Goal: Task Accomplishment & Management: Use online tool/utility

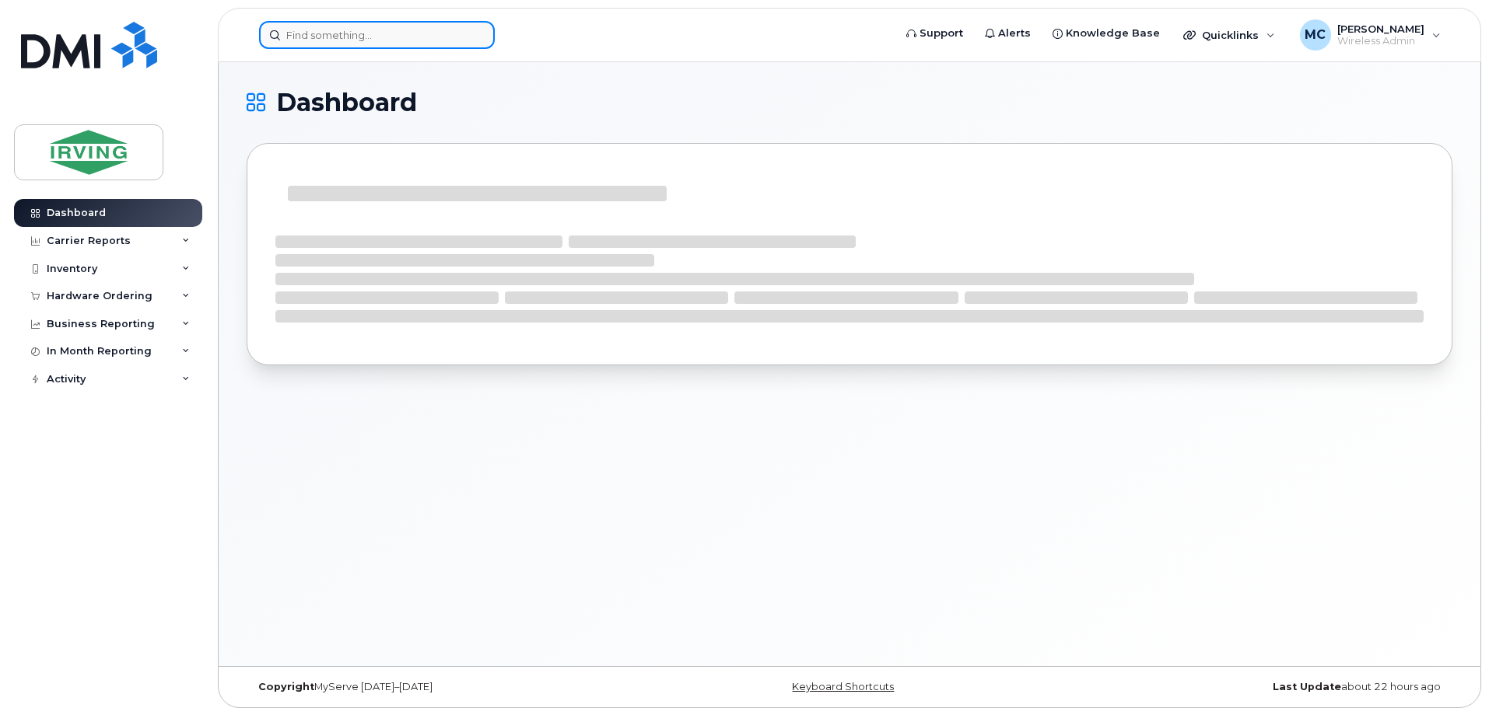
click at [319, 39] on input at bounding box center [377, 35] width 236 height 28
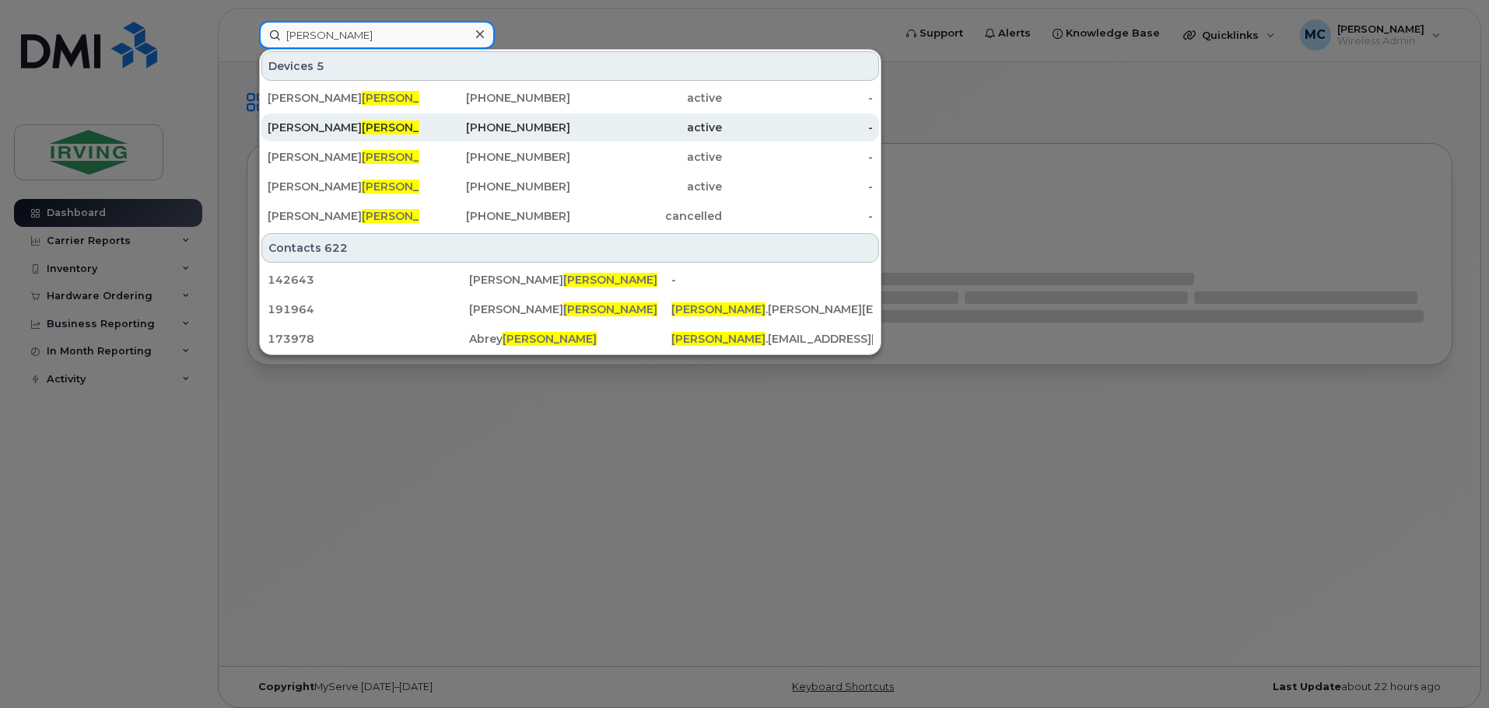
type input "[PERSON_NAME]"
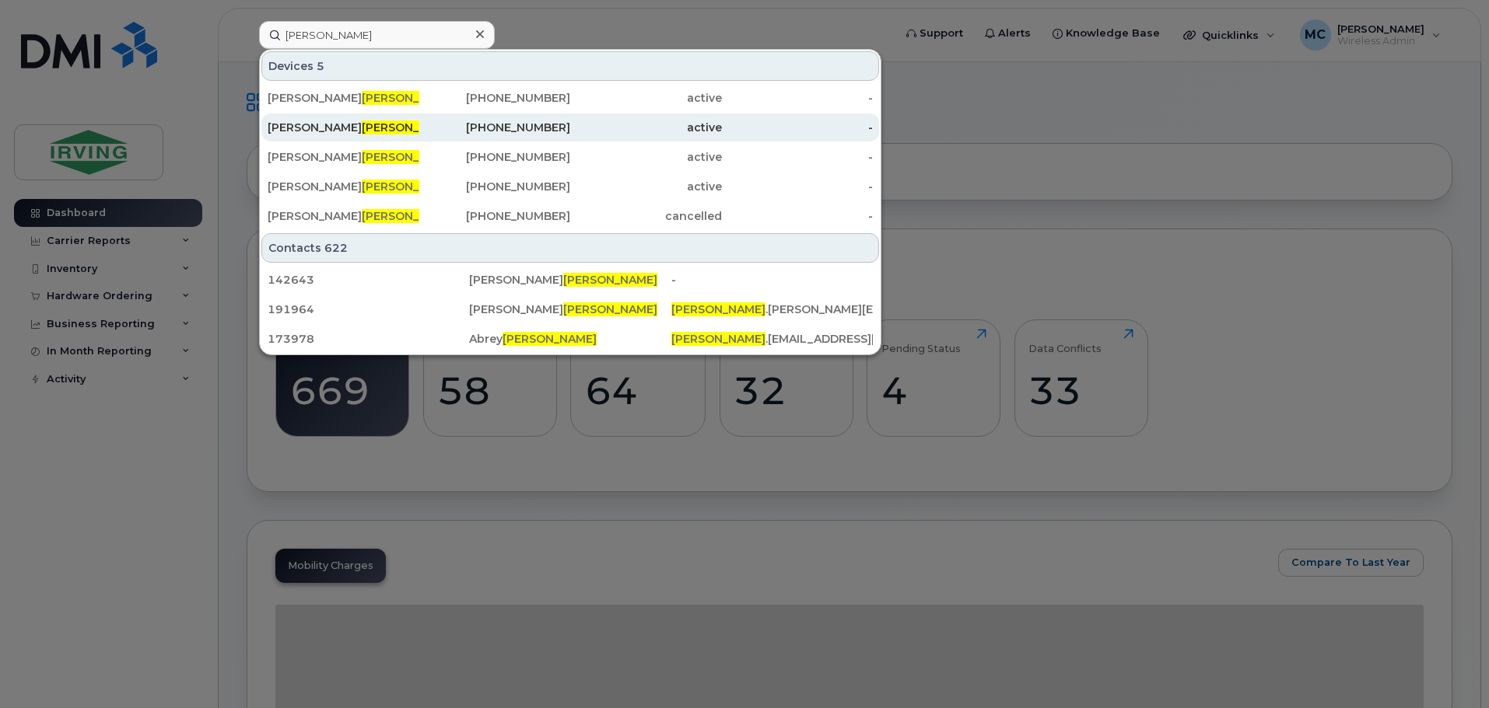
click at [362, 133] on span "[PERSON_NAME]" at bounding box center [409, 128] width 94 height 14
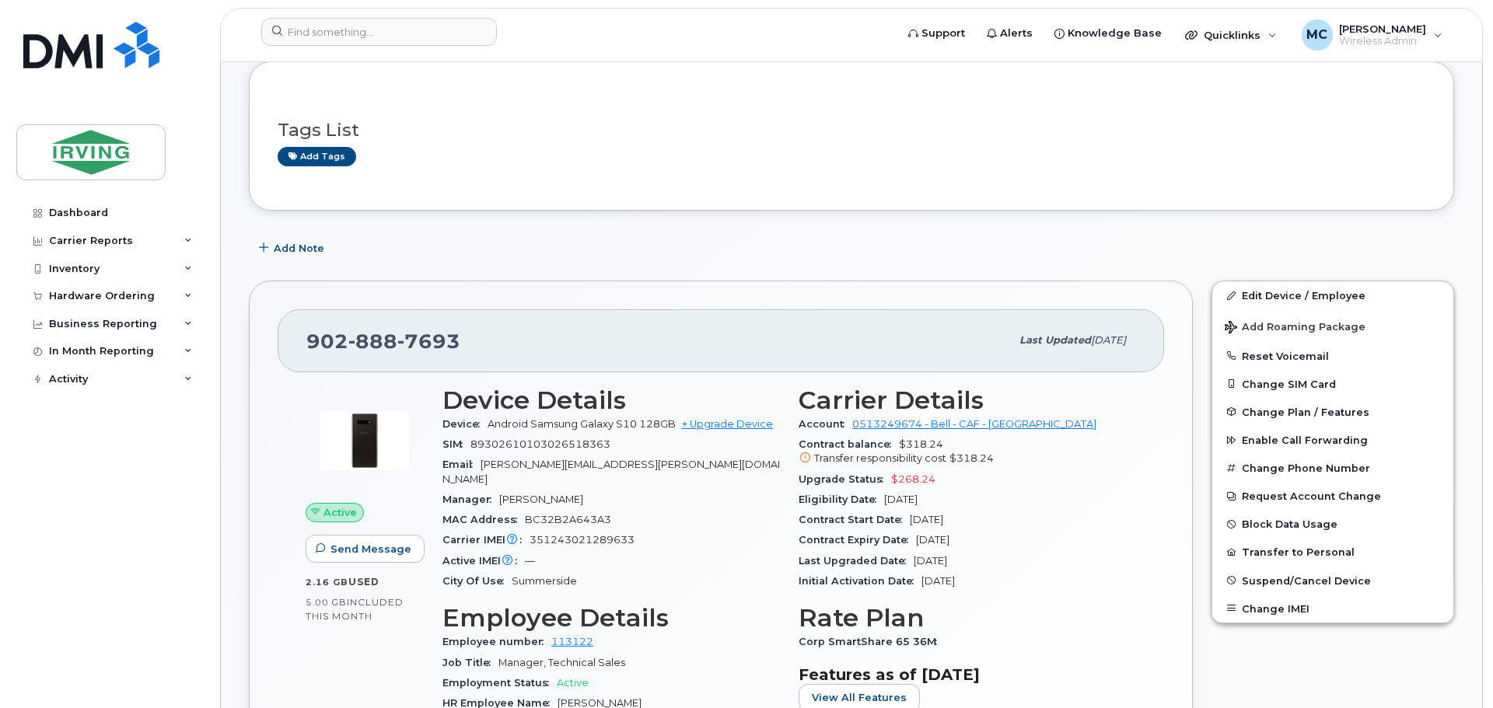
scroll to position [233, 0]
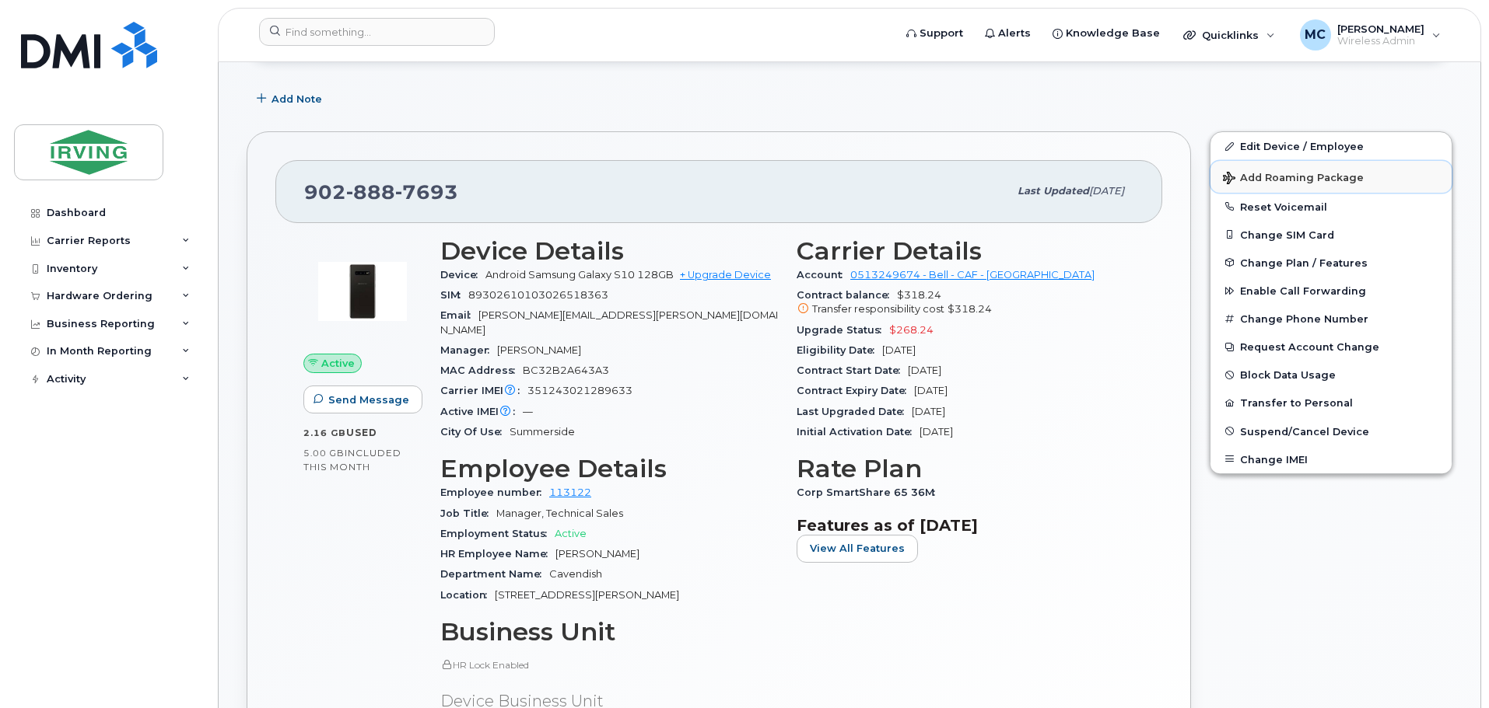
click at [1248, 175] on span "Add Roaming Package" at bounding box center [1293, 179] width 141 height 15
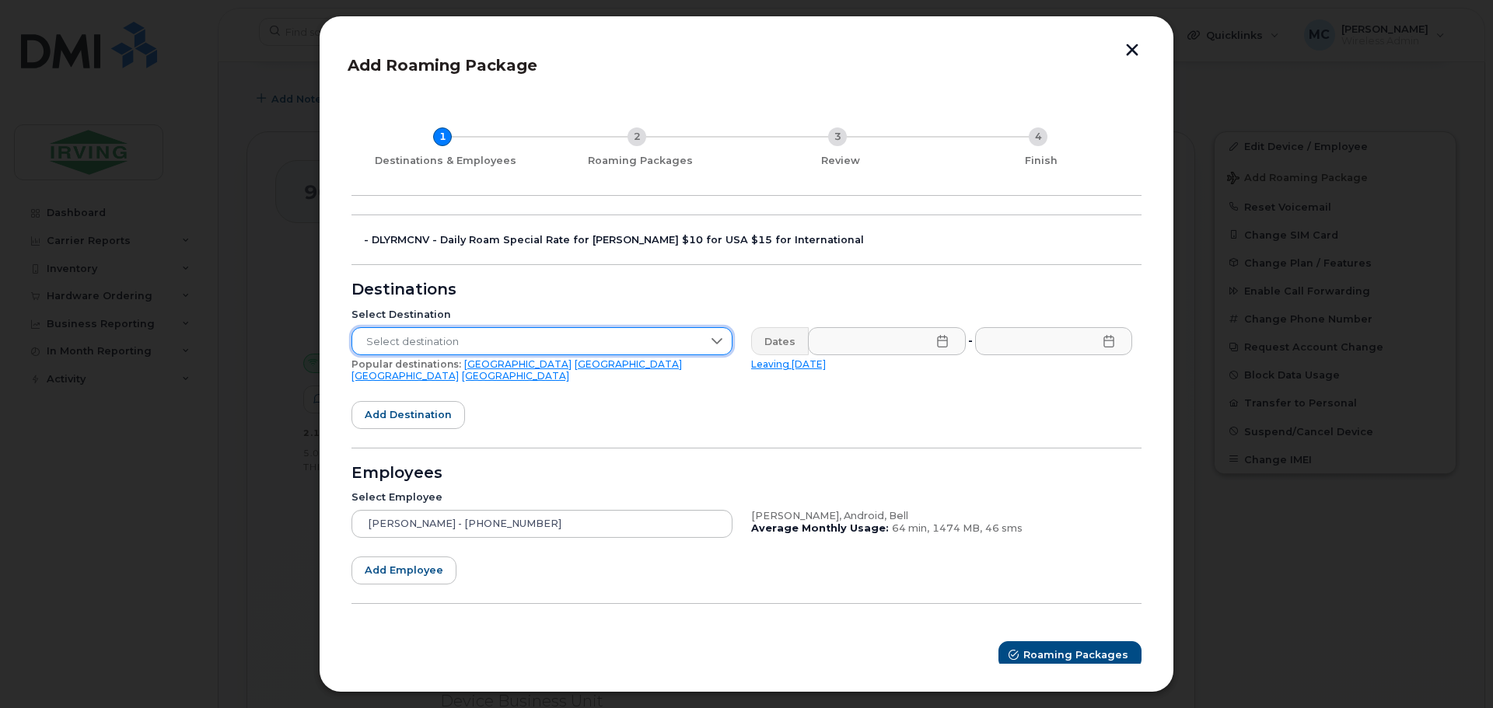
click at [621, 346] on span "Select destination" at bounding box center [527, 342] width 350 height 28
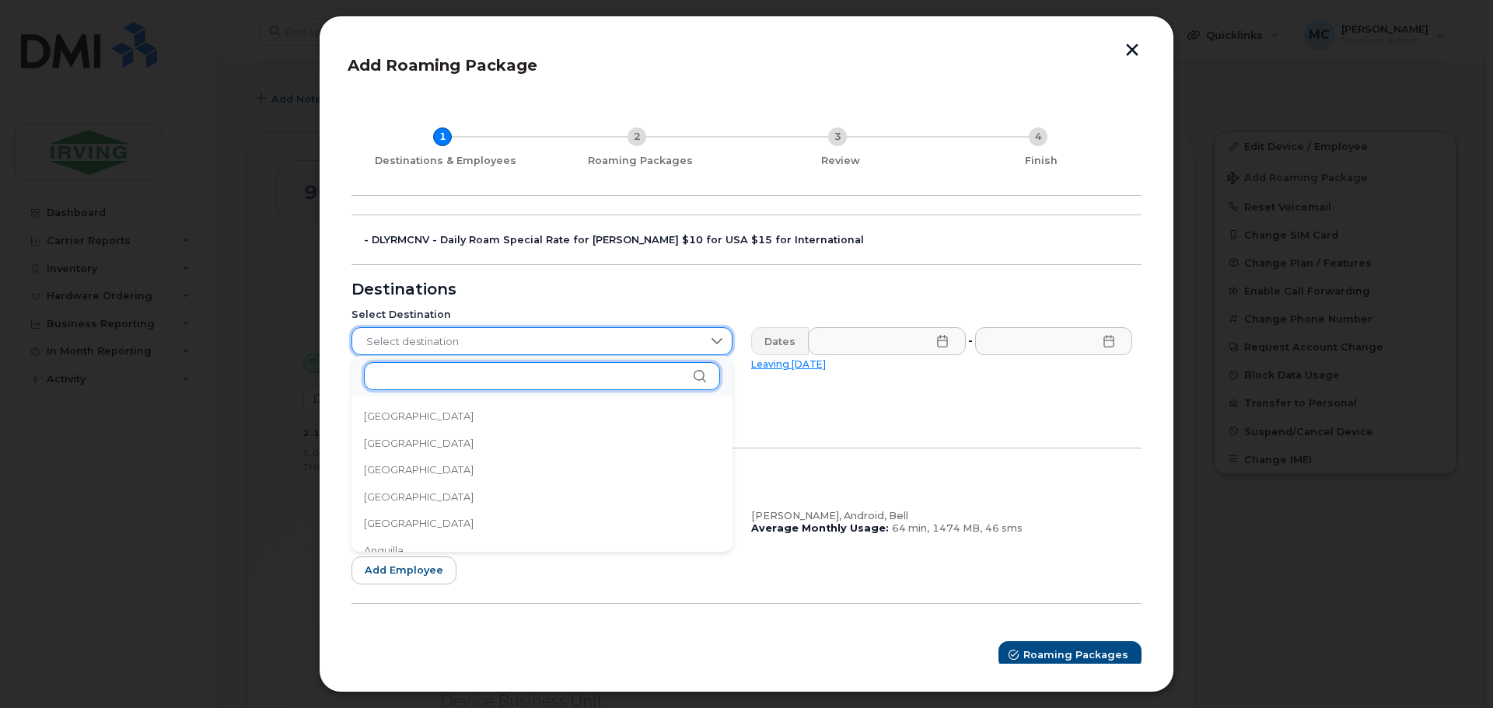
click at [495, 372] on input "text" at bounding box center [542, 376] width 356 height 28
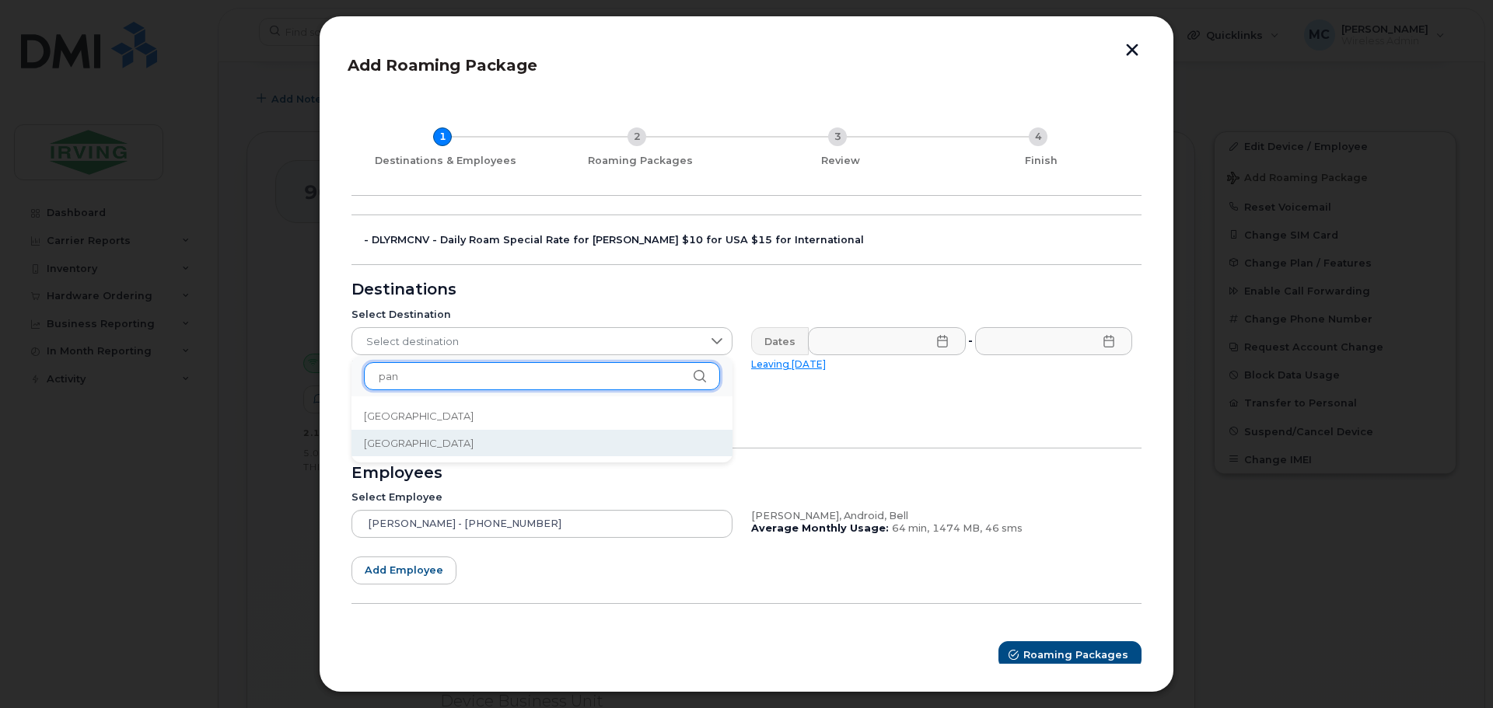
type input "pan"
click at [498, 446] on li "Panama" at bounding box center [542, 443] width 381 height 27
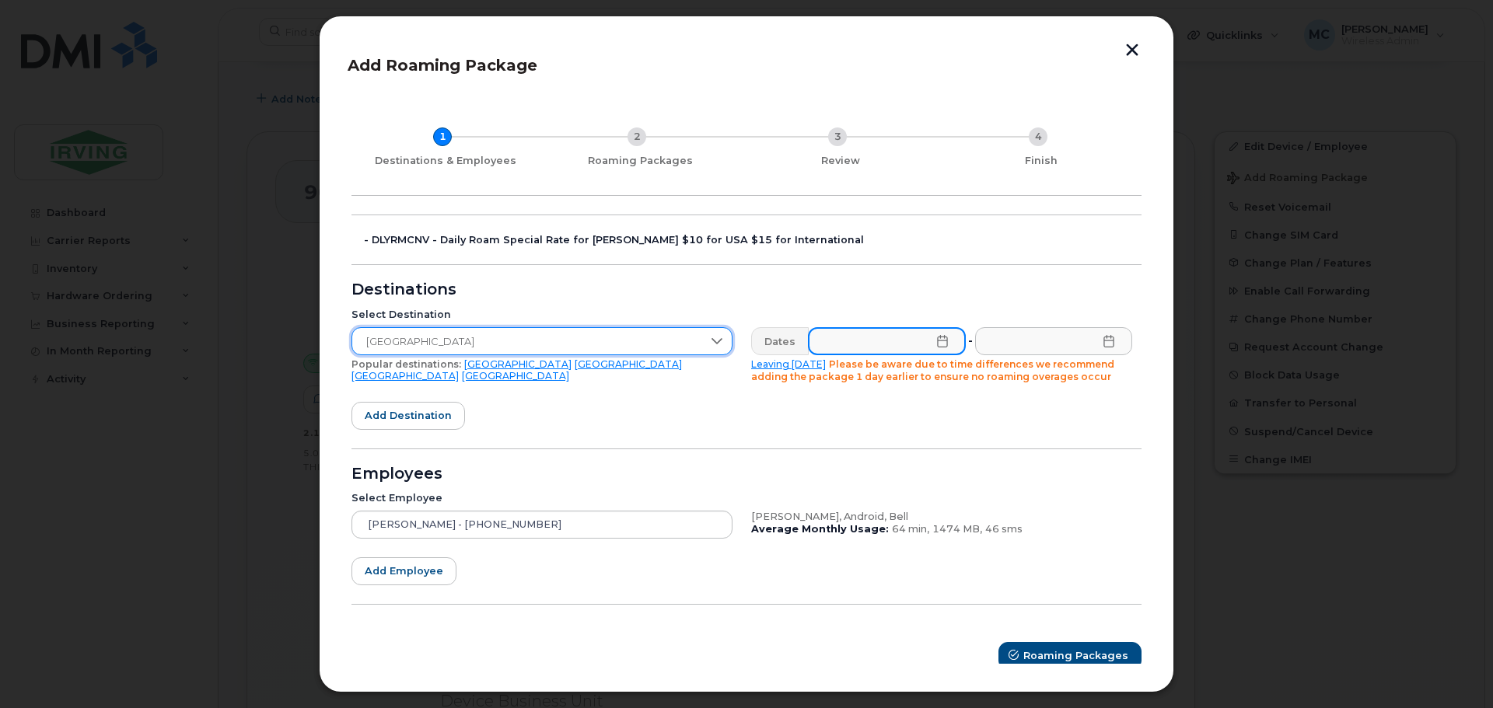
click at [929, 348] on input "text" at bounding box center [887, 341] width 158 height 28
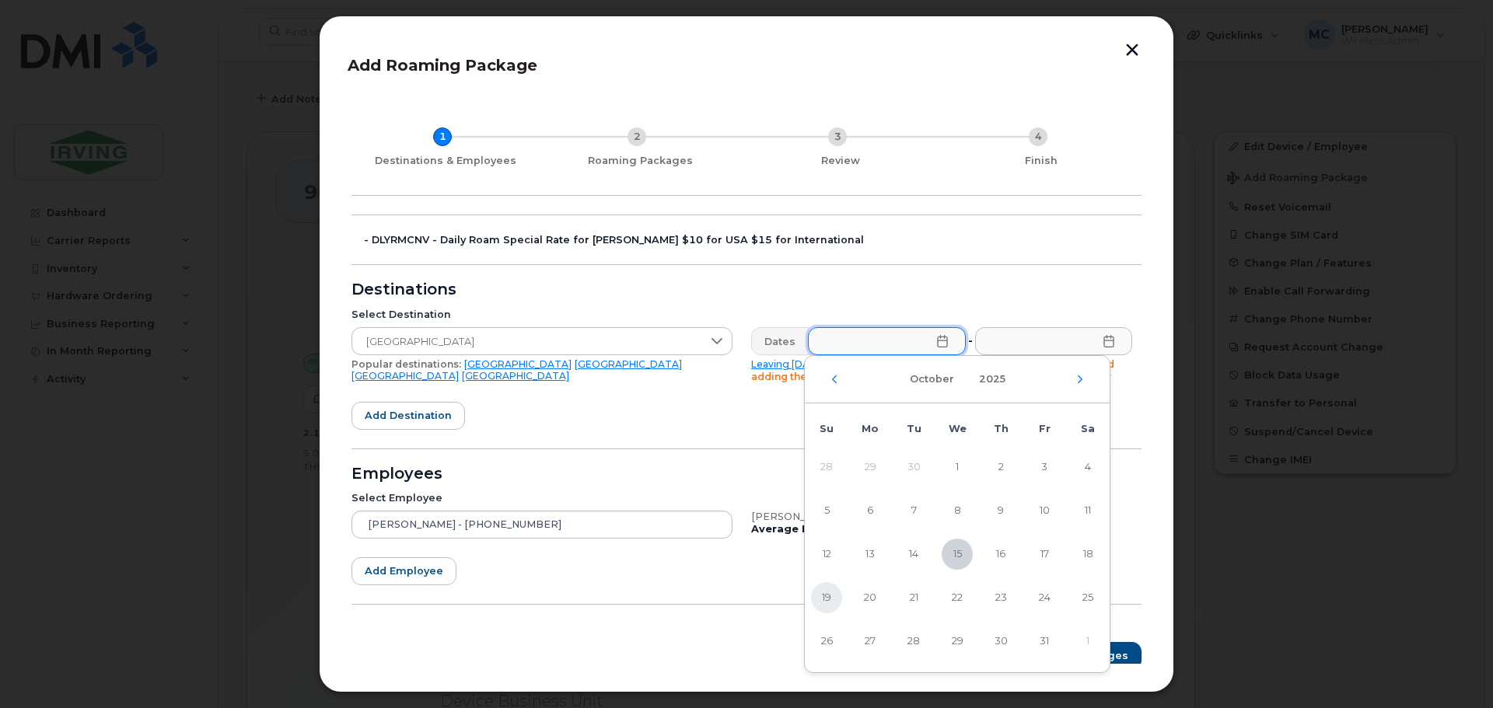
click at [834, 596] on span "19" at bounding box center [826, 598] width 31 height 31
type input "10/19/2025"
click at [1107, 345] on icon at bounding box center [1109, 341] width 12 height 12
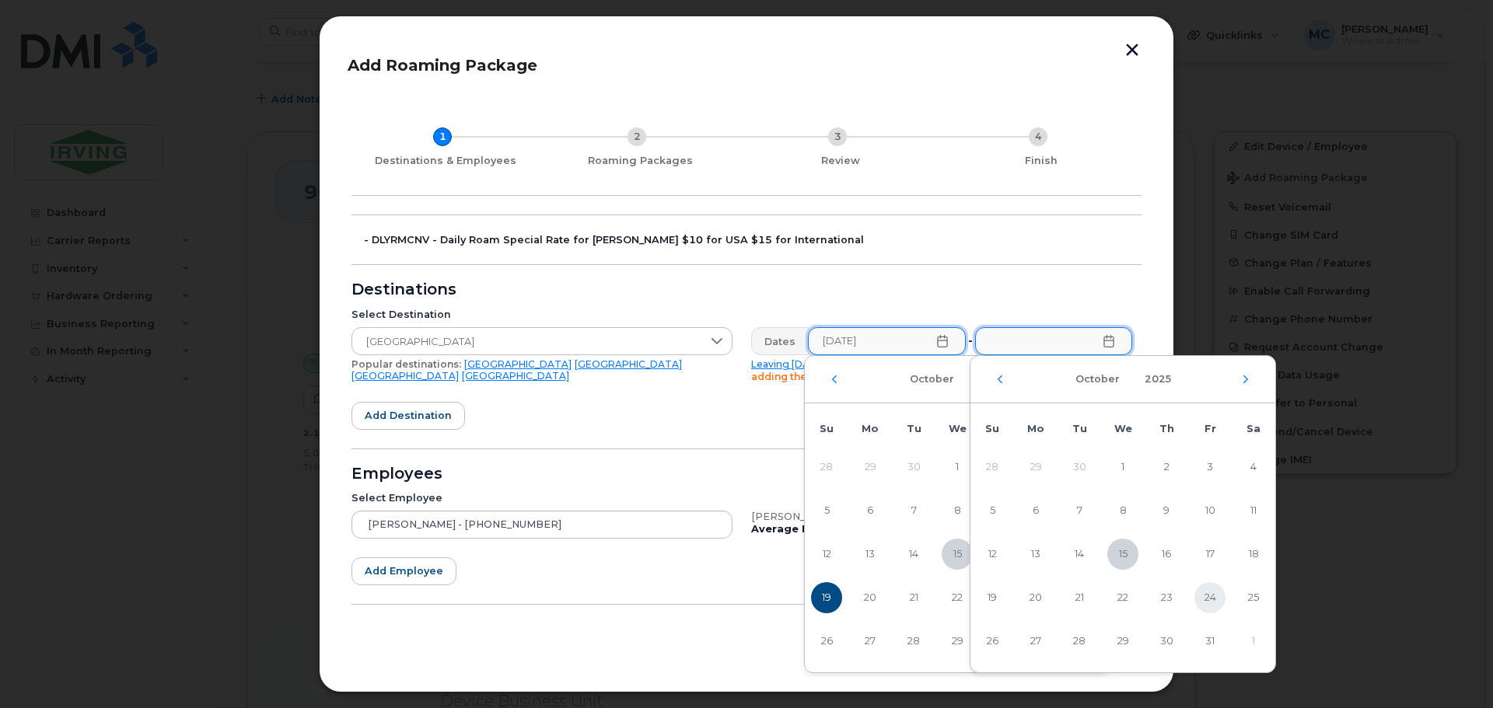
click at [1214, 604] on span "24" at bounding box center [1210, 598] width 31 height 31
type input "10/24/2025"
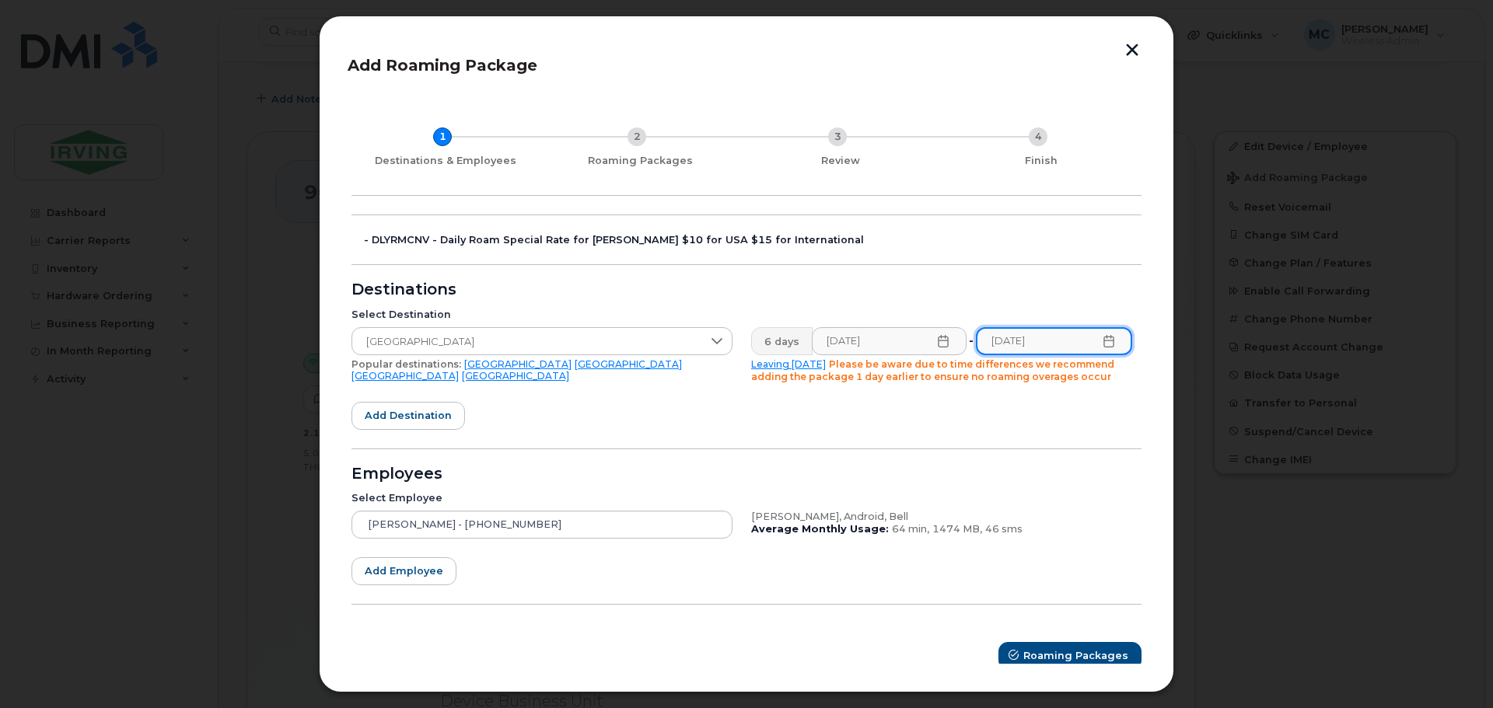
scroll to position [10, 0]
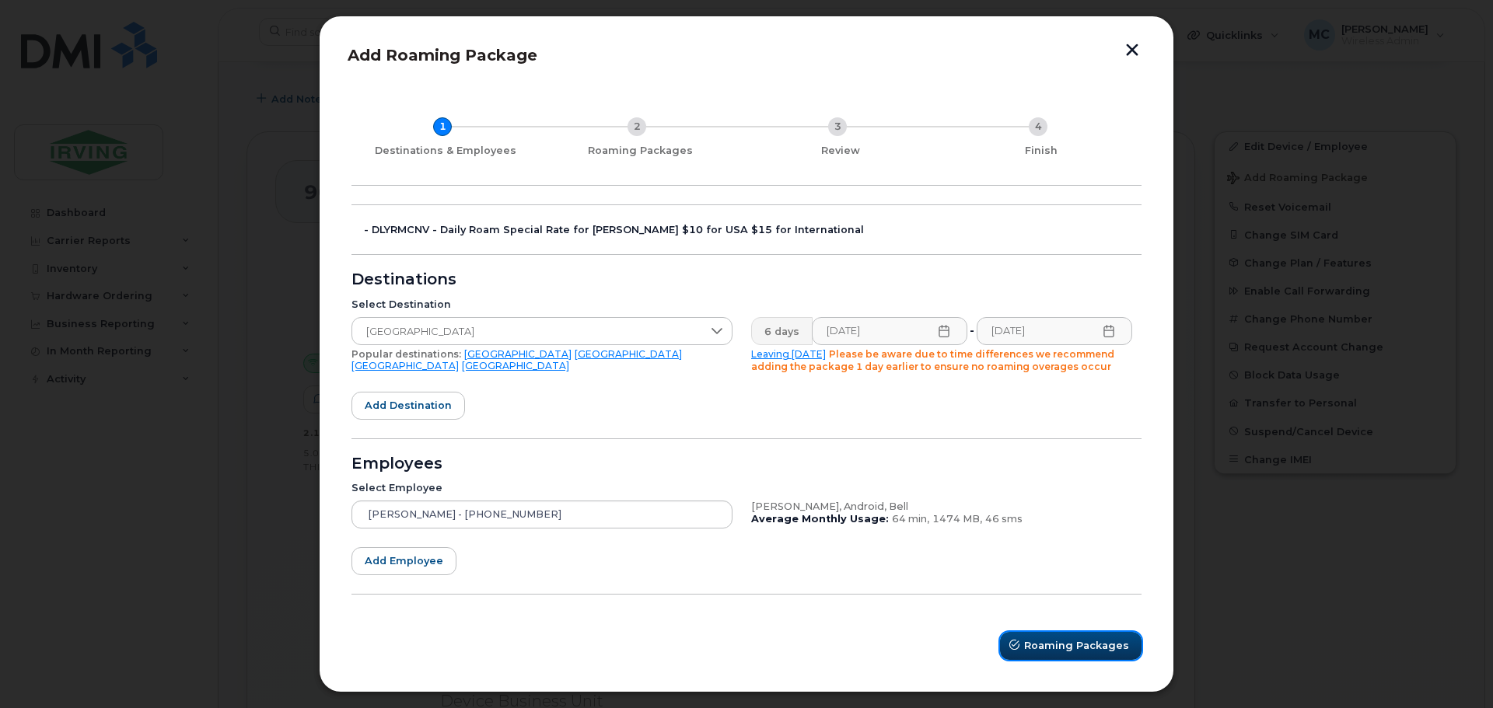
click at [1042, 648] on span "Roaming Packages" at bounding box center [1076, 645] width 105 height 15
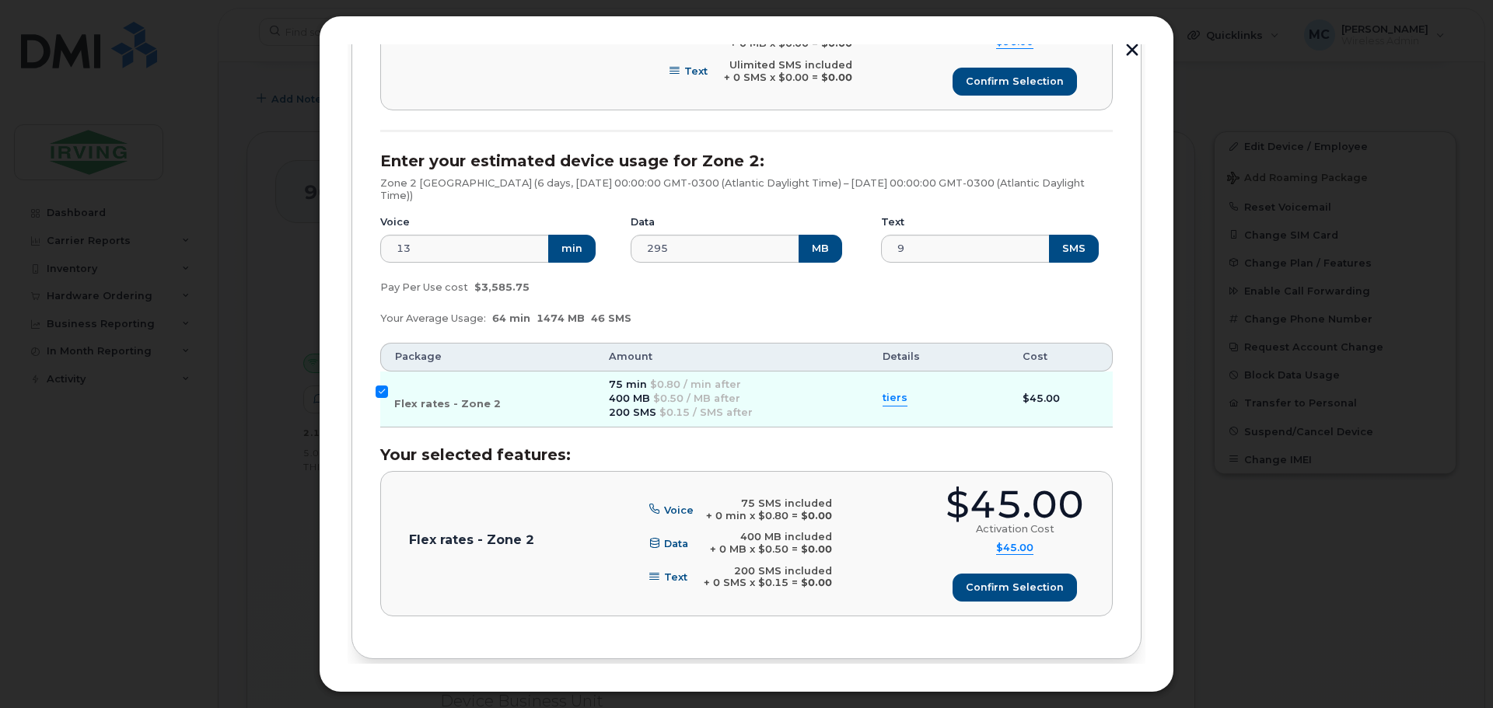
scroll to position [706, 0]
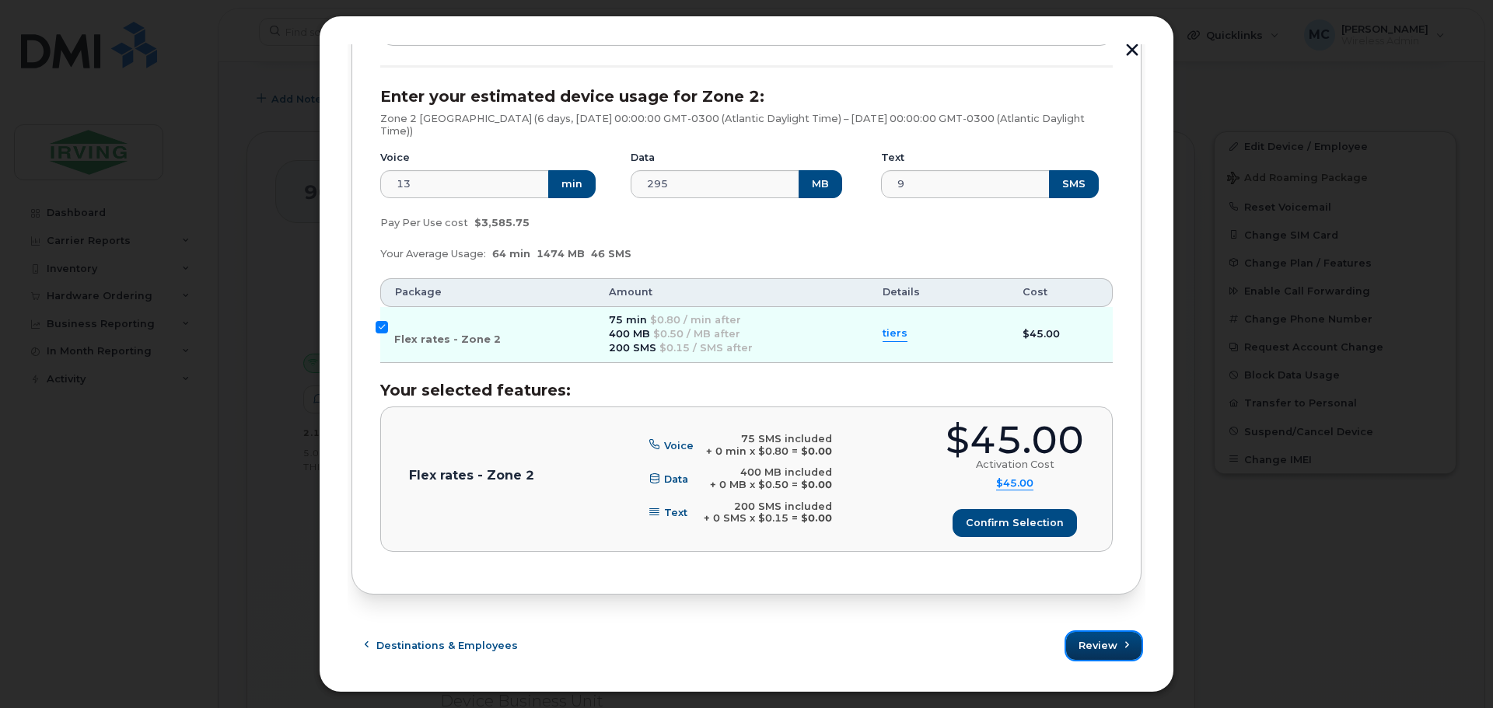
click at [1062, 645] on div "Destinations & Employees Review" at bounding box center [747, 646] width 790 height 28
click at [1090, 640] on span "Review" at bounding box center [1098, 645] width 39 height 15
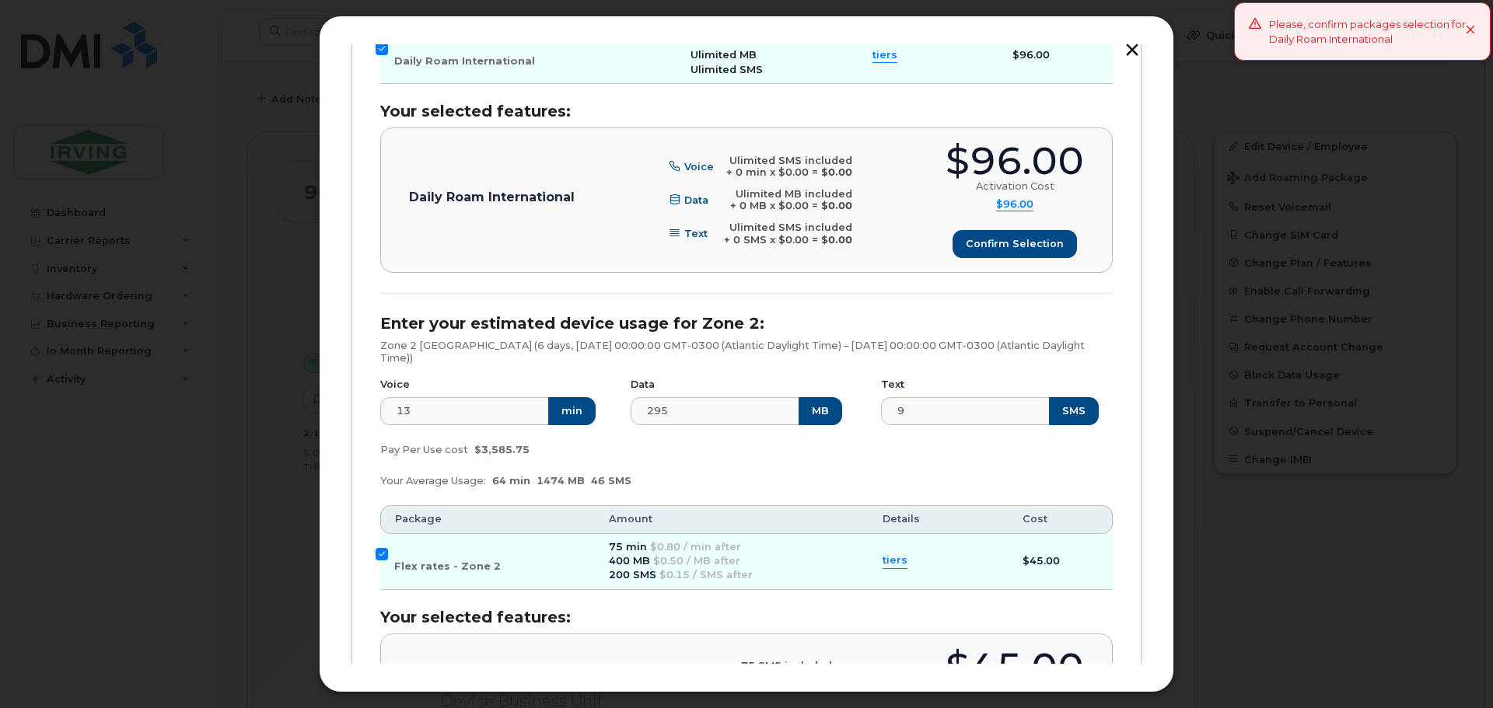
scroll to position [473, 0]
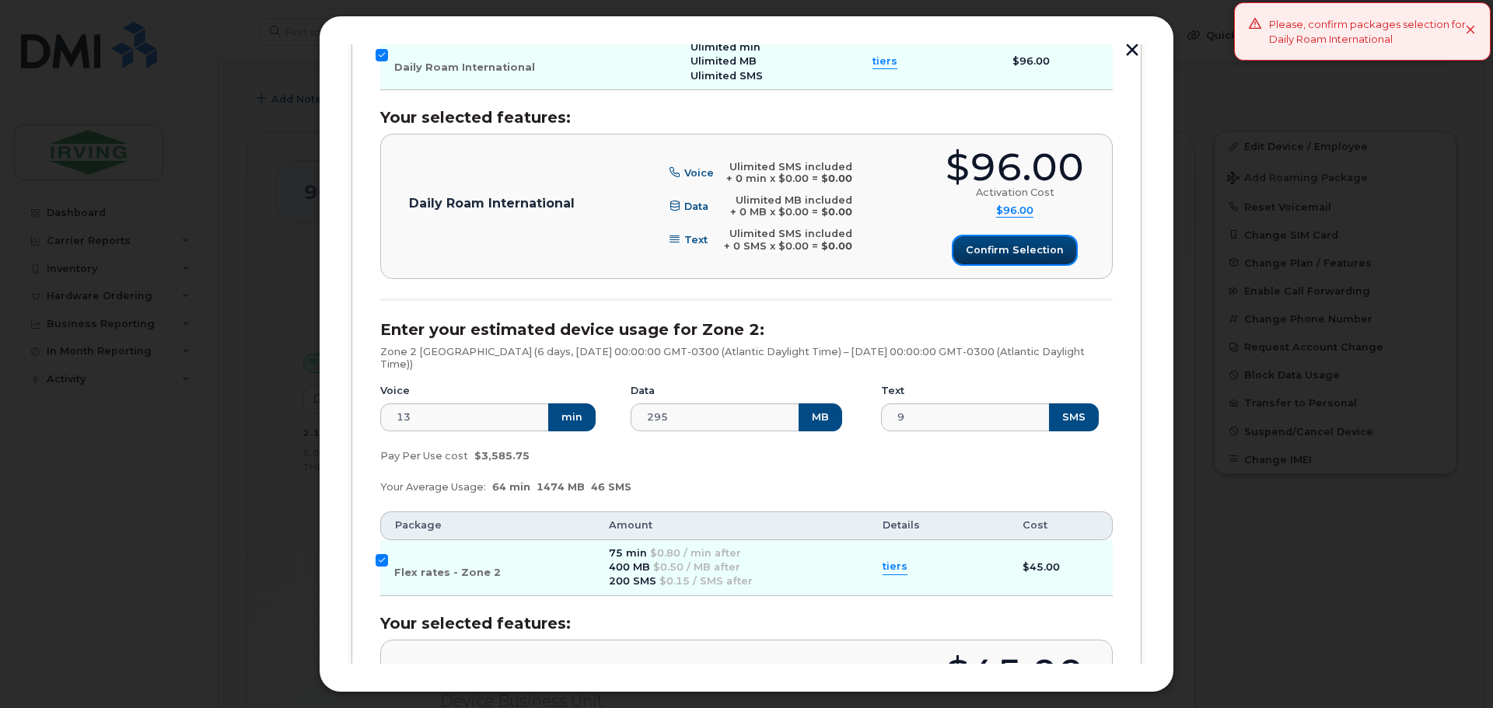
click at [998, 258] on button "Confirm selection" at bounding box center [1014, 250] width 123 height 28
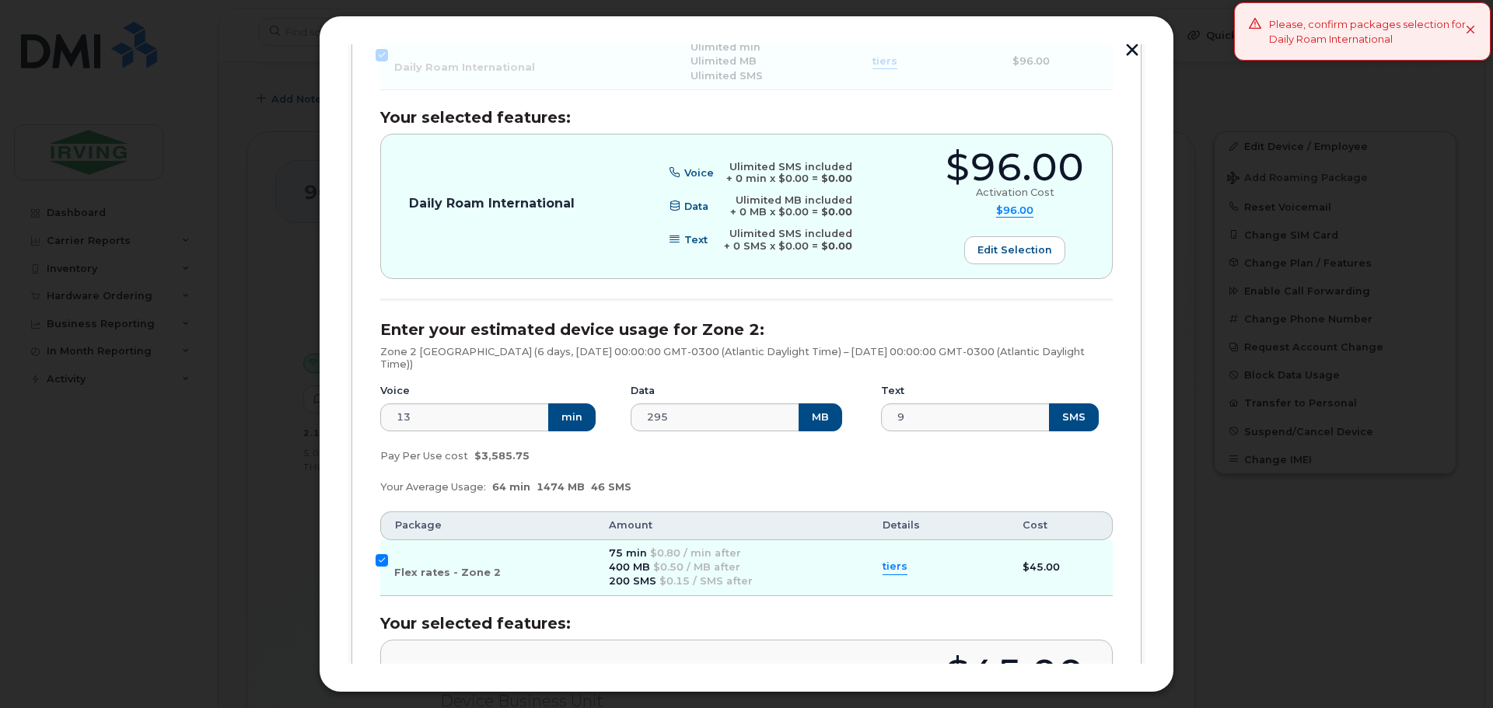
scroll to position [706, 0]
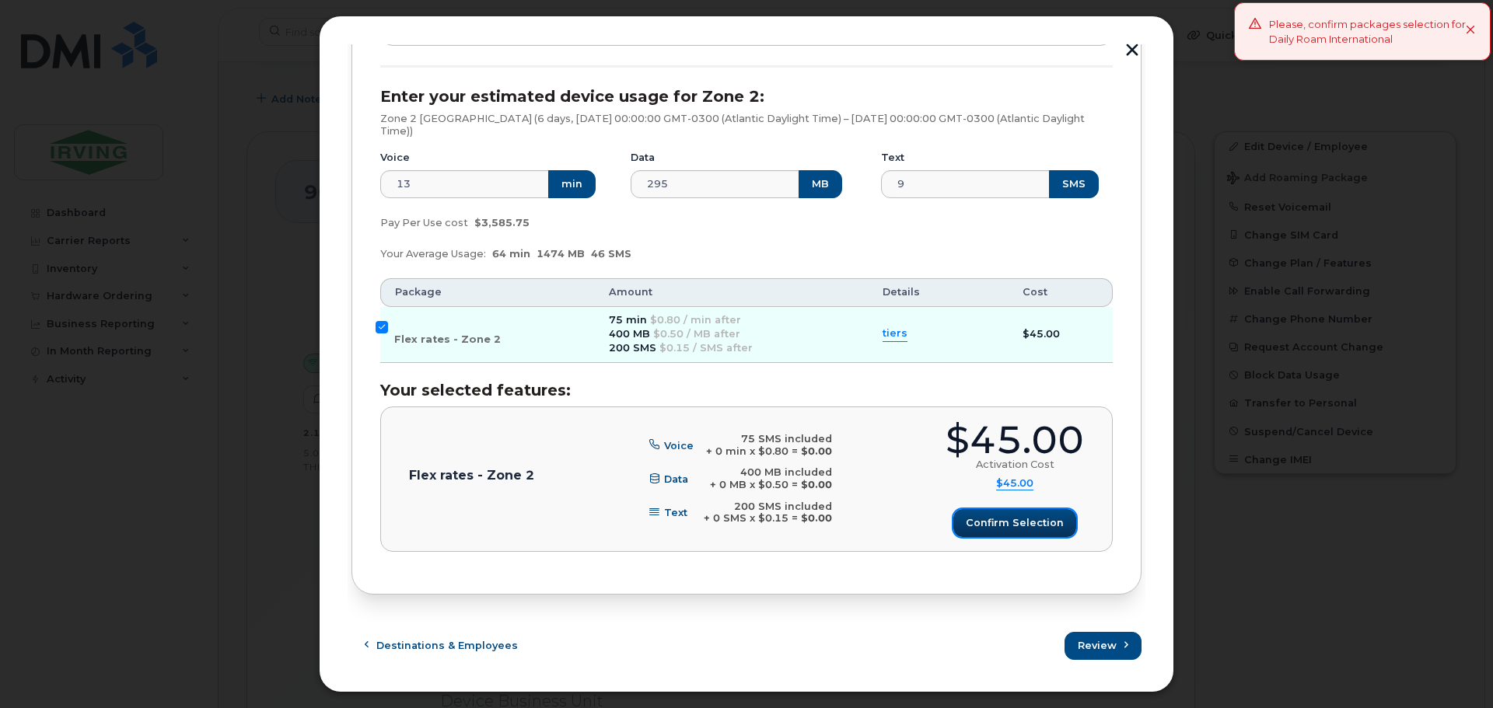
click at [978, 528] on span "Confirm selection" at bounding box center [1015, 523] width 98 height 15
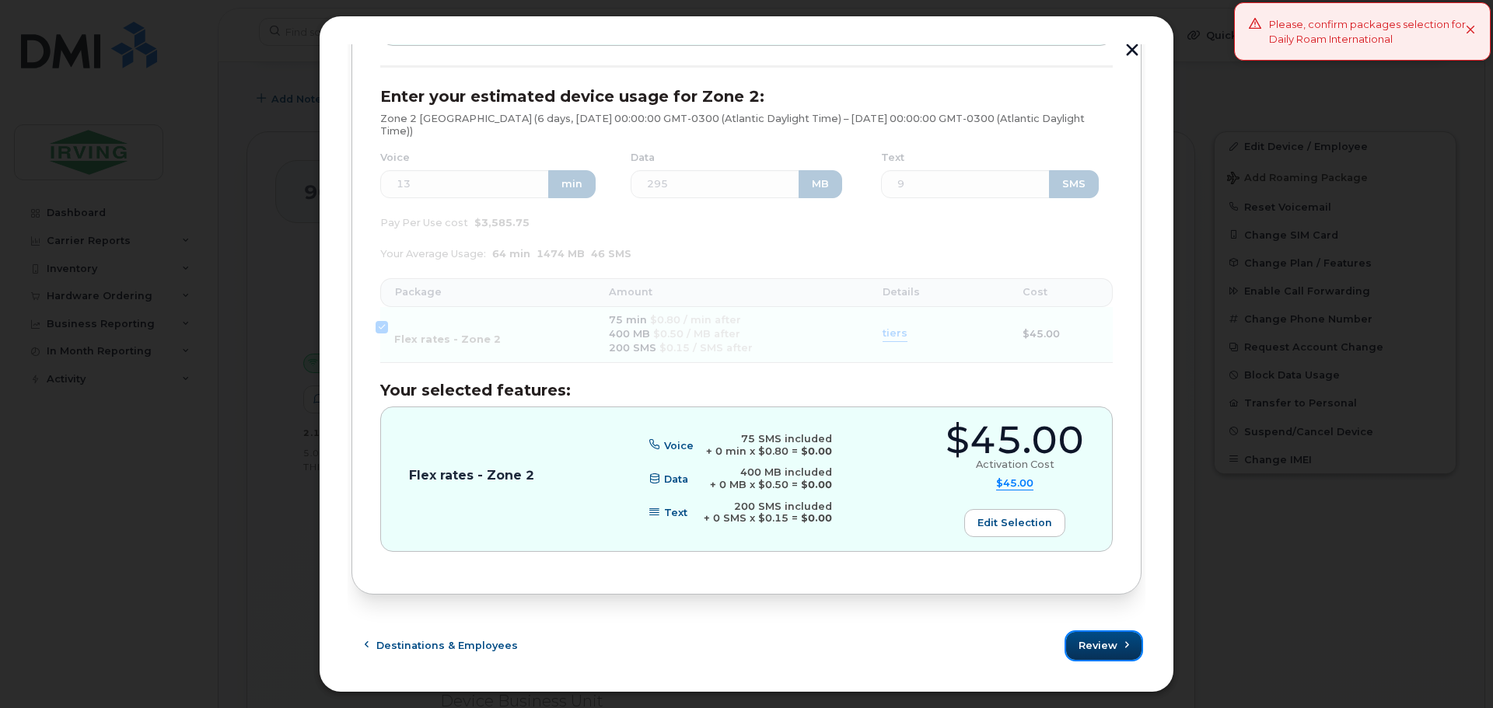
click at [1107, 652] on span "Review" at bounding box center [1098, 645] width 39 height 15
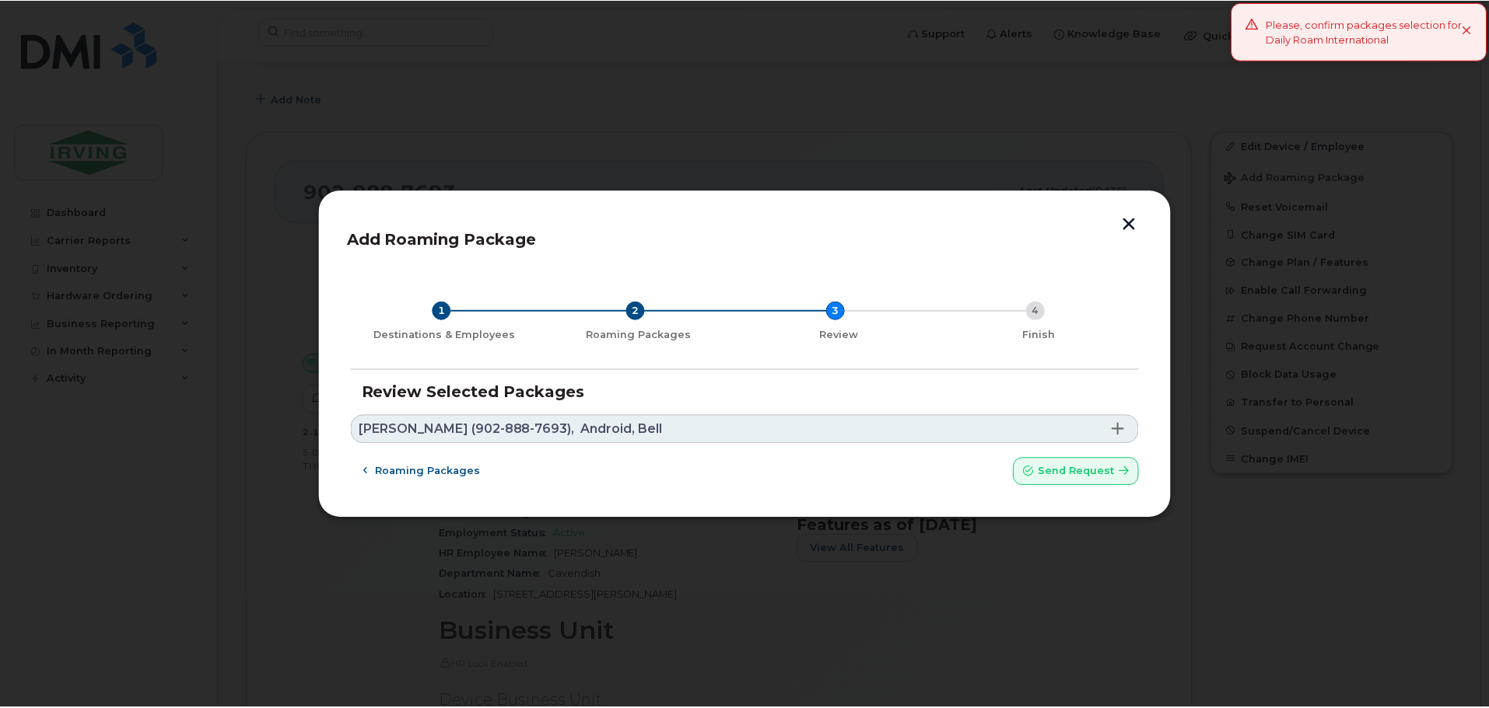
scroll to position [0, 0]
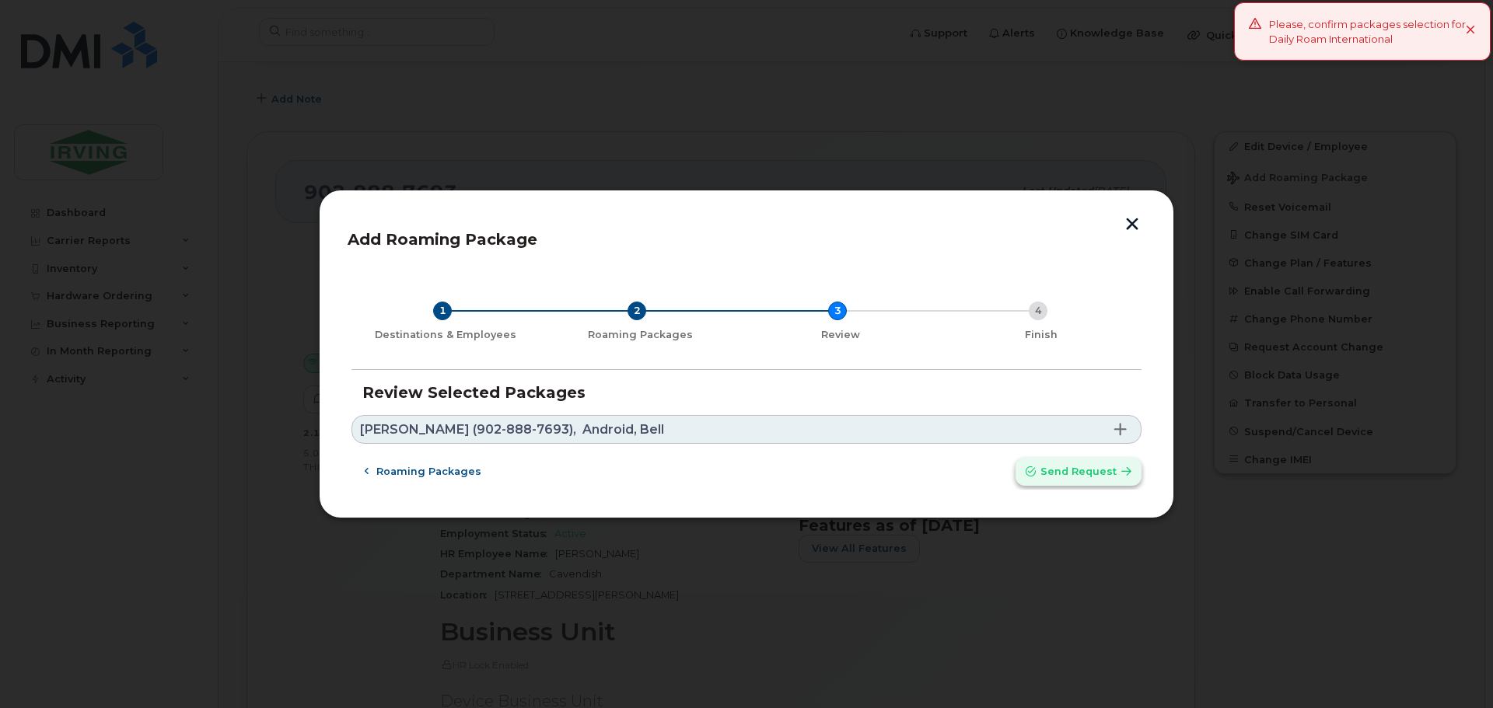
click at [1082, 467] on span "Send request" at bounding box center [1079, 471] width 76 height 15
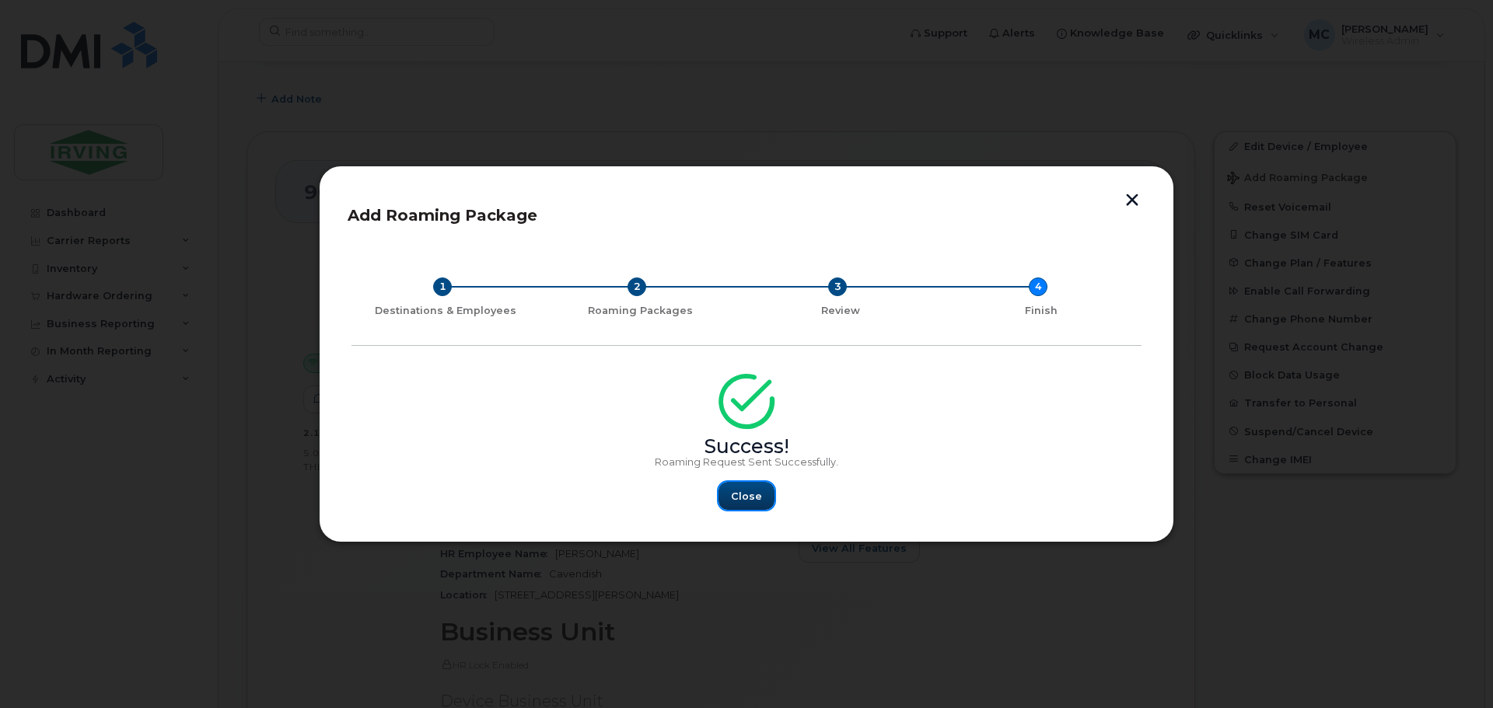
click at [760, 502] on button "Close" at bounding box center [747, 496] width 56 height 28
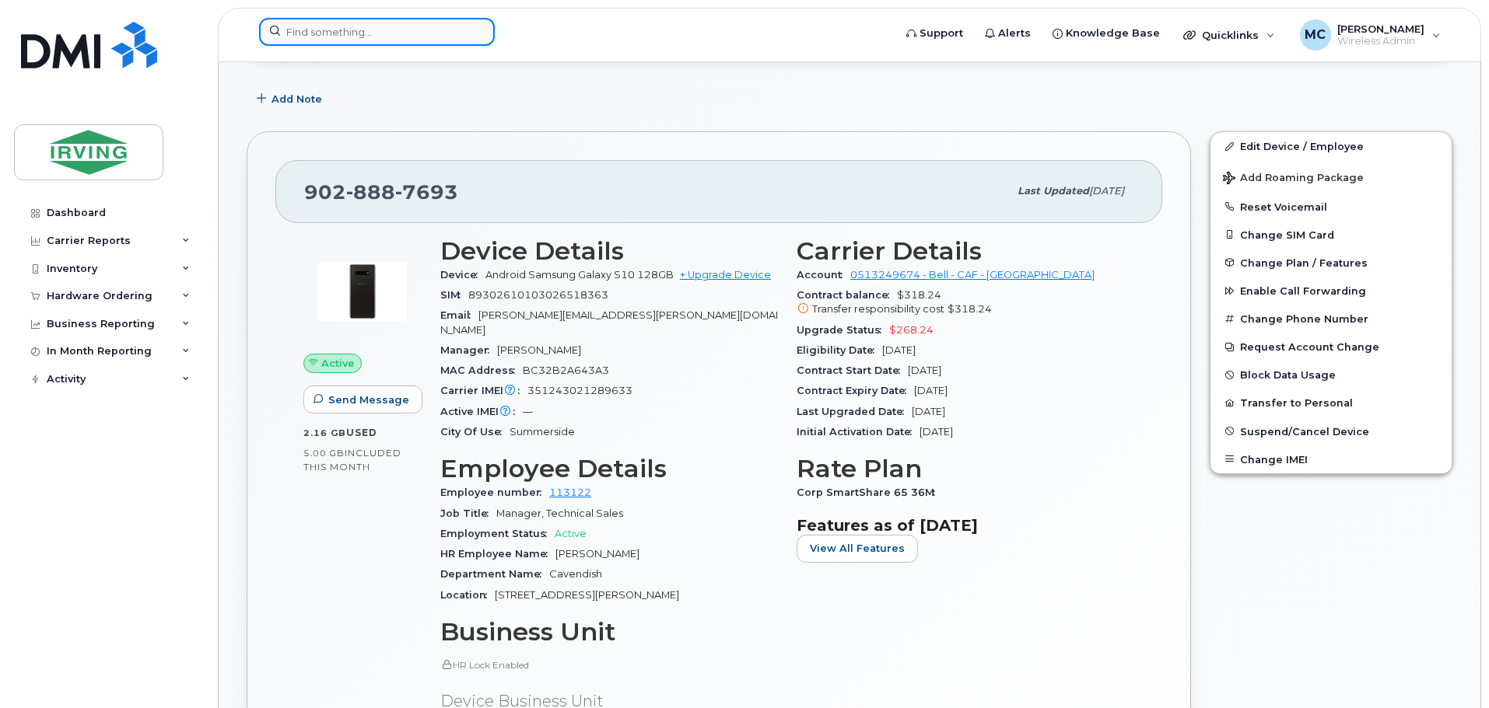
click at [362, 26] on input at bounding box center [377, 32] width 236 height 28
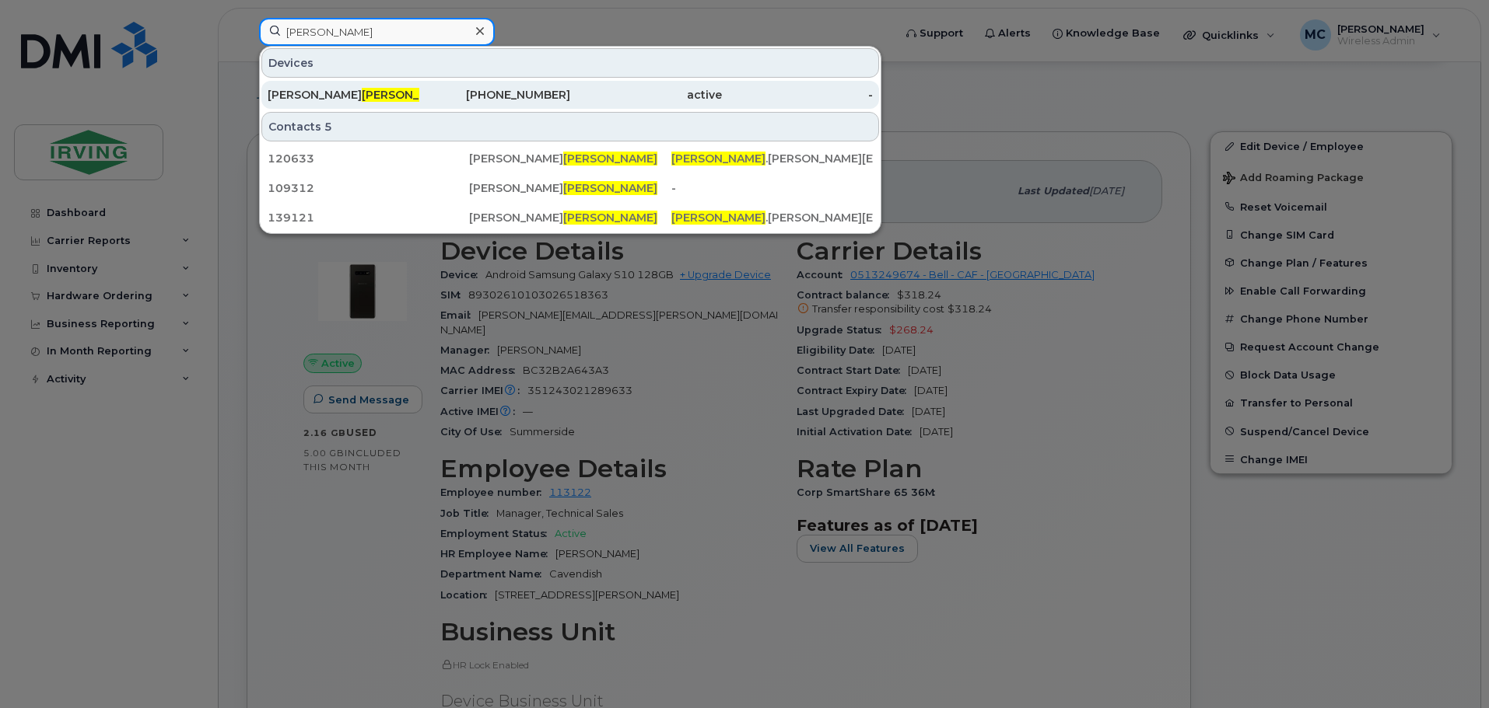
type input "lecky"
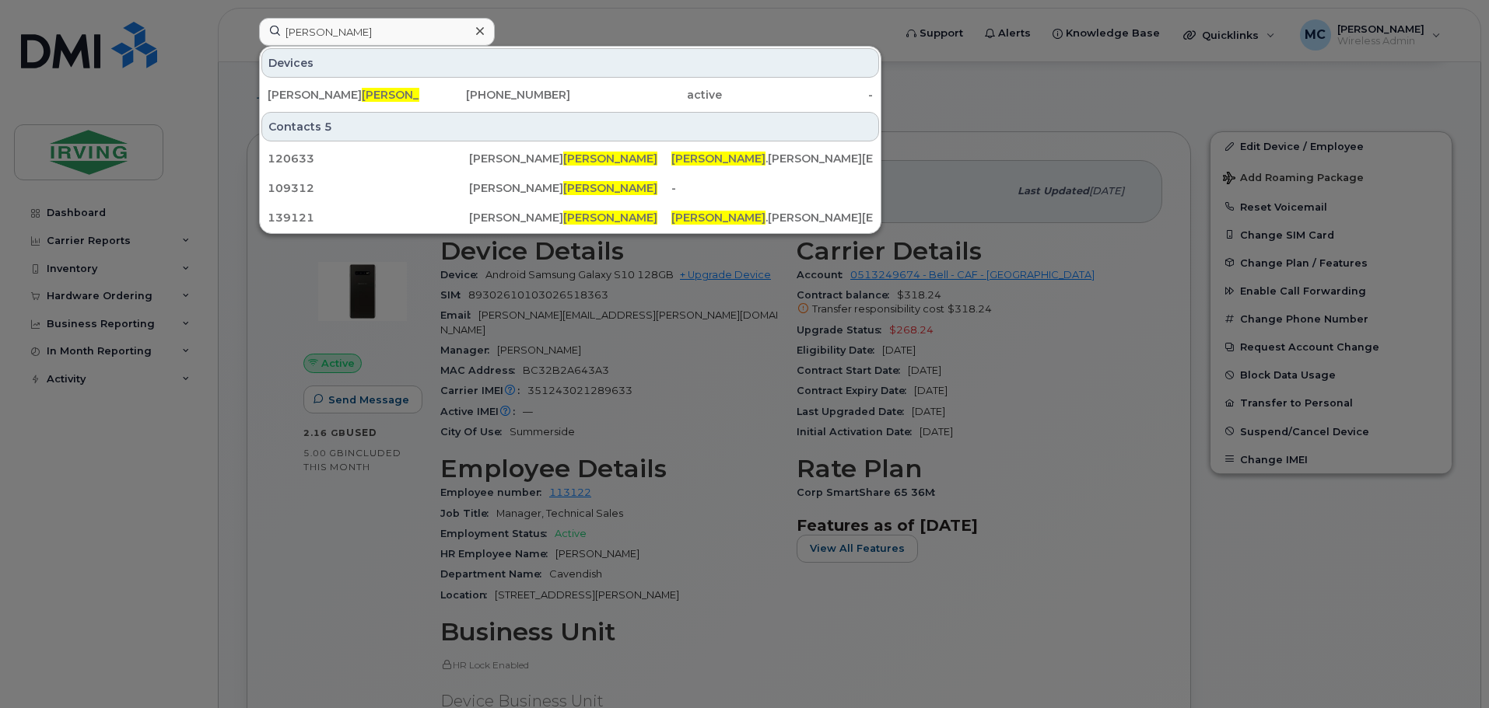
drag, startPoint x: 452, startPoint y: 97, endPoint x: 451, endPoint y: 142, distance: 45.1
click at [452, 97] on div "902-432-9371" at bounding box center [495, 95] width 152 height 16
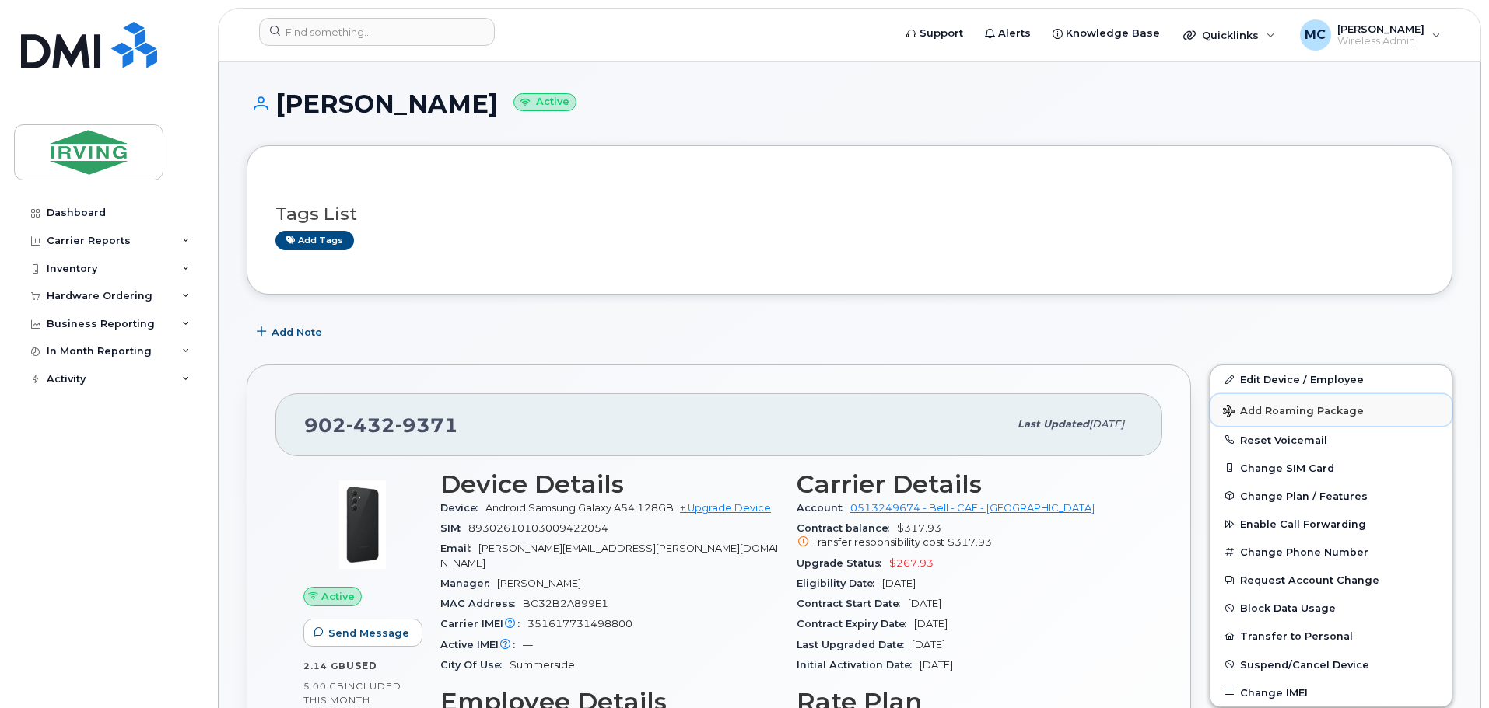
click at [1265, 409] on span "Add Roaming Package" at bounding box center [1293, 412] width 141 height 15
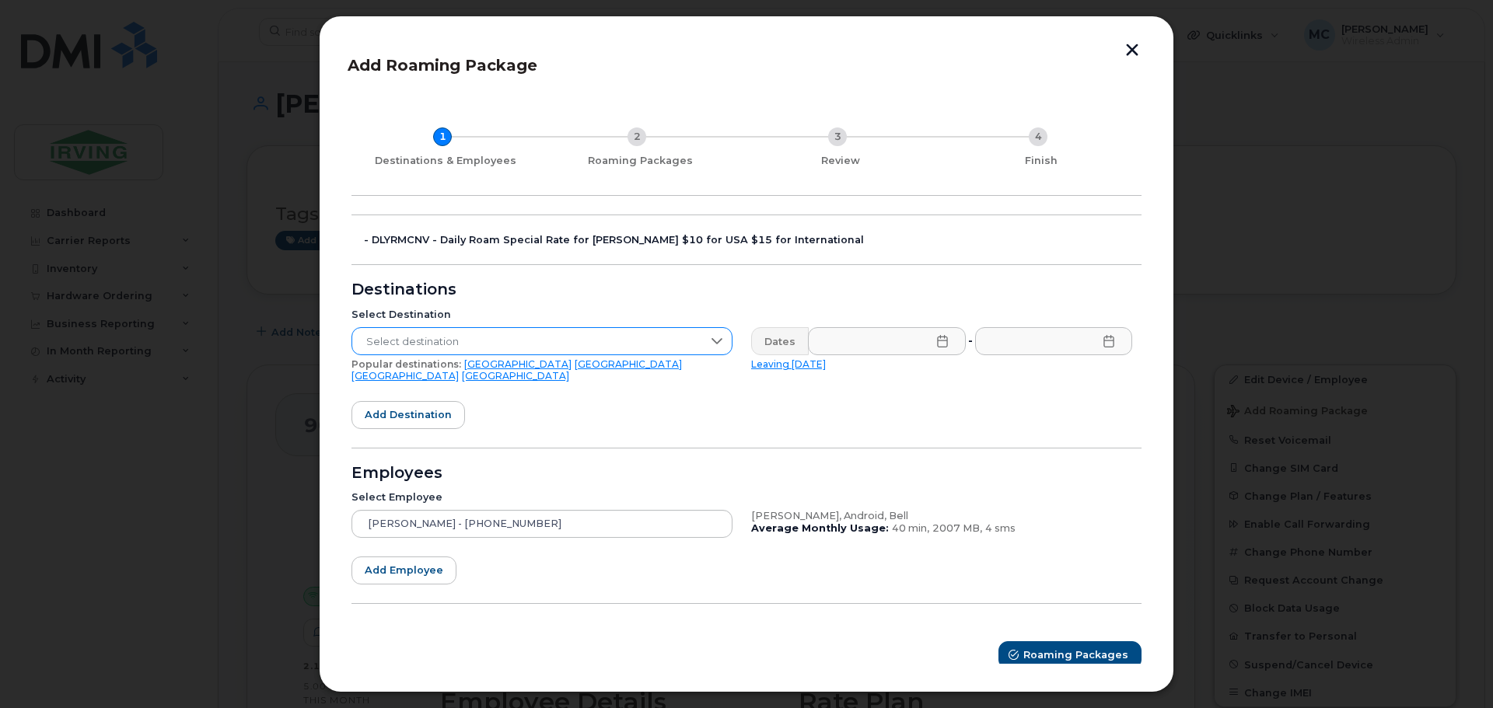
click at [695, 344] on span "Select destination" at bounding box center [527, 342] width 350 height 28
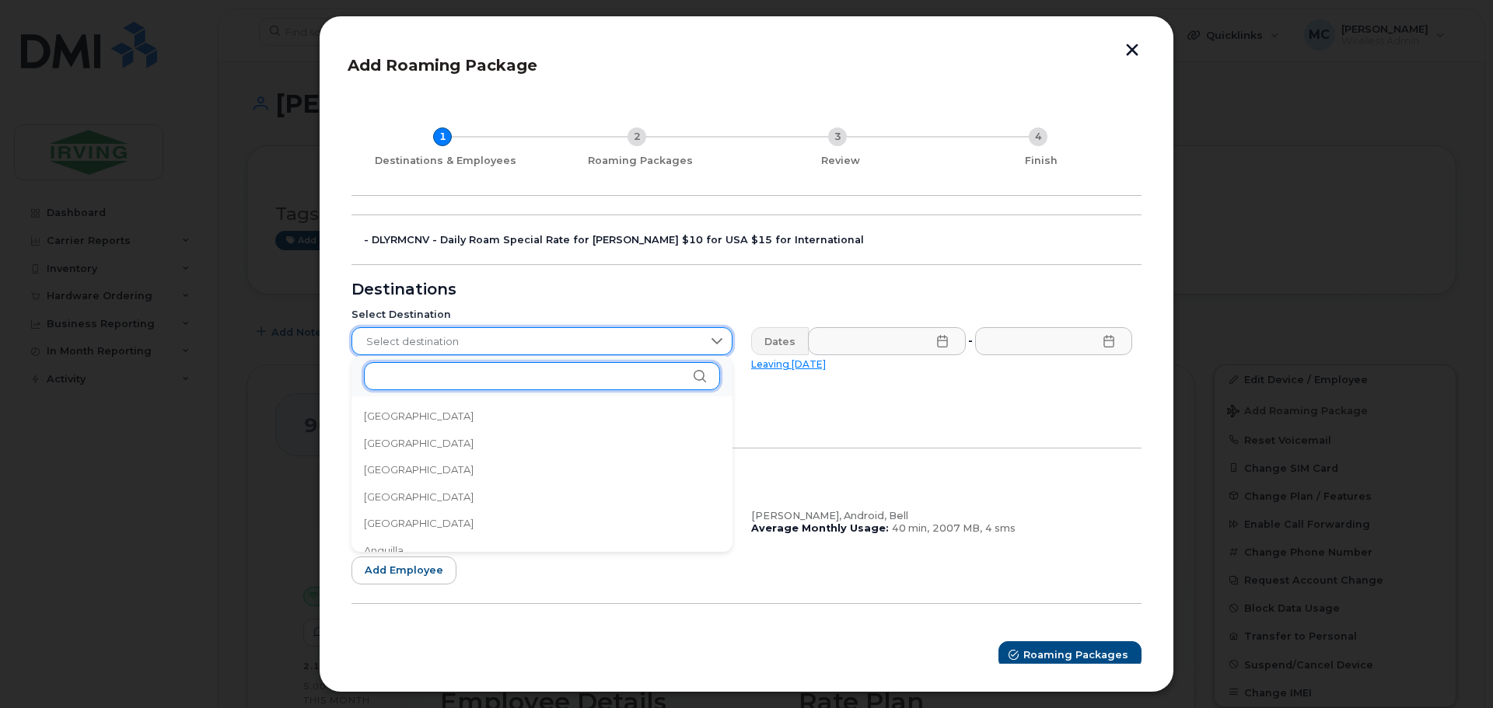
click at [453, 374] on input "text" at bounding box center [542, 376] width 356 height 28
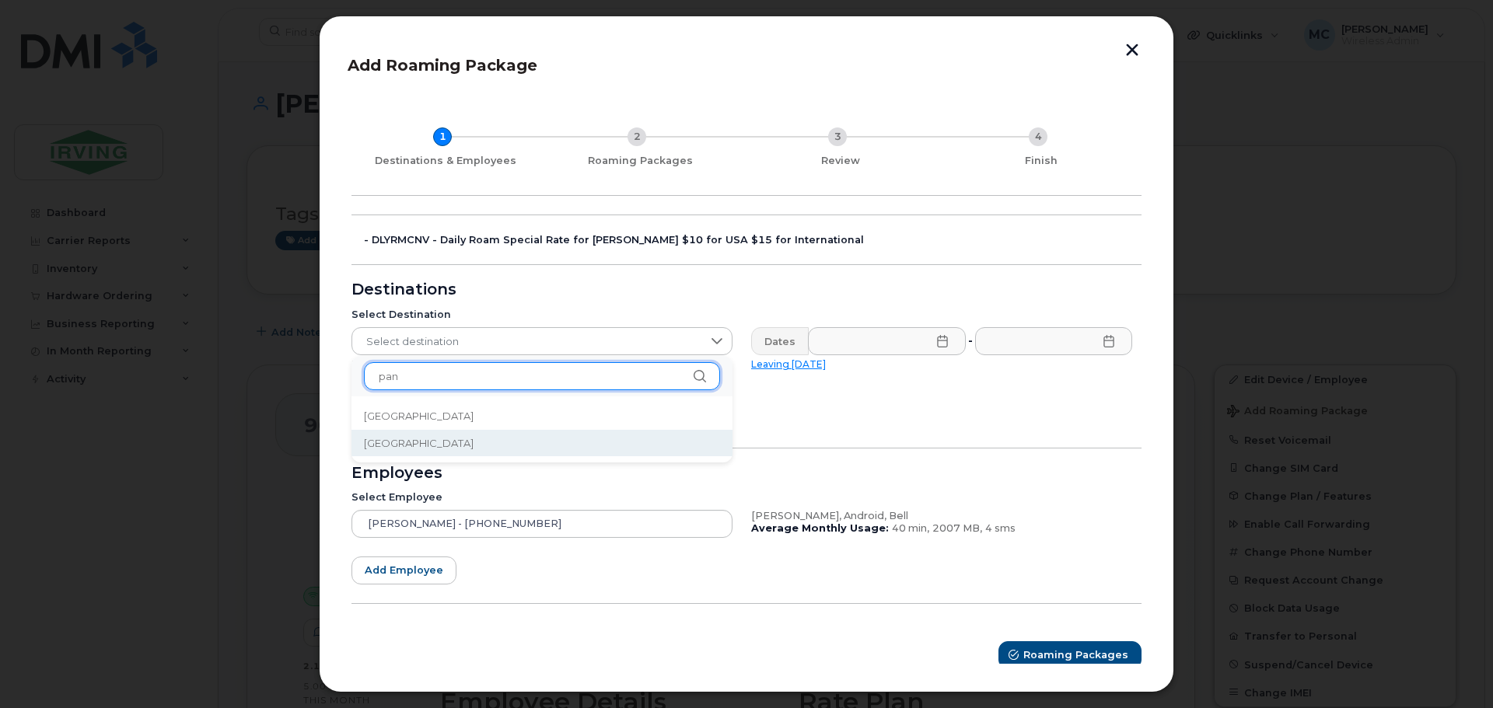
type input "pan"
click at [489, 439] on li "Panama" at bounding box center [542, 443] width 381 height 27
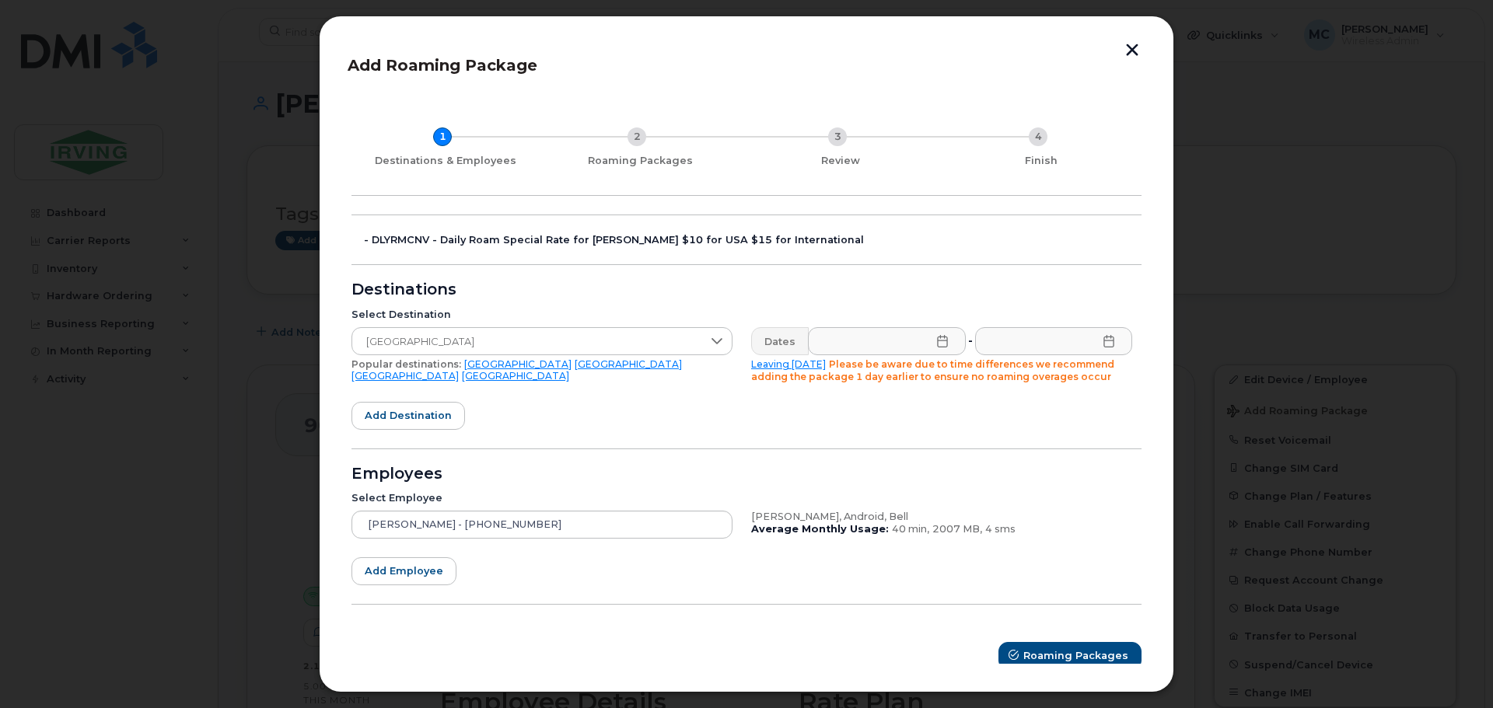
click at [943, 344] on icon at bounding box center [942, 341] width 12 height 12
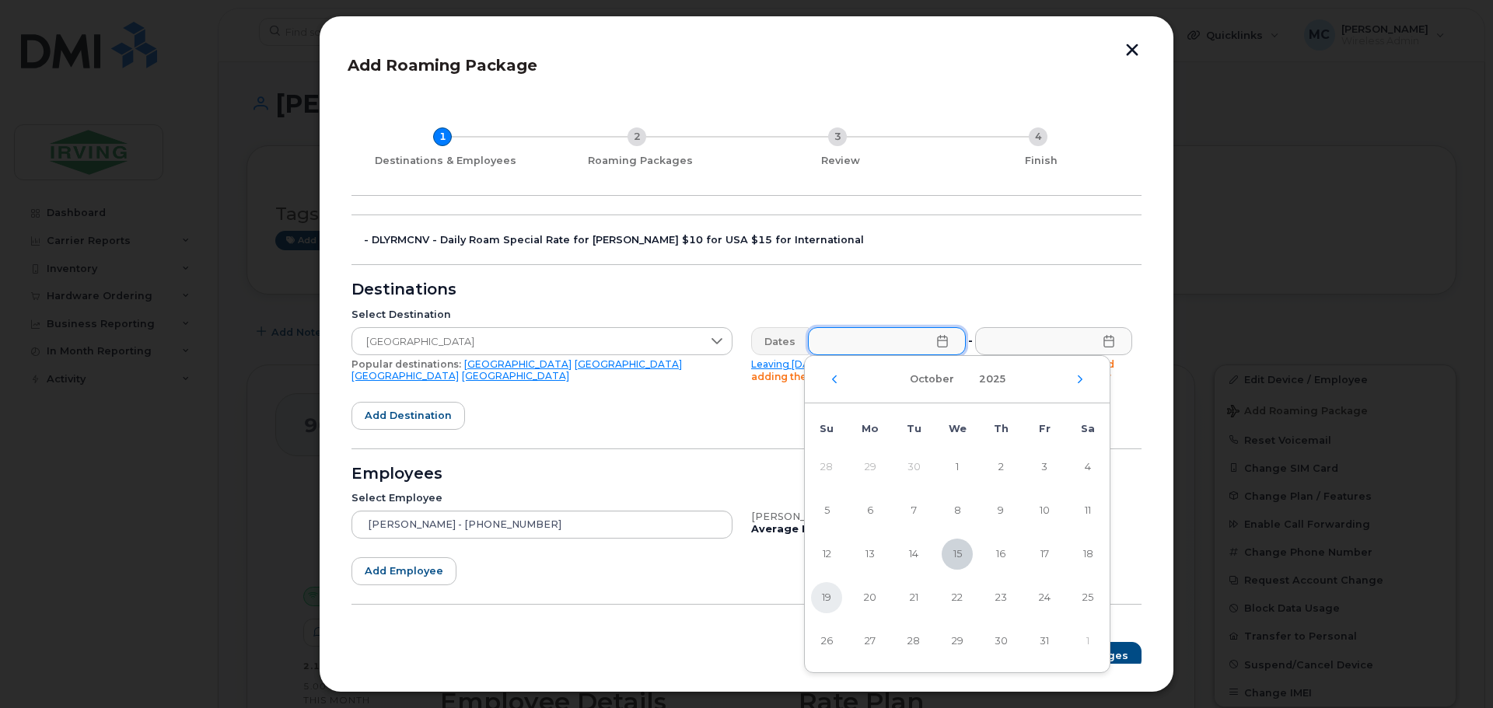
click at [837, 599] on span "19" at bounding box center [826, 598] width 31 height 31
type input "[DATE]"
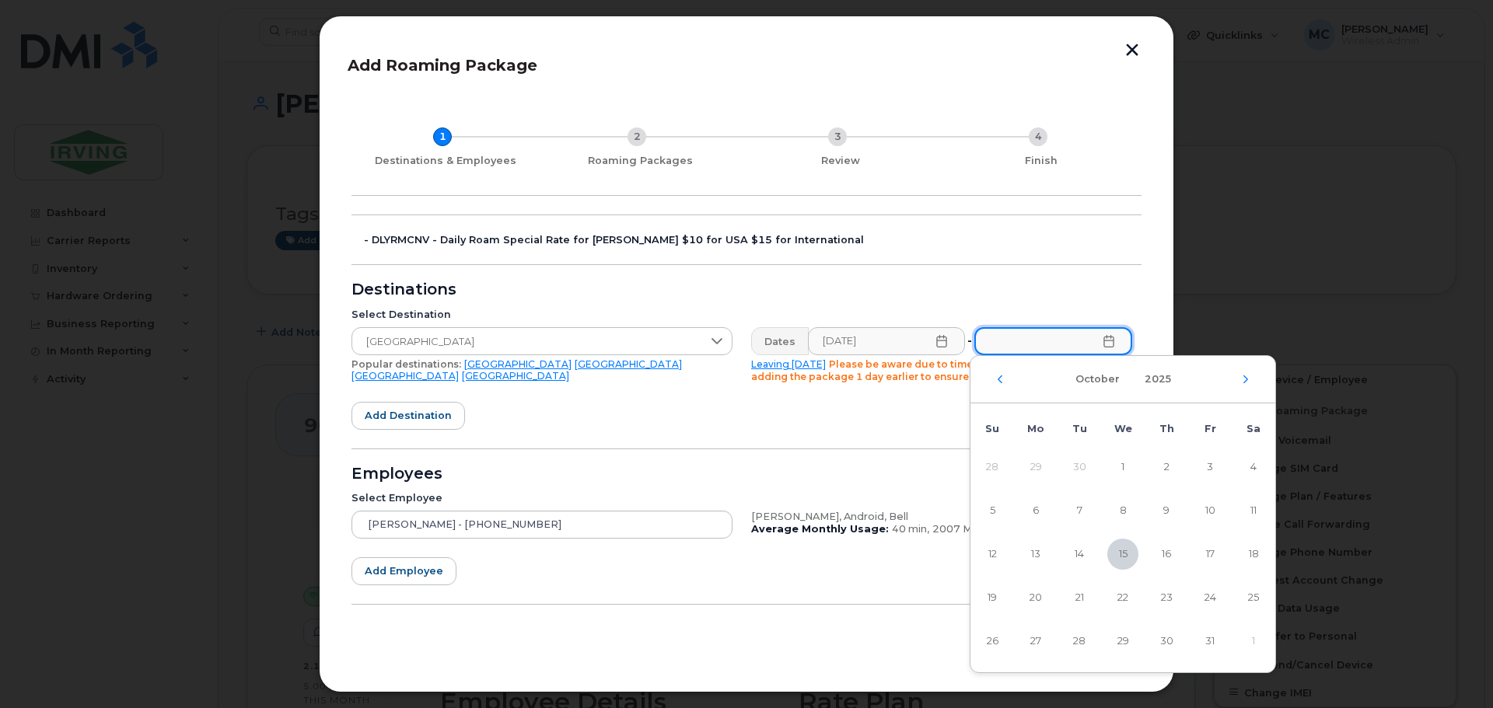
click at [1100, 348] on input "text" at bounding box center [1053, 341] width 158 height 28
drag, startPoint x: 1216, startPoint y: 605, endPoint x: 1169, endPoint y: 613, distance: 48.1
click at [1216, 604] on span "24" at bounding box center [1210, 598] width 31 height 31
type input "[DATE]"
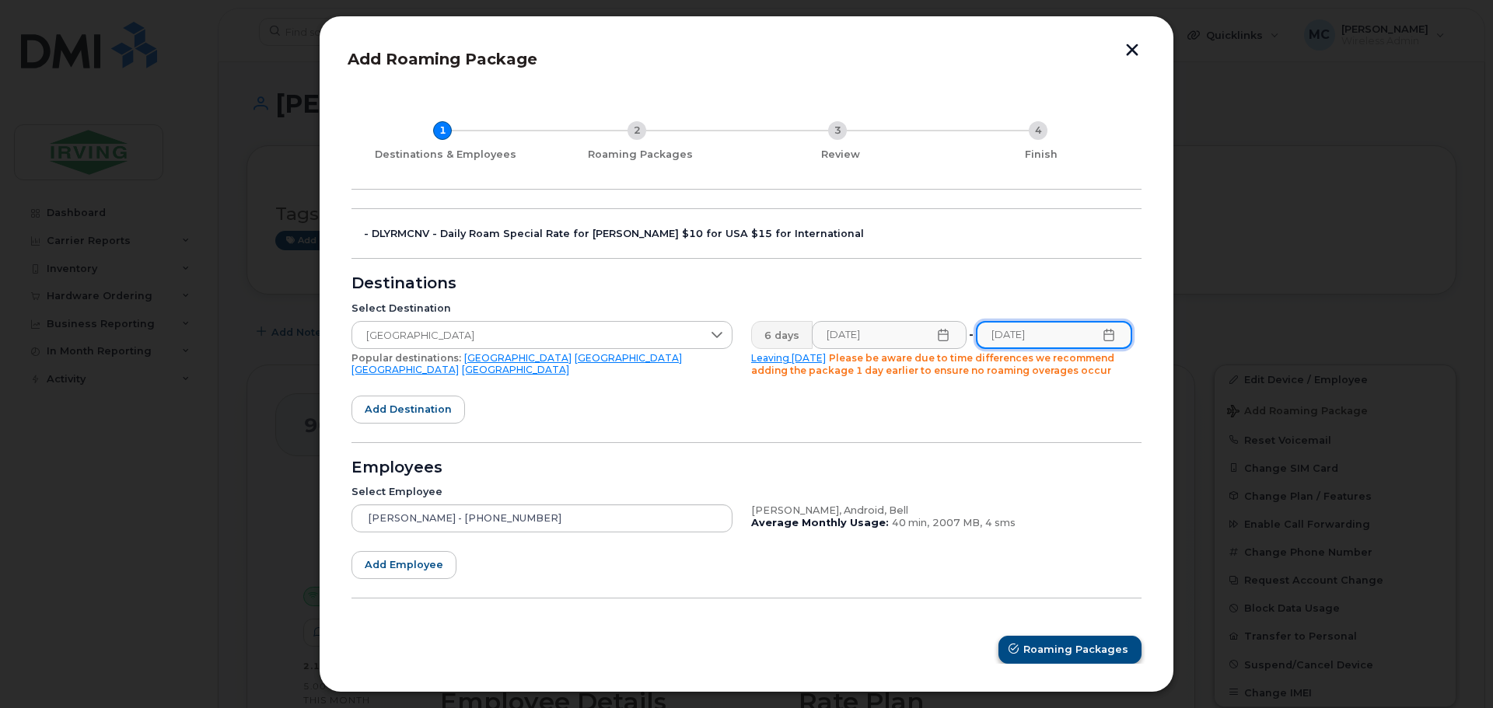
scroll to position [10, 0]
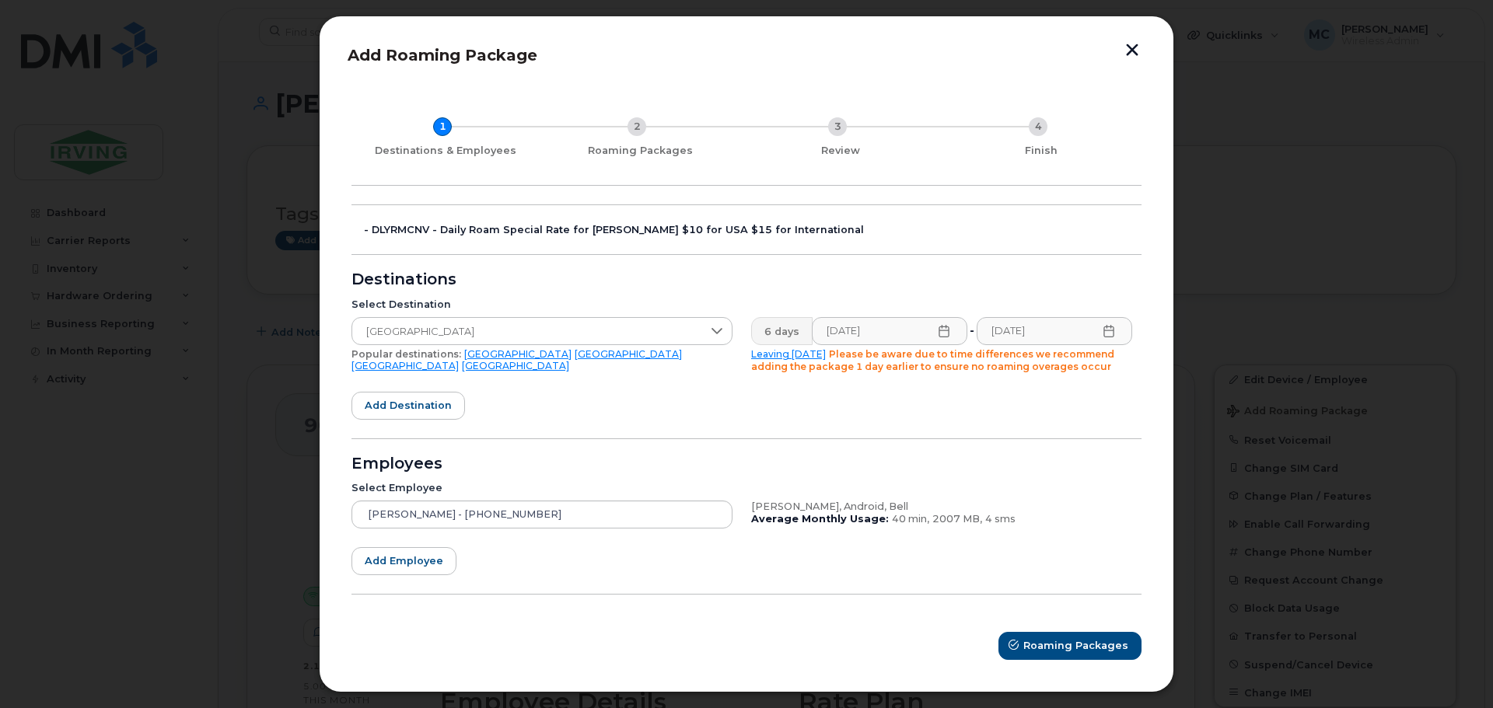
click at [1069, 661] on div "1 Destinations & Employees 2 Roaming Packages 3 Review 4 Finish - DLYRMCNV - Da…" at bounding box center [747, 375] width 798 height 579
click at [1065, 646] on span "Roaming Packages" at bounding box center [1076, 645] width 105 height 15
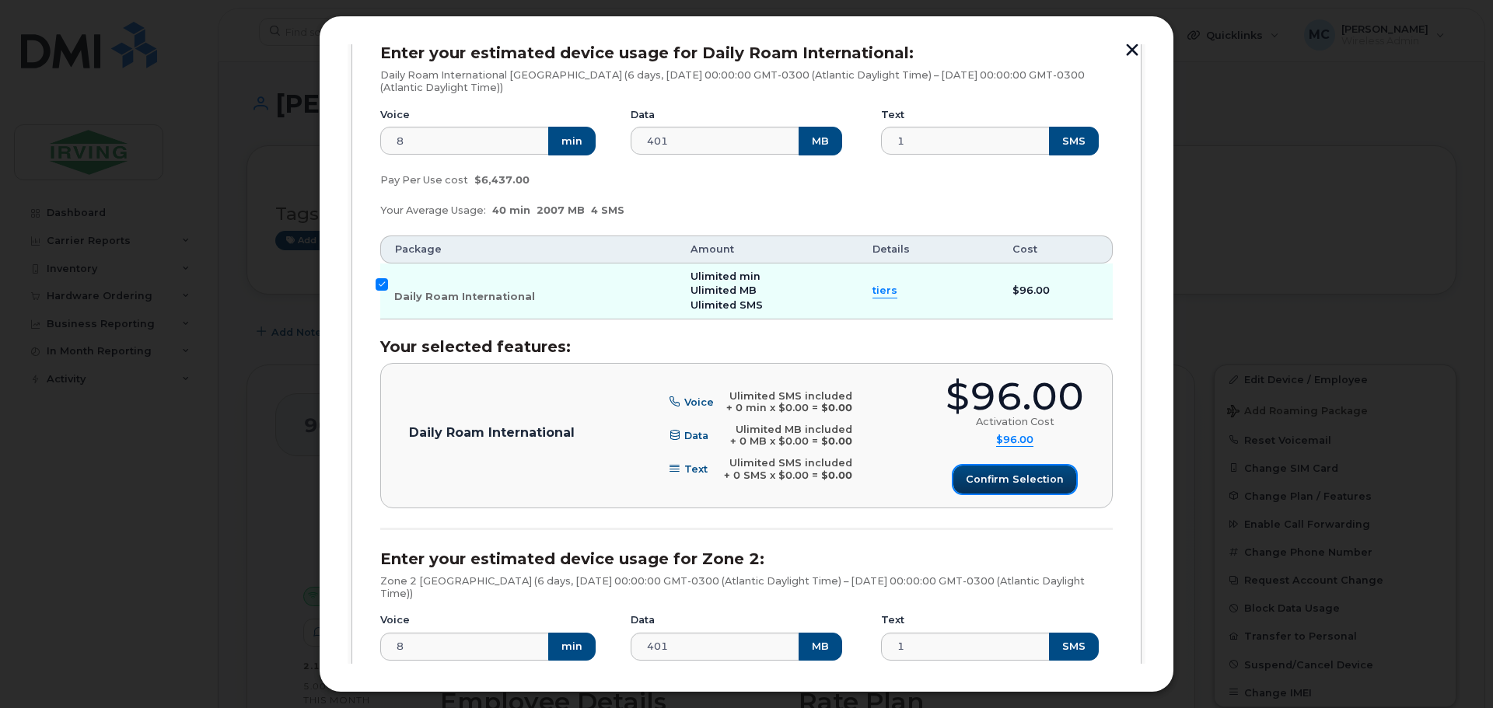
click at [991, 486] on span "Confirm selection" at bounding box center [1015, 479] width 98 height 15
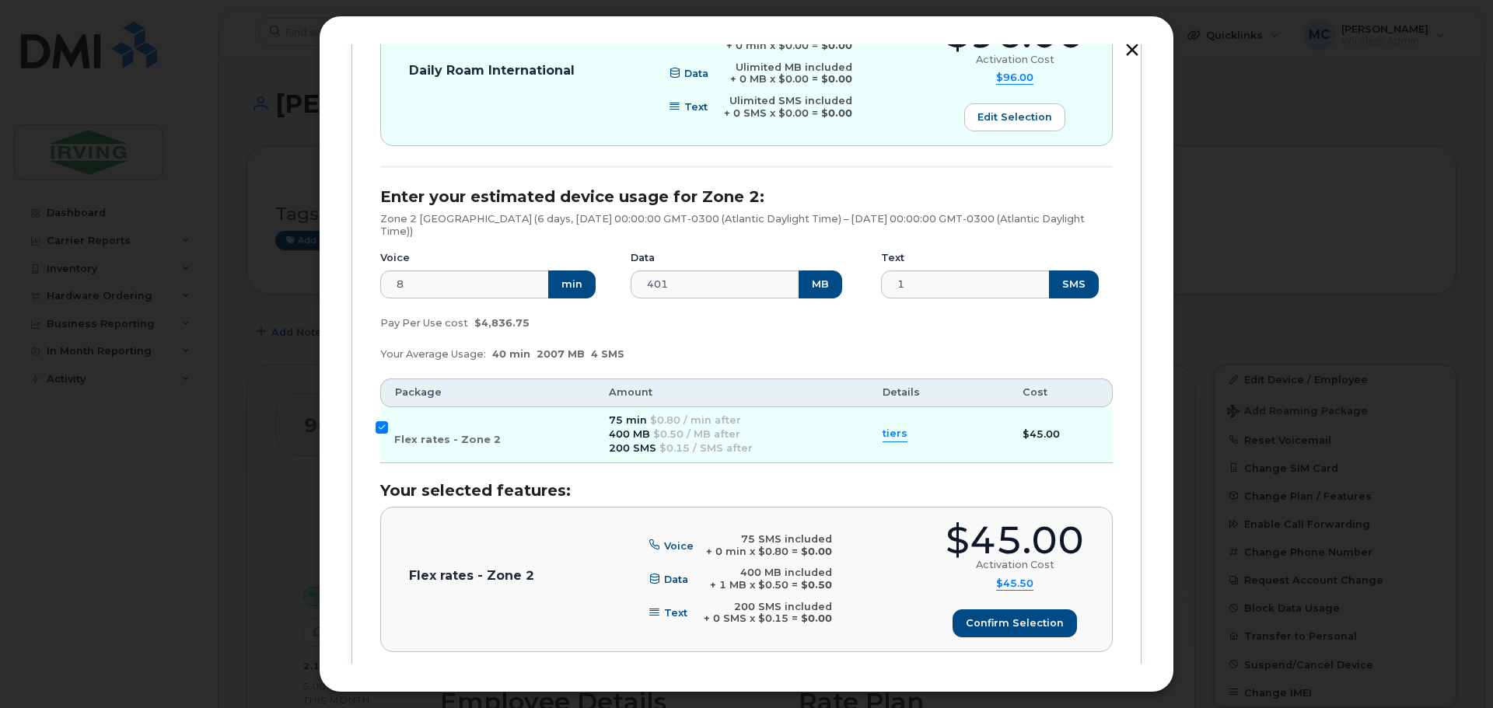
scroll to position [706, 0]
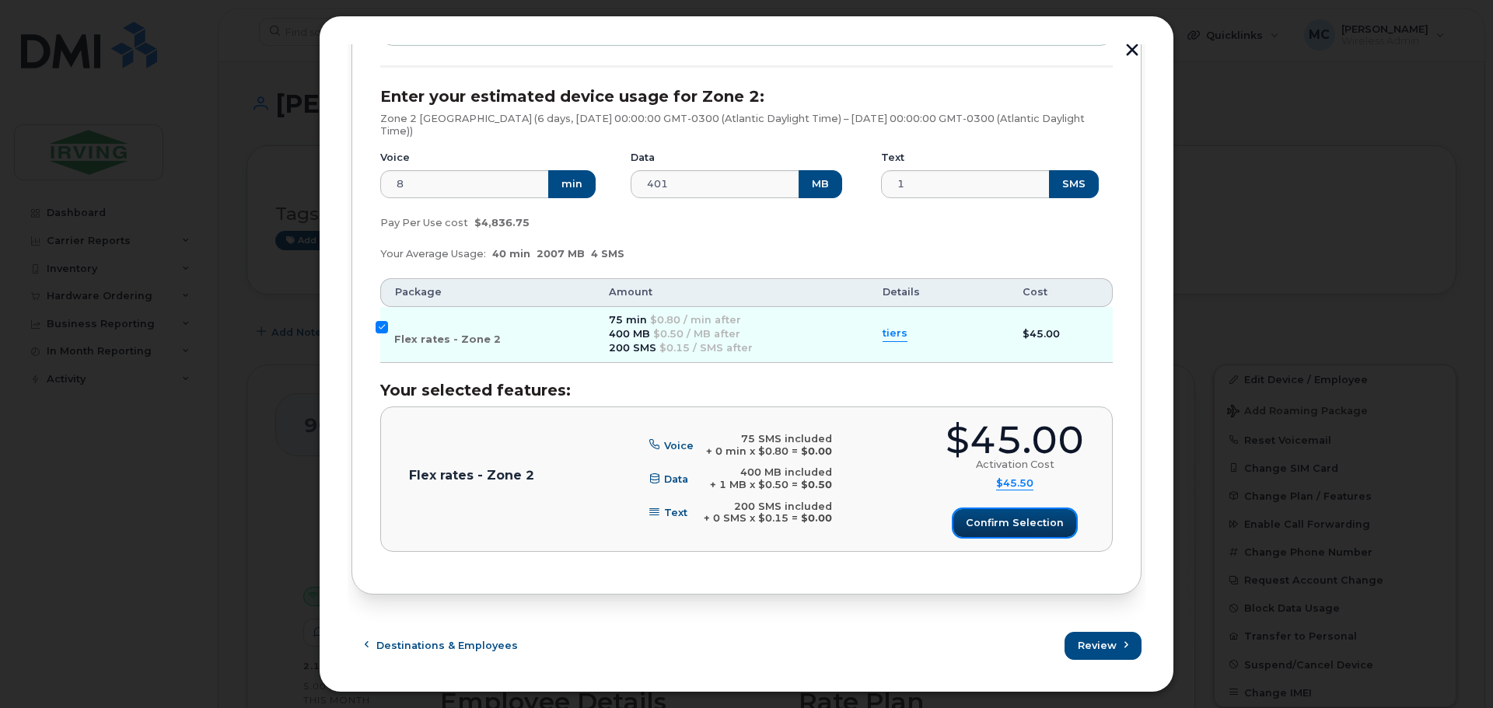
click at [982, 527] on span "Confirm selection" at bounding box center [1015, 523] width 98 height 15
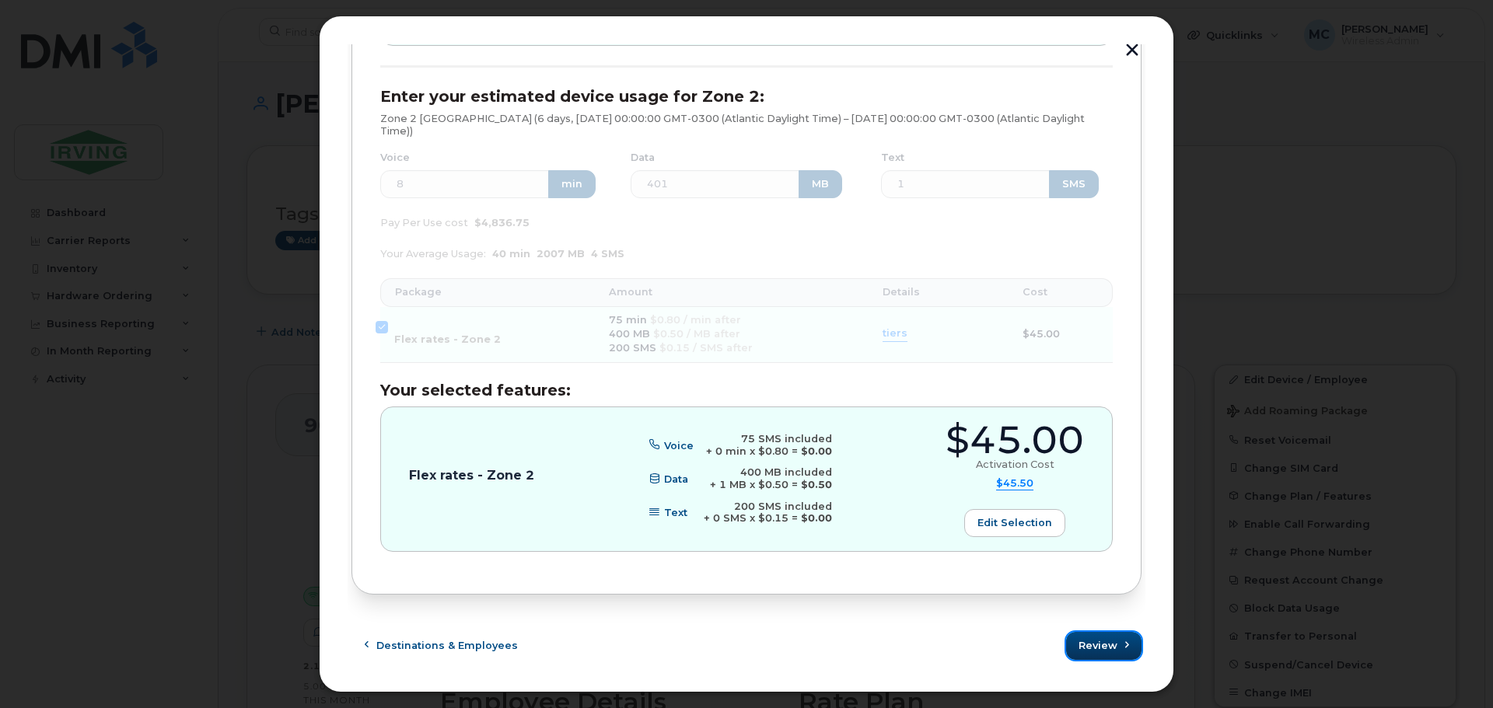
drag, startPoint x: 1079, startPoint y: 635, endPoint x: 766, endPoint y: 554, distance: 322.9
click at [1078, 635] on button "Review" at bounding box center [1103, 646] width 75 height 28
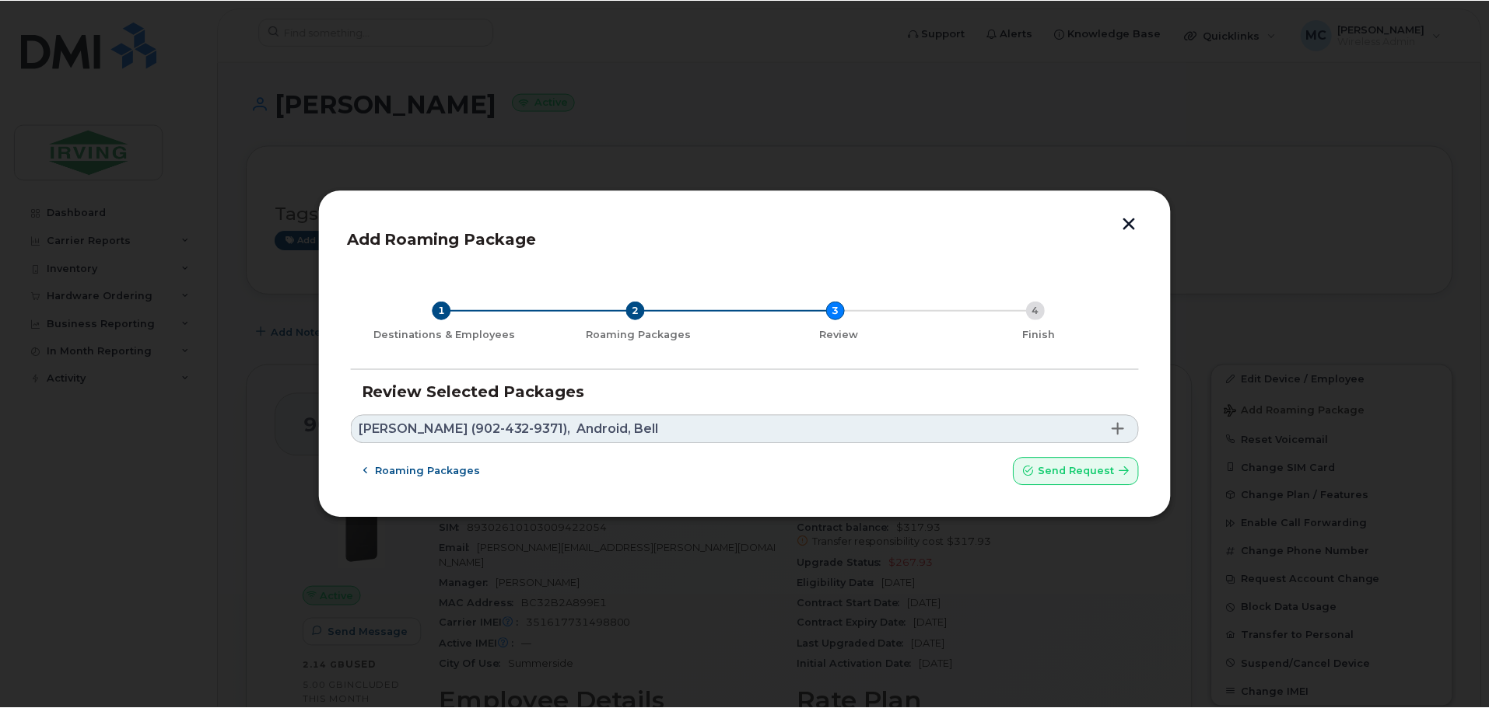
scroll to position [0, 0]
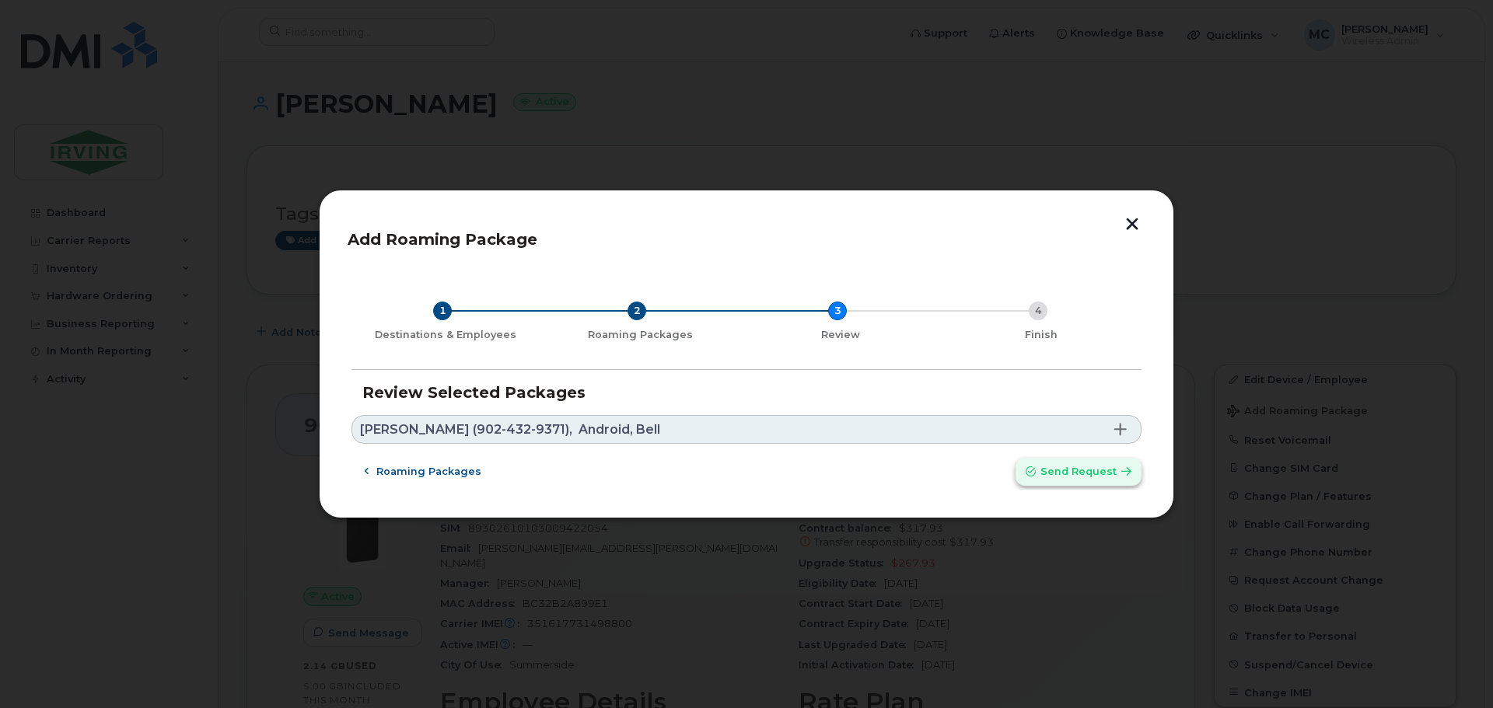
click at [1075, 474] on span "Send request" at bounding box center [1079, 471] width 76 height 15
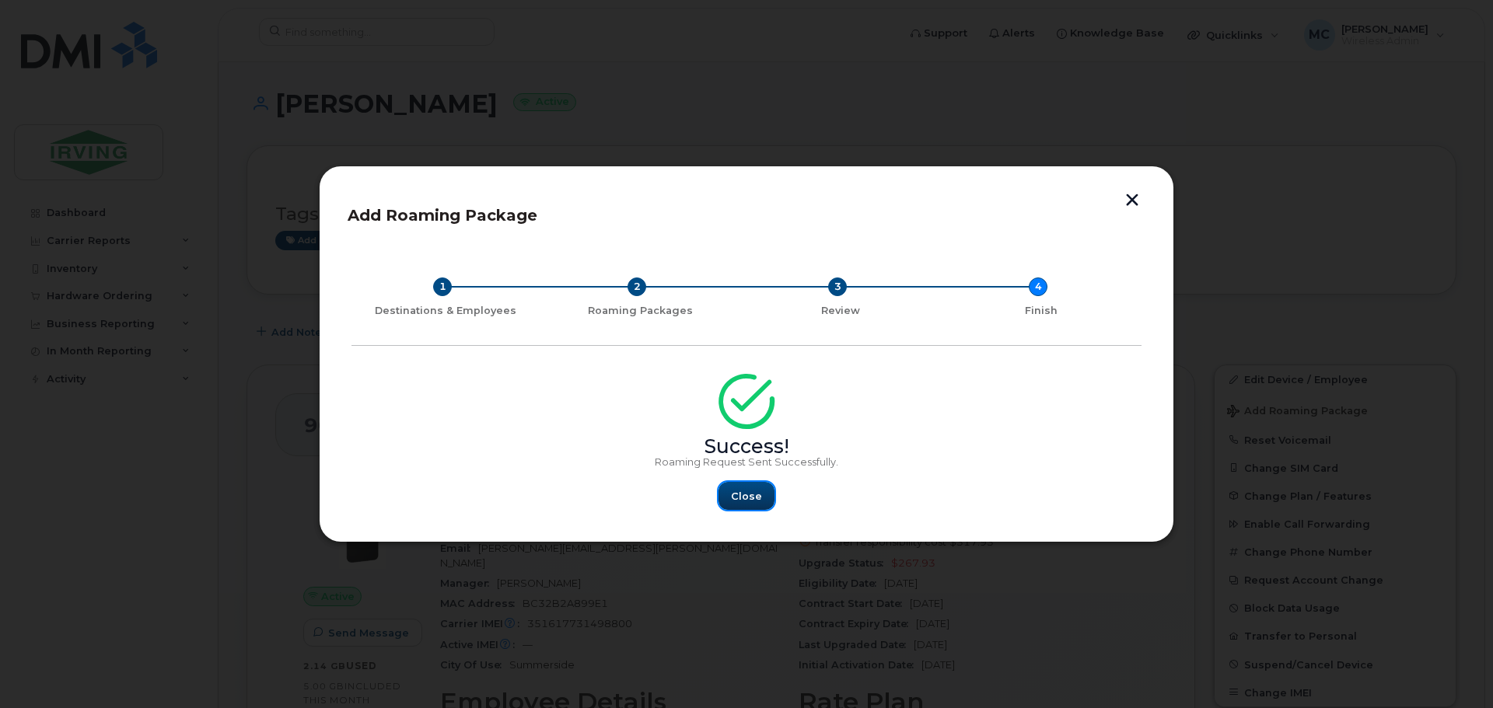
drag, startPoint x: 749, startPoint y: 496, endPoint x: 409, endPoint y: 296, distance: 394.7
click at [748, 495] on span "Close" at bounding box center [746, 496] width 31 height 15
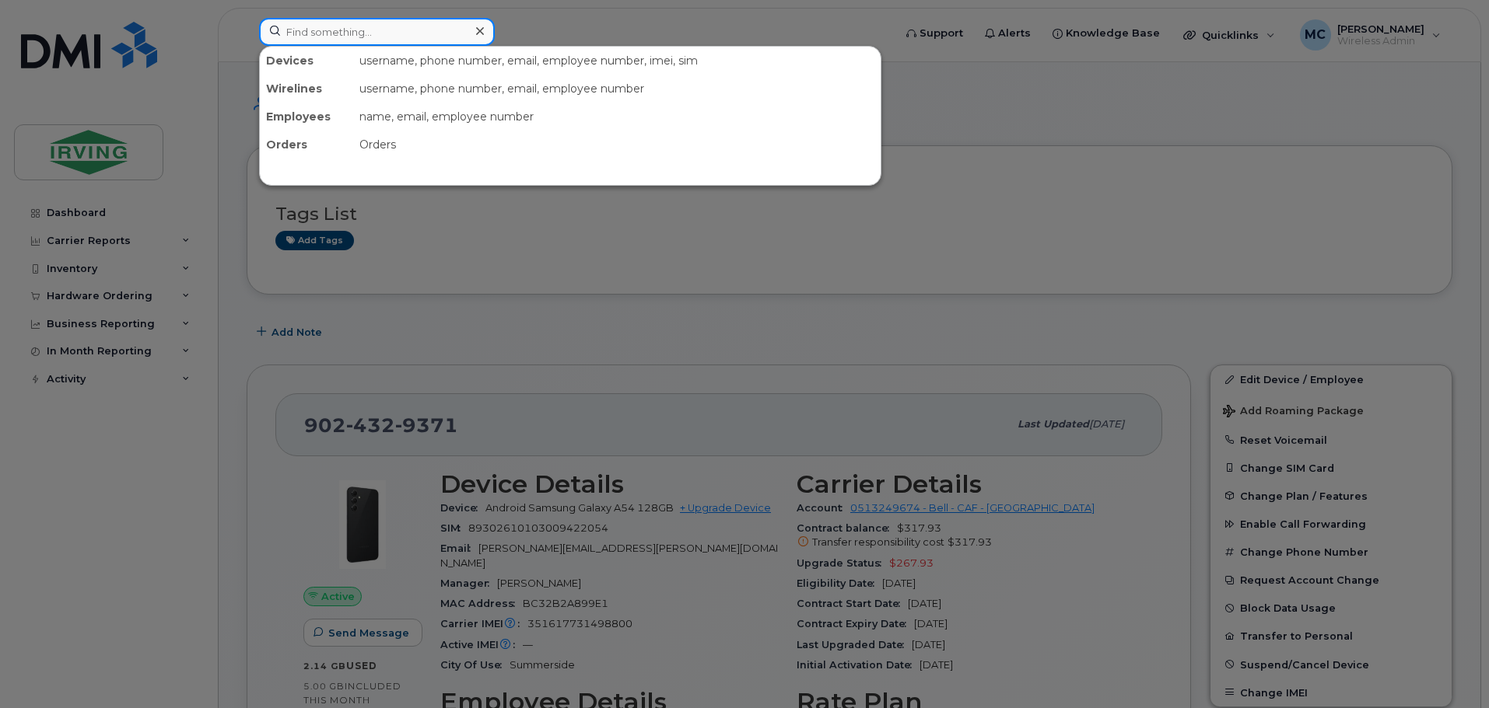
click at [366, 25] on input at bounding box center [377, 32] width 236 height 28
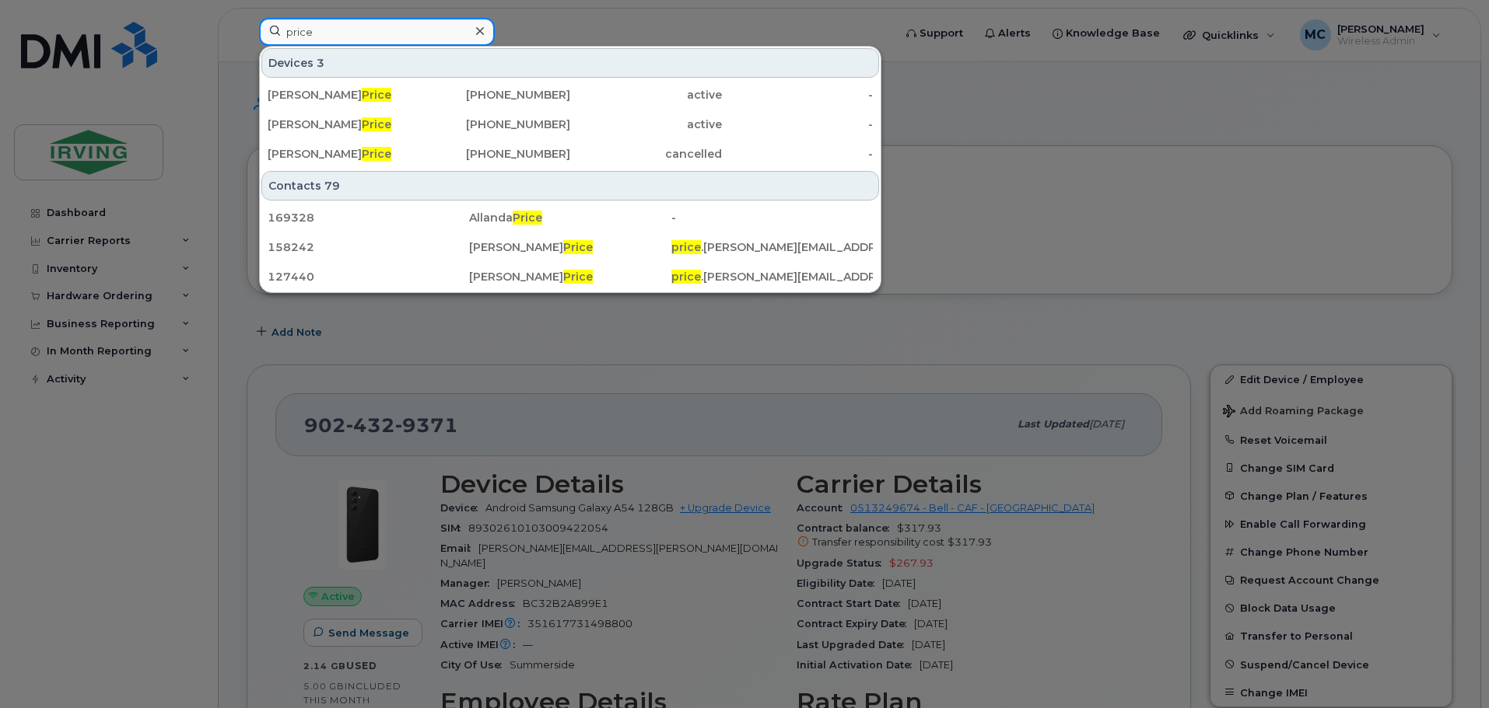
type input "price"
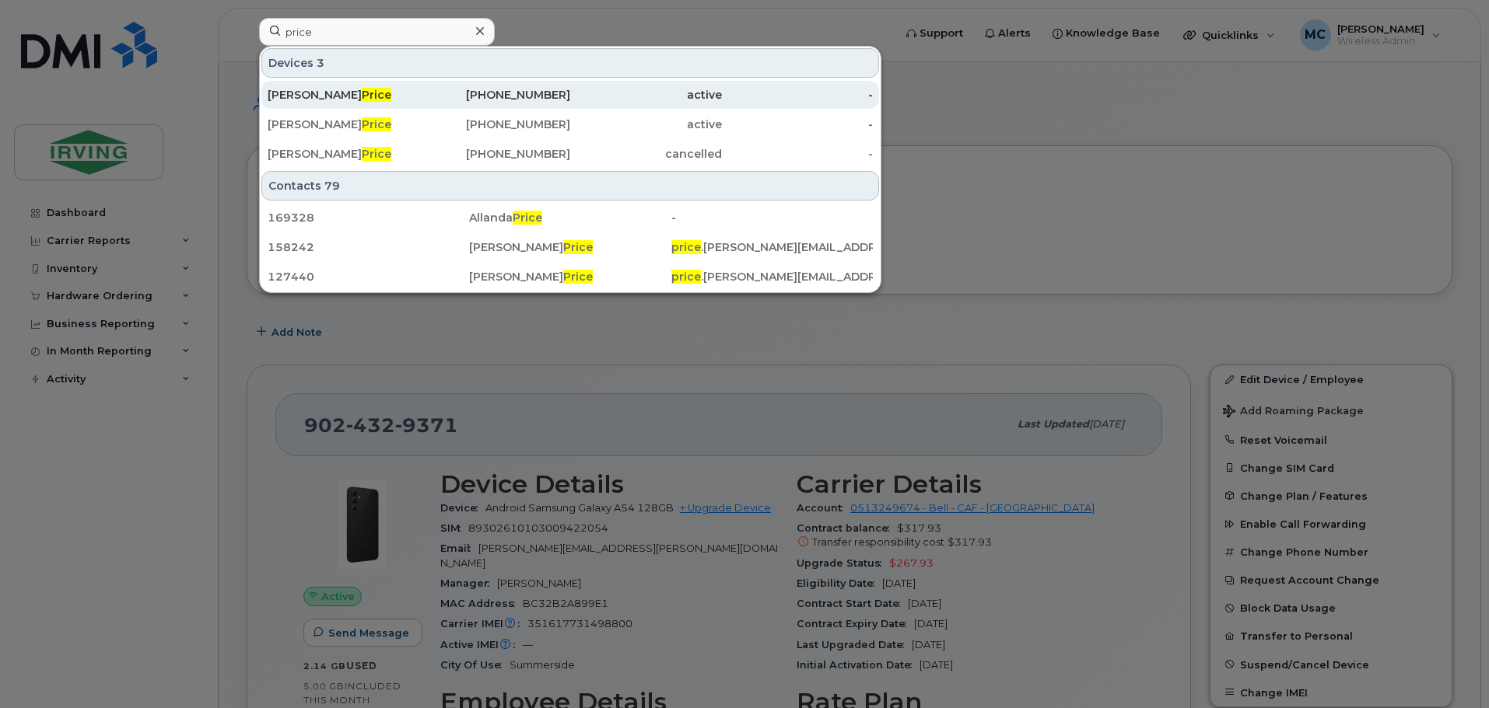
click at [387, 98] on div "Matthew Price" at bounding box center [344, 95] width 152 height 16
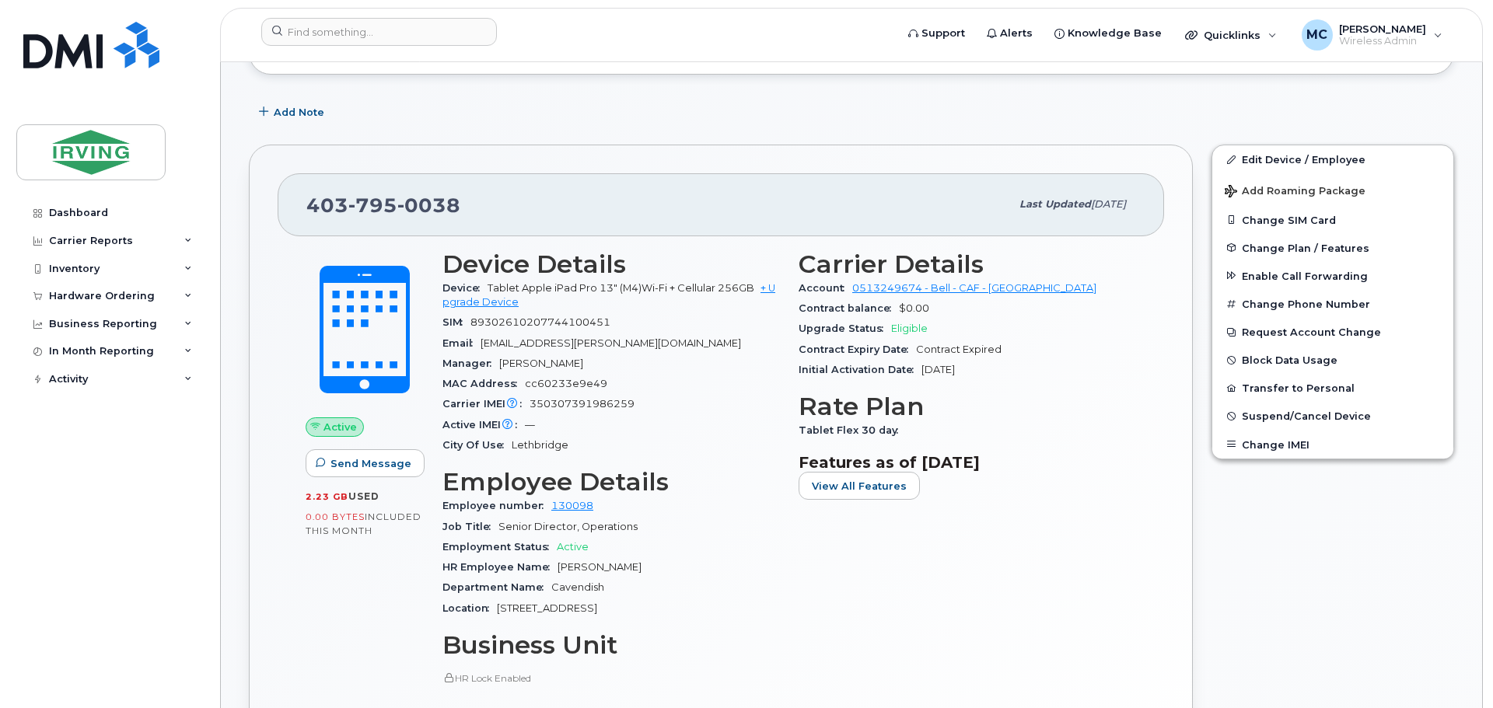
scroll to position [311, 0]
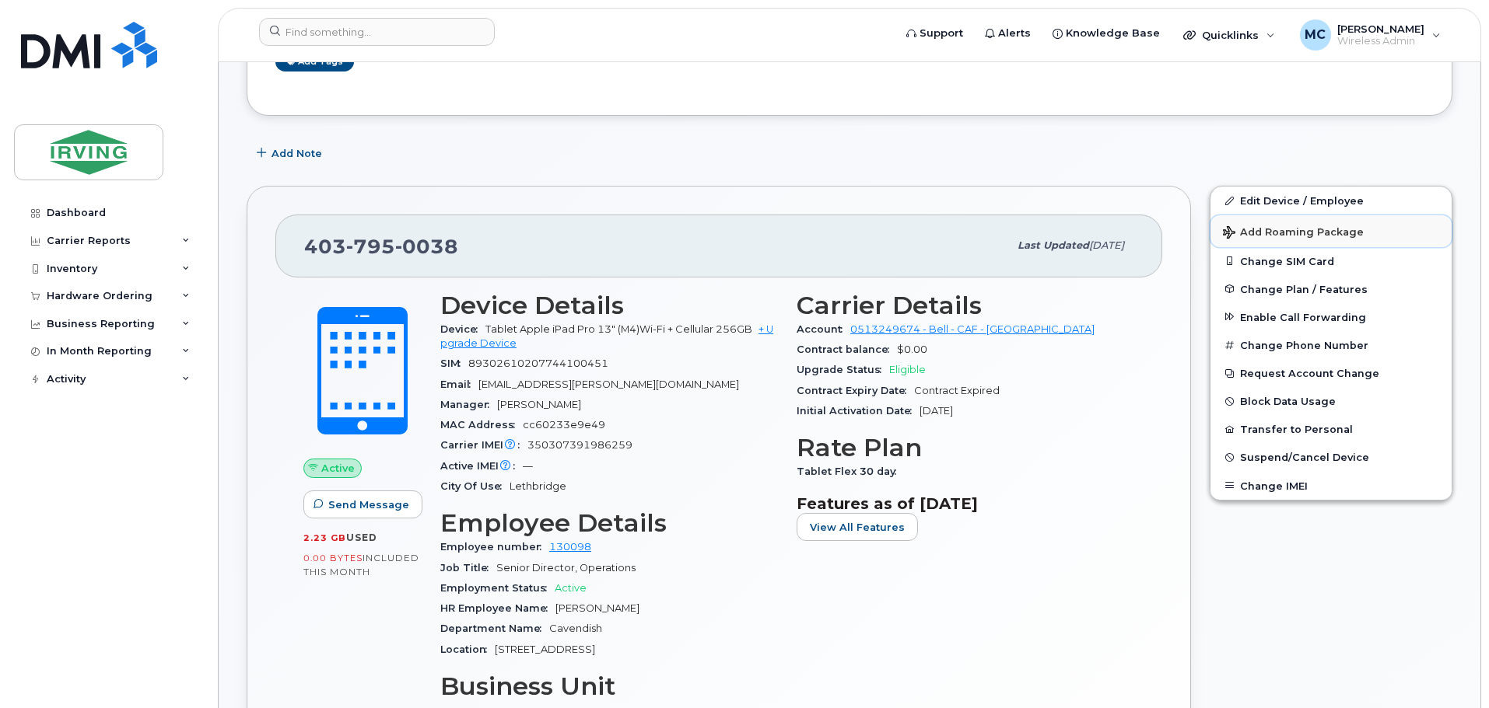
click at [1273, 235] on span "Add Roaming Package" at bounding box center [1293, 233] width 141 height 15
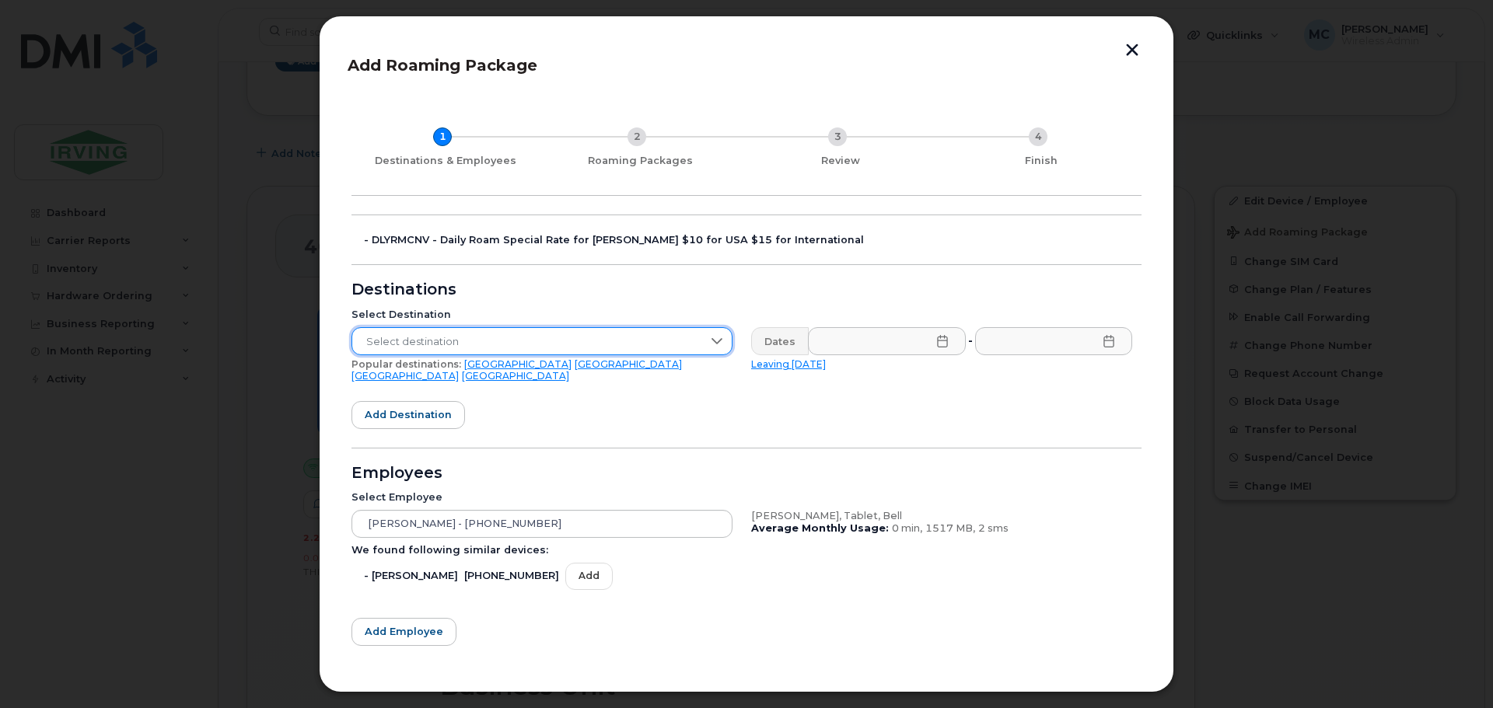
click at [535, 338] on span "Select destination" at bounding box center [527, 342] width 350 height 28
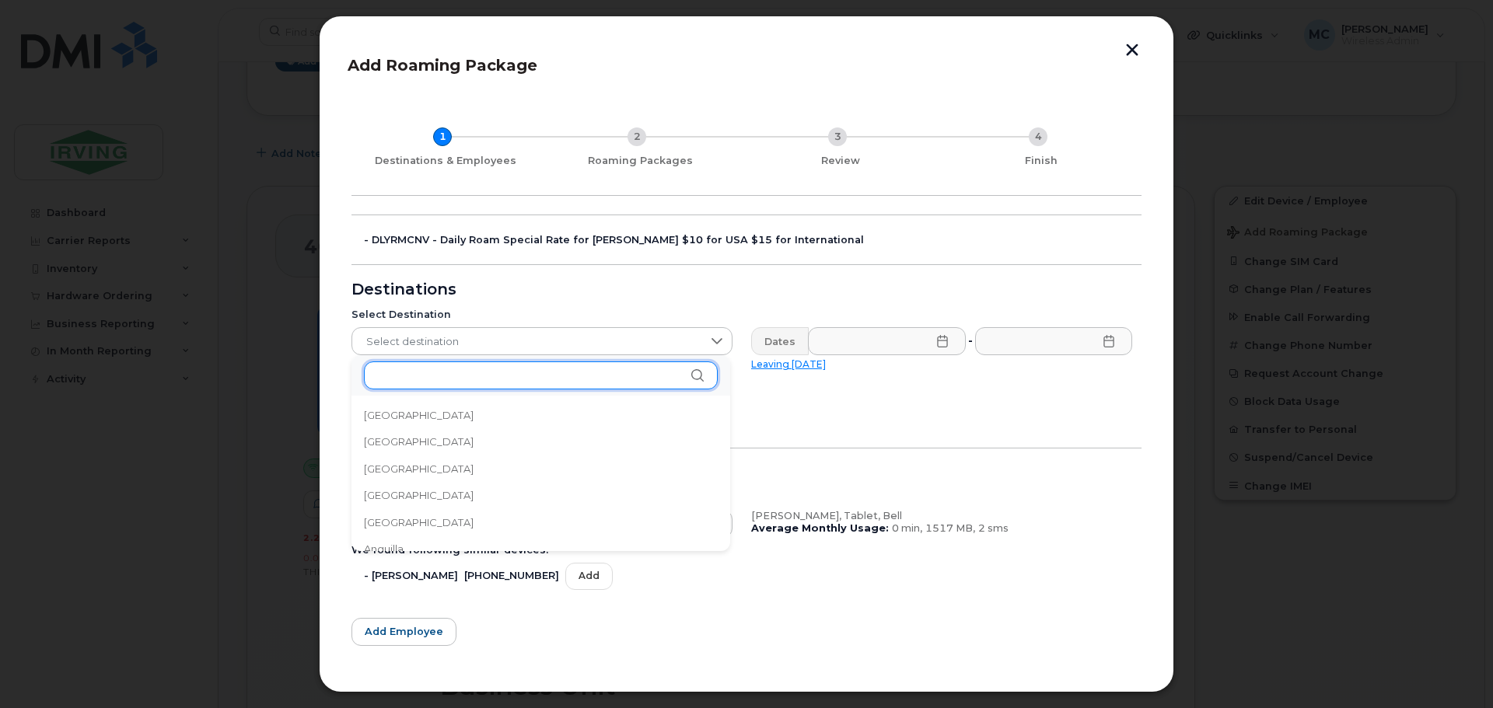
click at [503, 367] on input "text" at bounding box center [541, 376] width 354 height 28
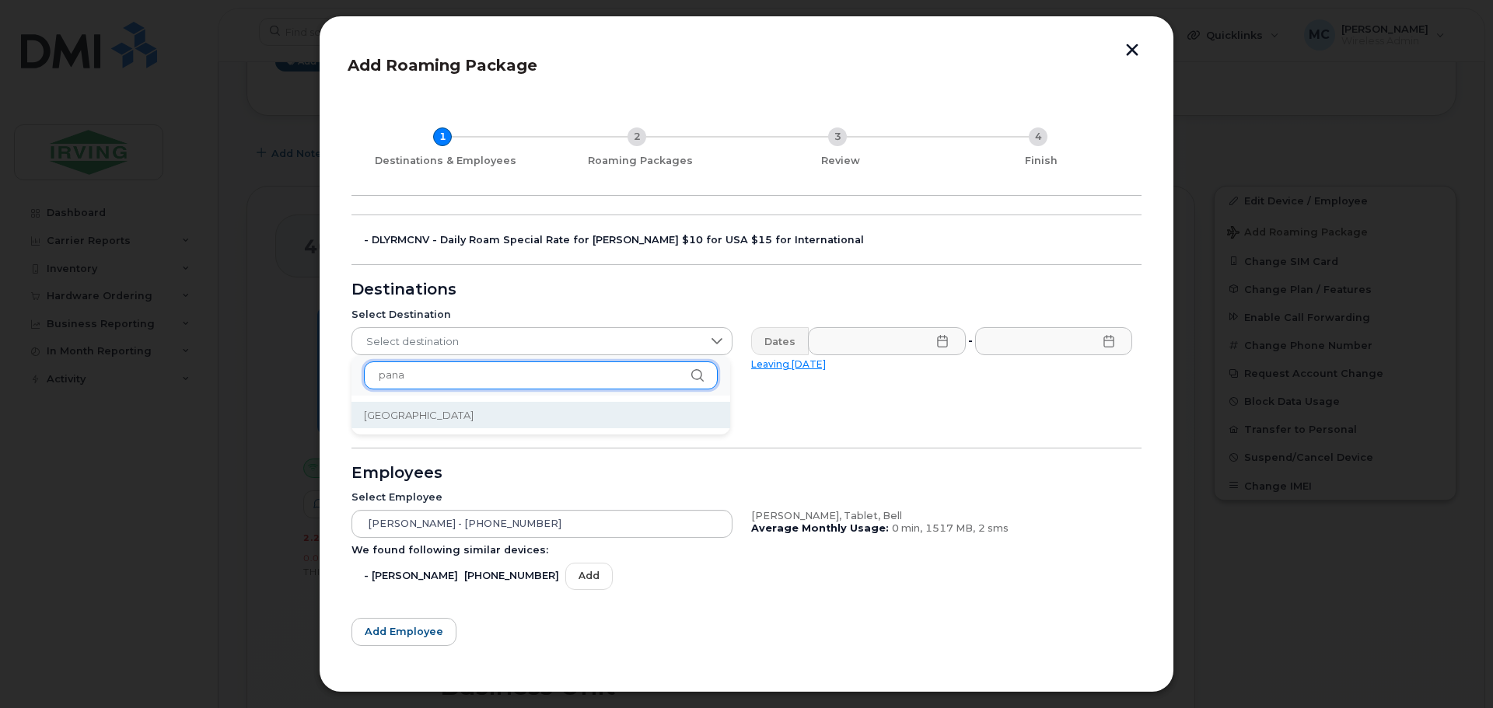
type input "pana"
click at [495, 404] on li "[GEOGRAPHIC_DATA]" at bounding box center [541, 415] width 379 height 27
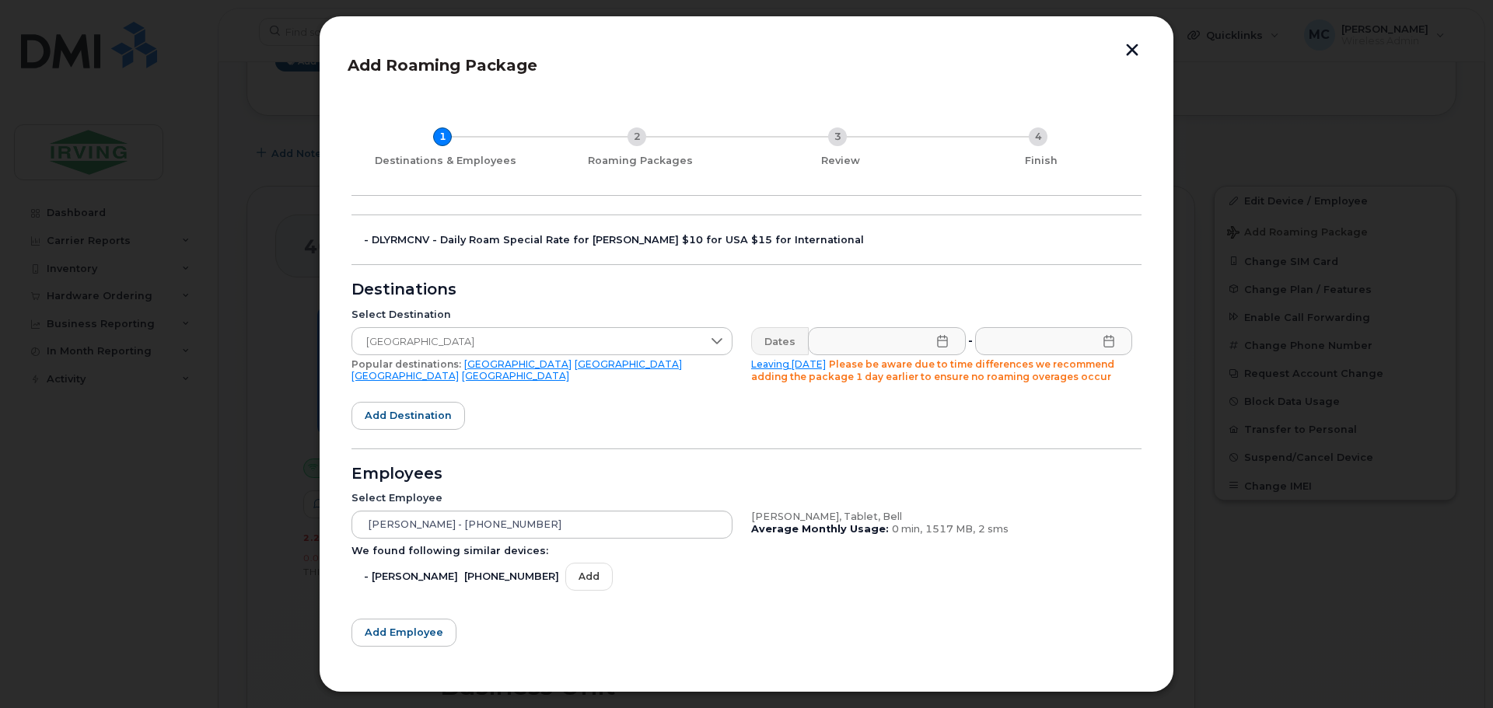
click at [939, 345] on icon at bounding box center [942, 341] width 12 height 12
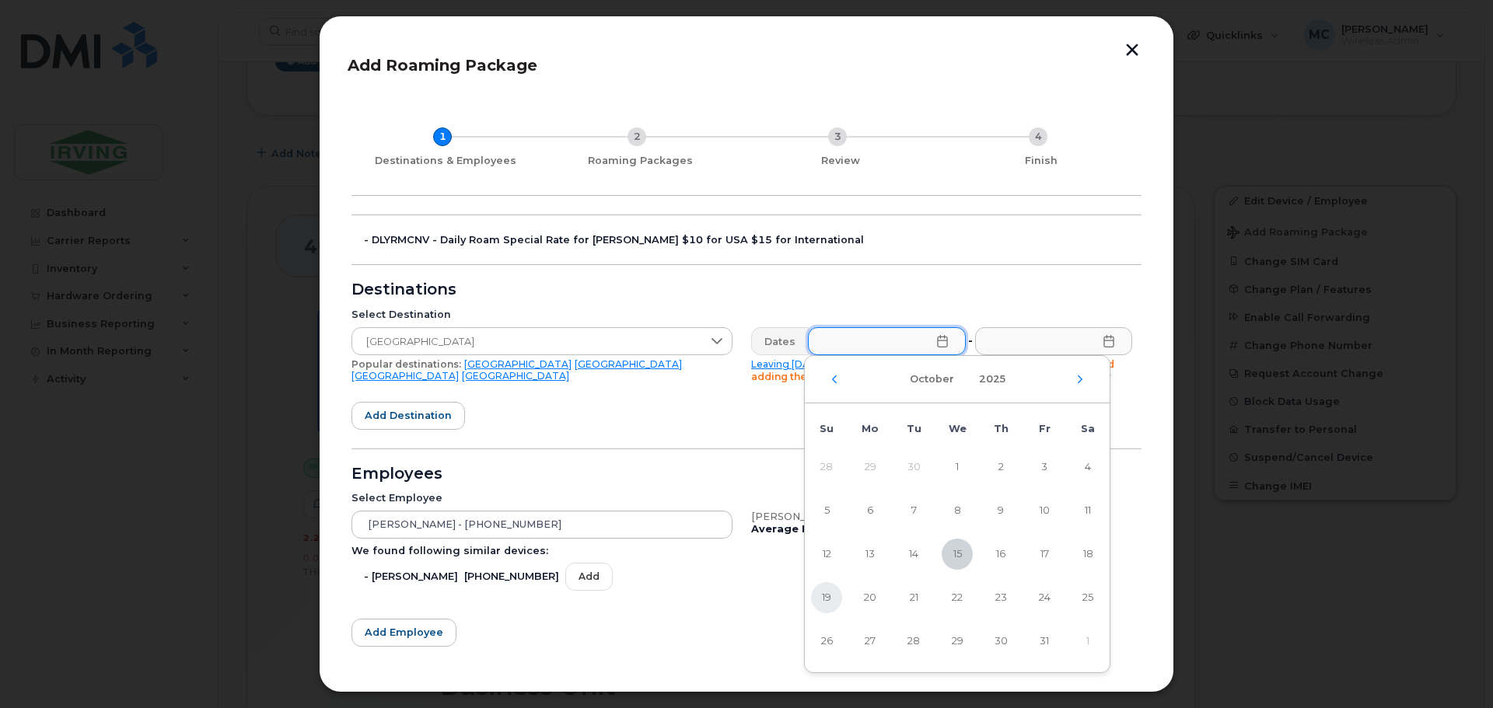
click at [827, 599] on span "19" at bounding box center [826, 598] width 31 height 31
type input "[DATE]"
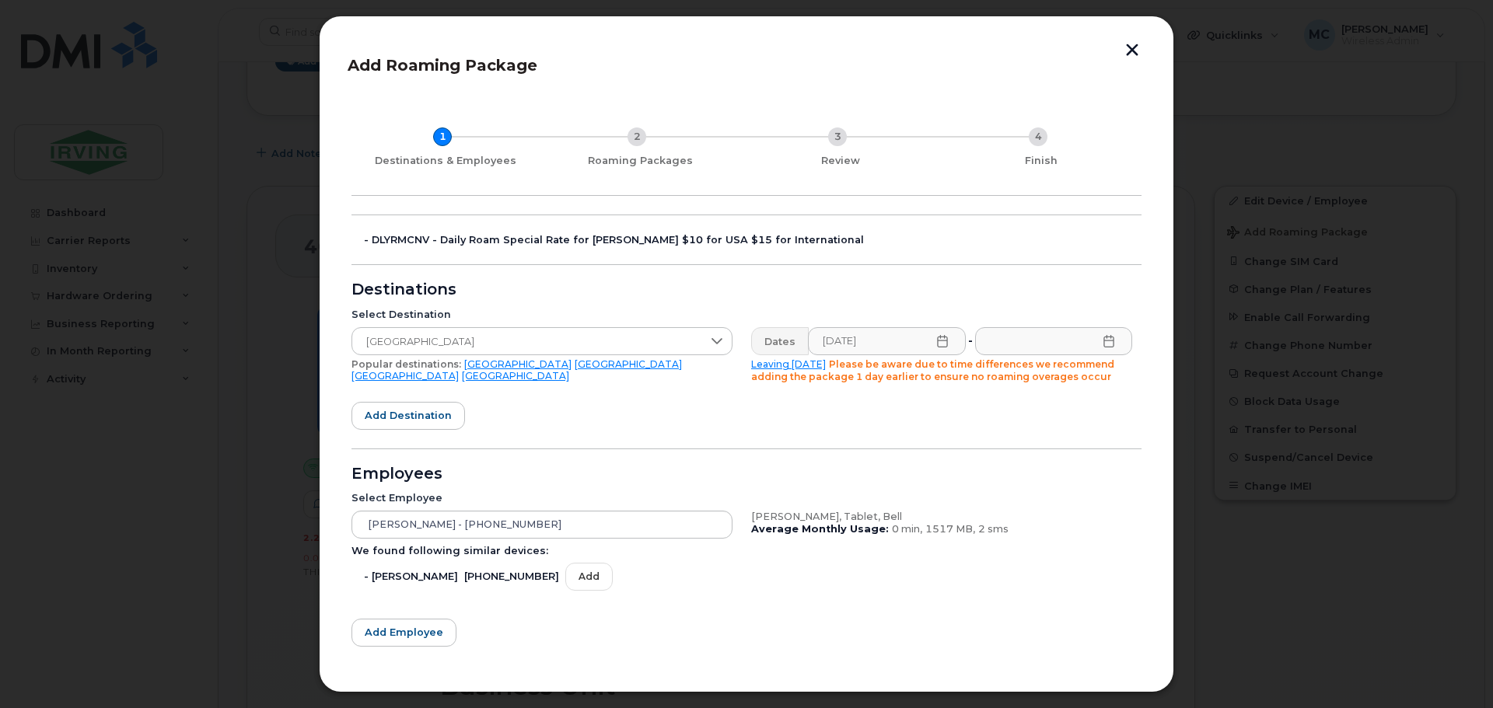
click at [1107, 345] on icon at bounding box center [1109, 341] width 12 height 12
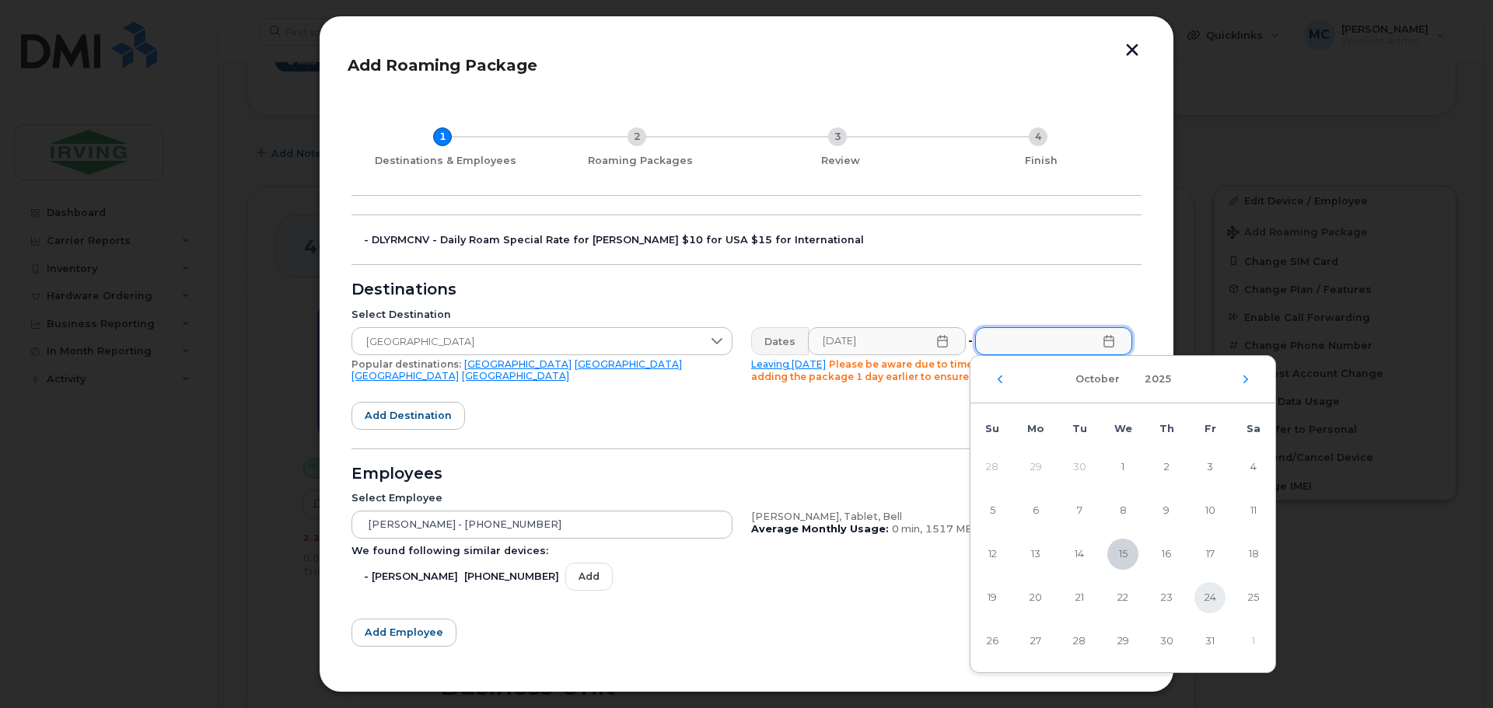
click at [1211, 604] on span "24" at bounding box center [1210, 598] width 31 height 31
type input "[DATE]"
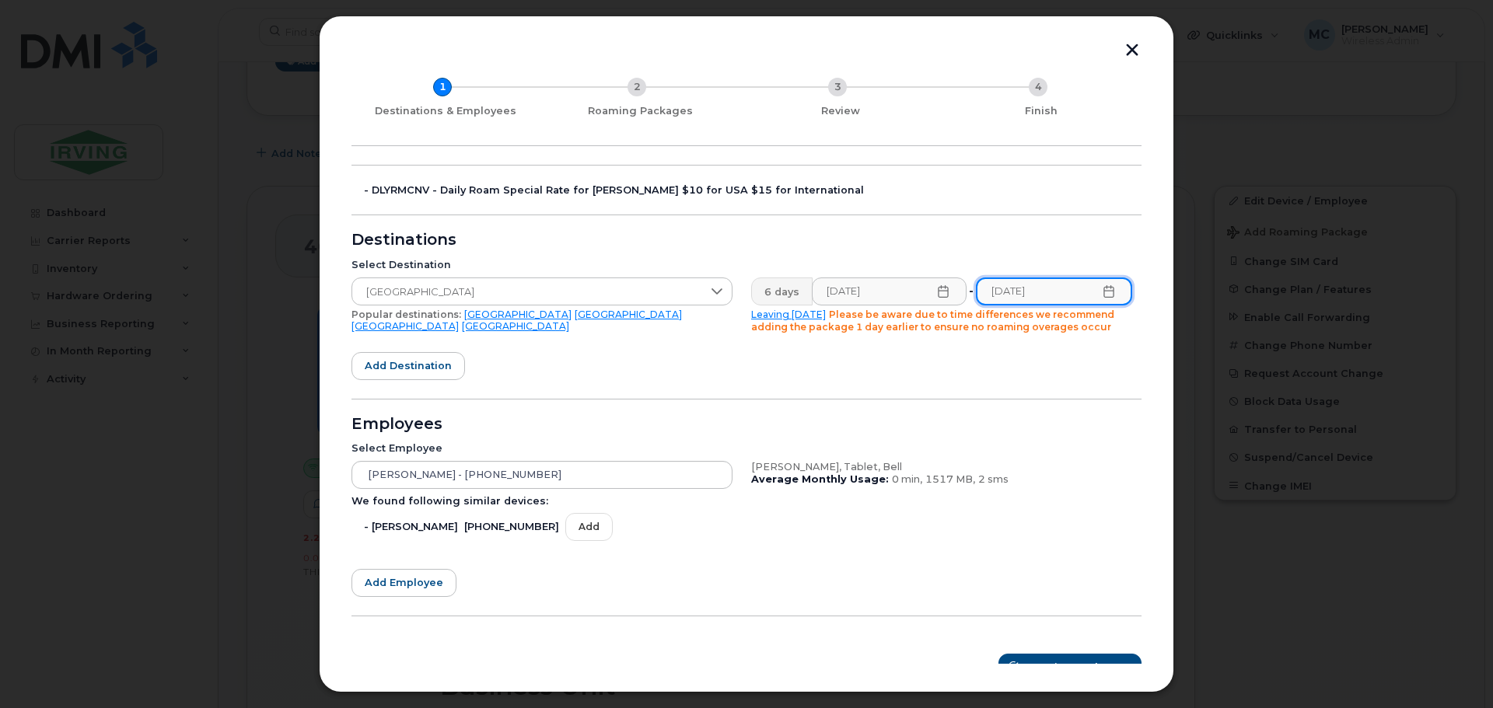
scroll to position [72, 0]
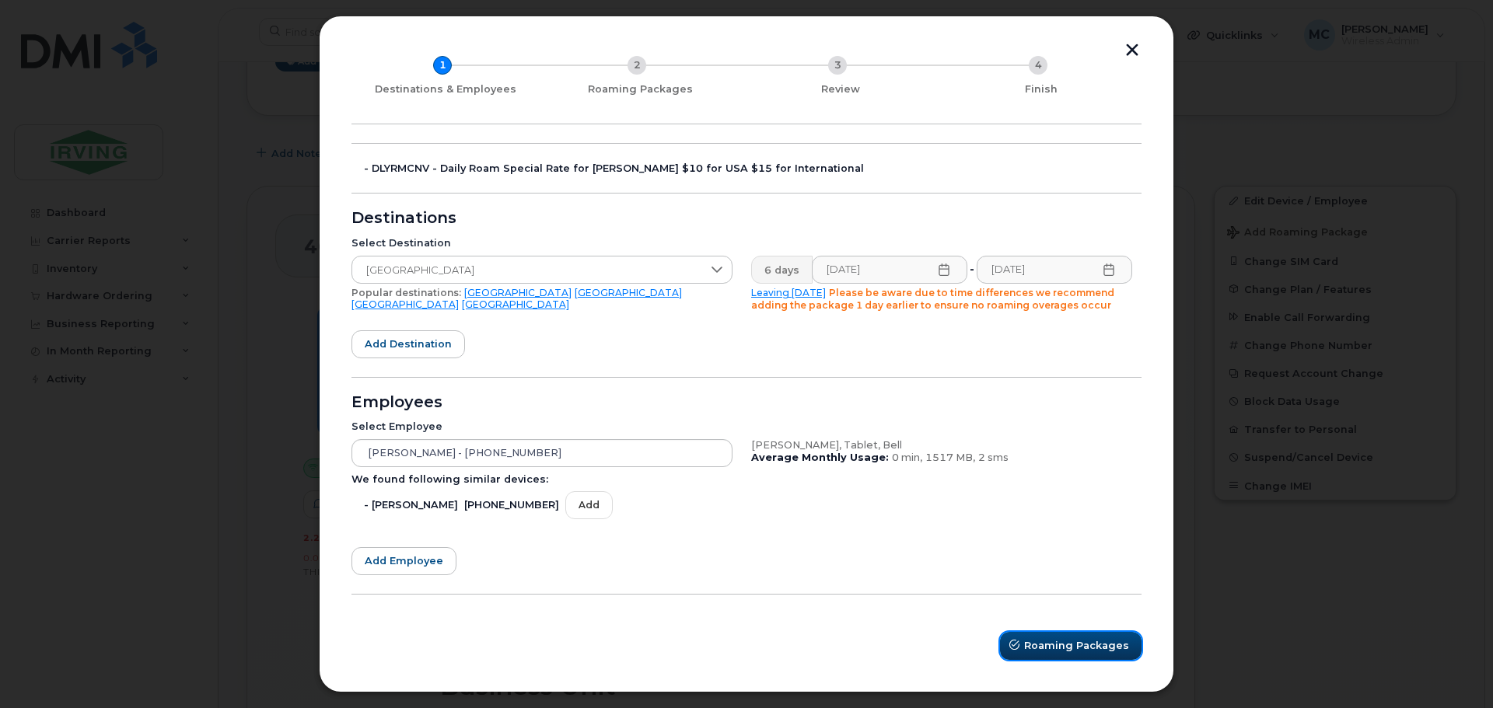
click at [1027, 634] on button "Roaming Packages" at bounding box center [1071, 646] width 142 height 28
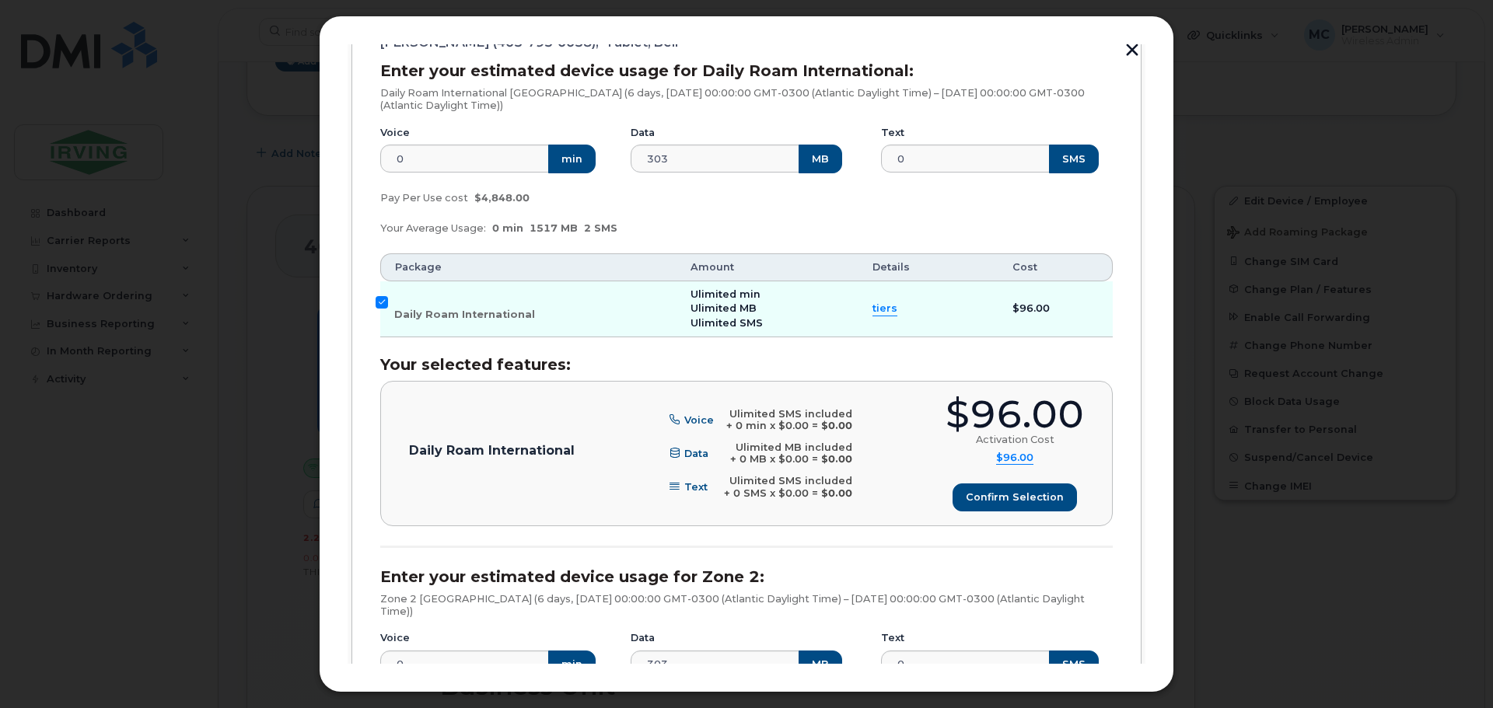
scroll to position [227, 0]
click at [967, 492] on span "Confirm selection" at bounding box center [1015, 495] width 98 height 15
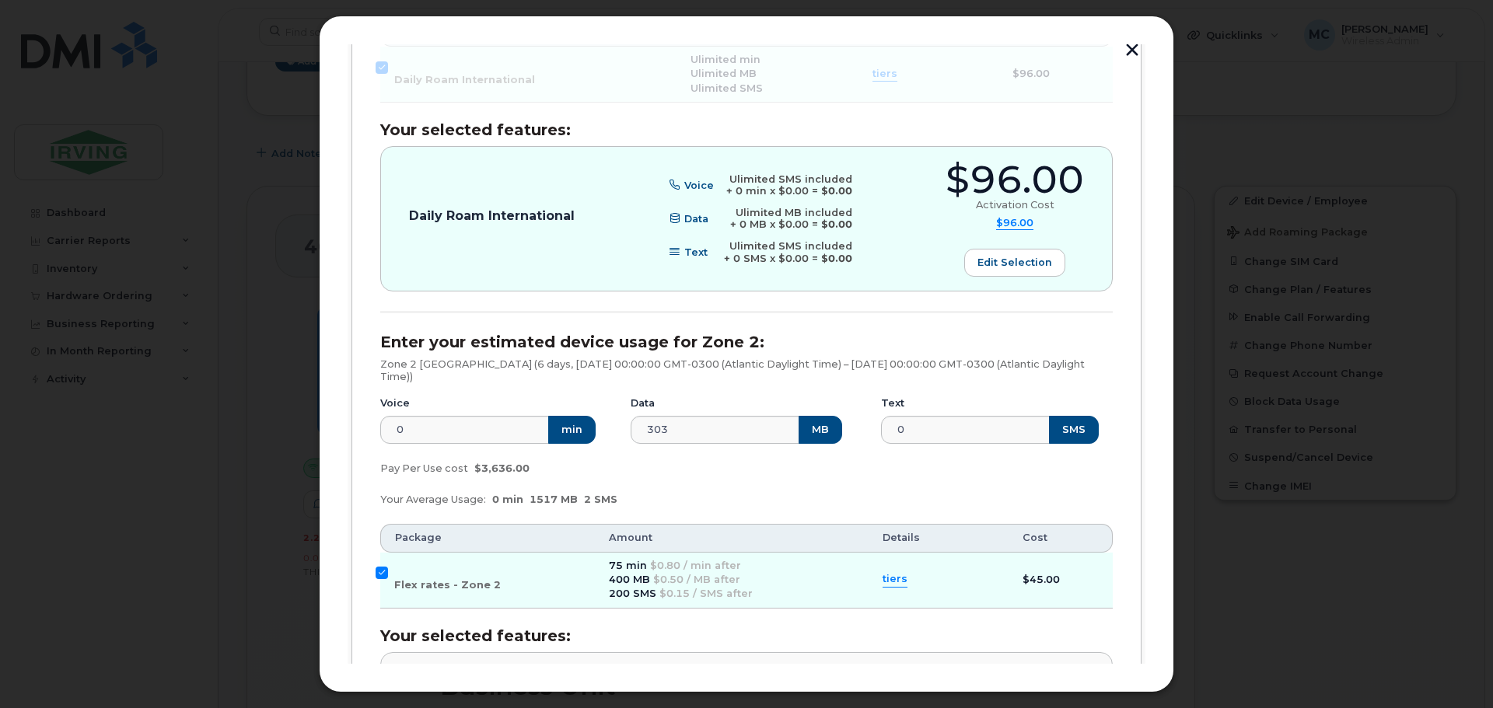
scroll to position [694, 0]
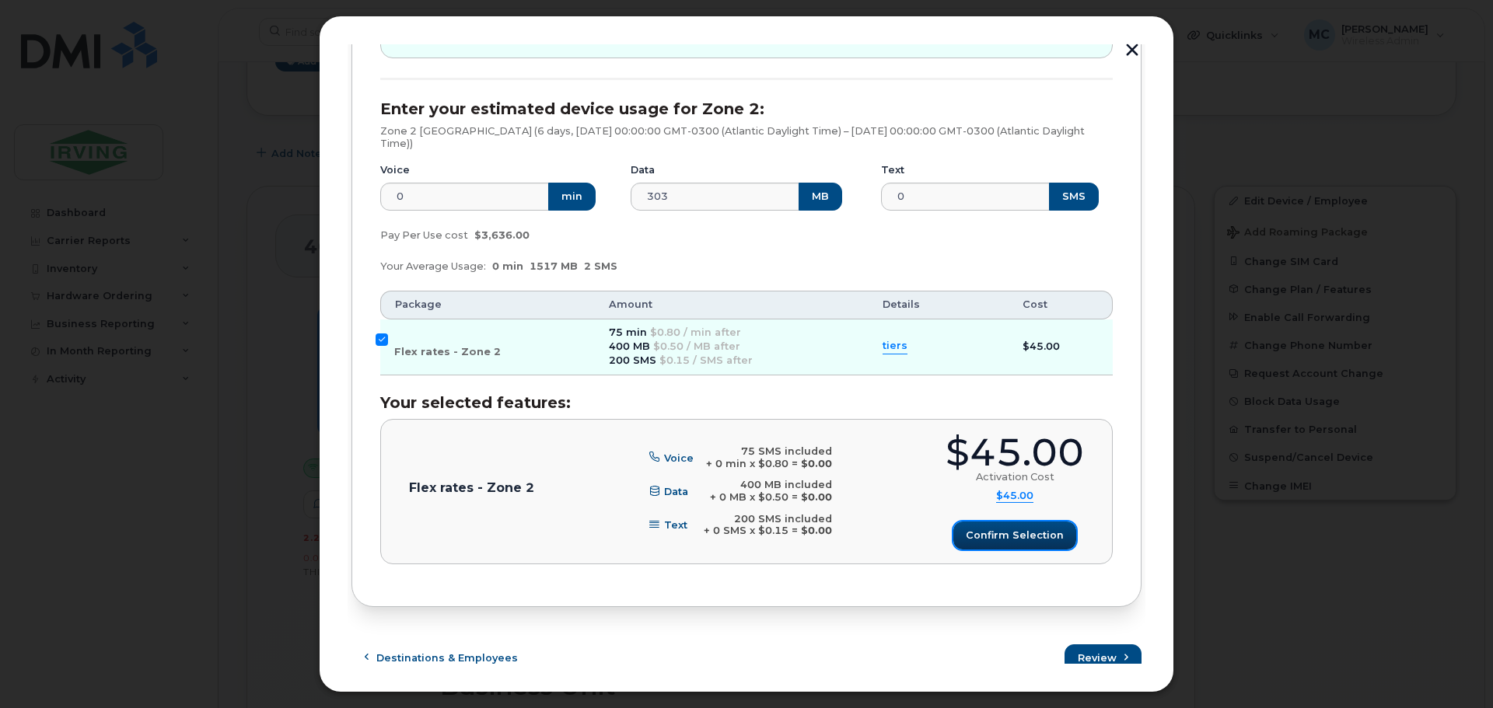
click at [957, 544] on button "Confirm selection" at bounding box center [1014, 536] width 123 height 28
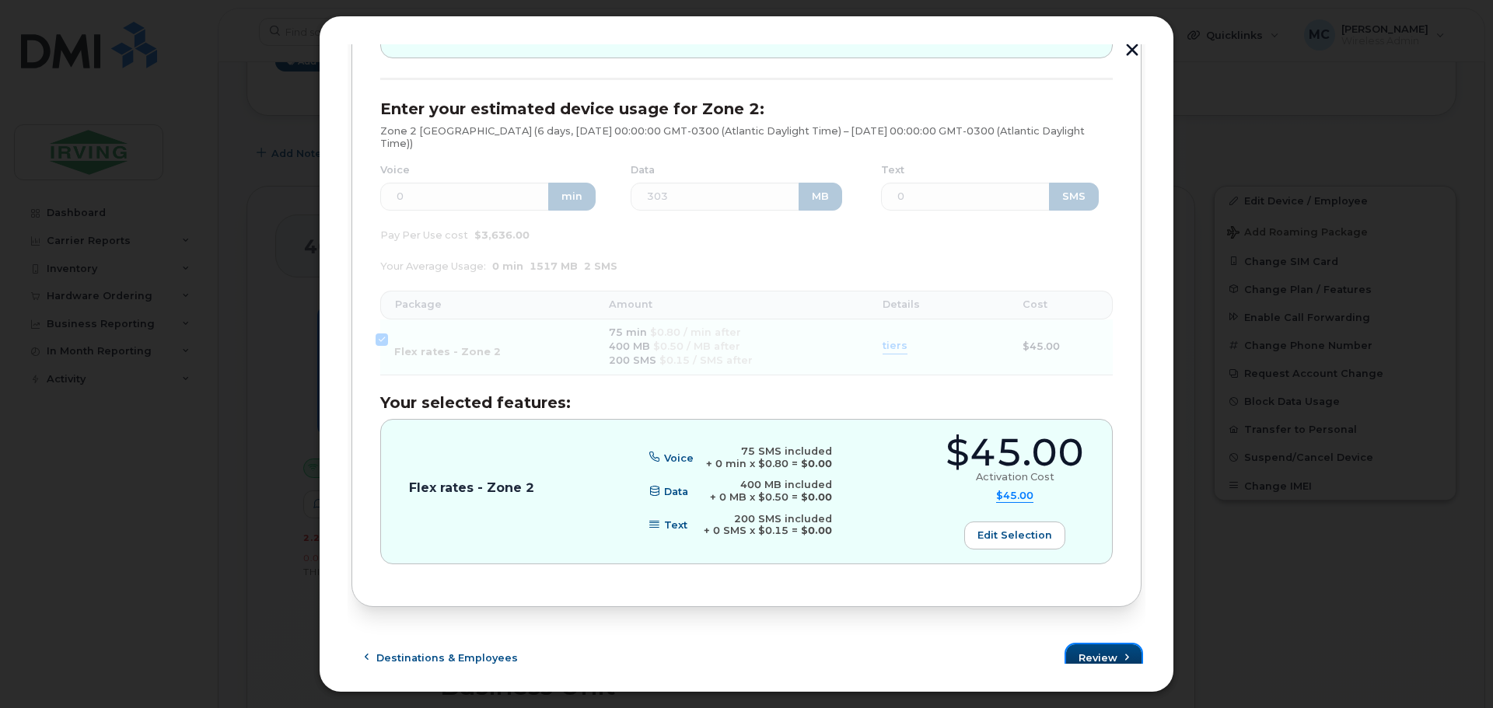
click at [1101, 657] on span "Review" at bounding box center [1098, 658] width 39 height 15
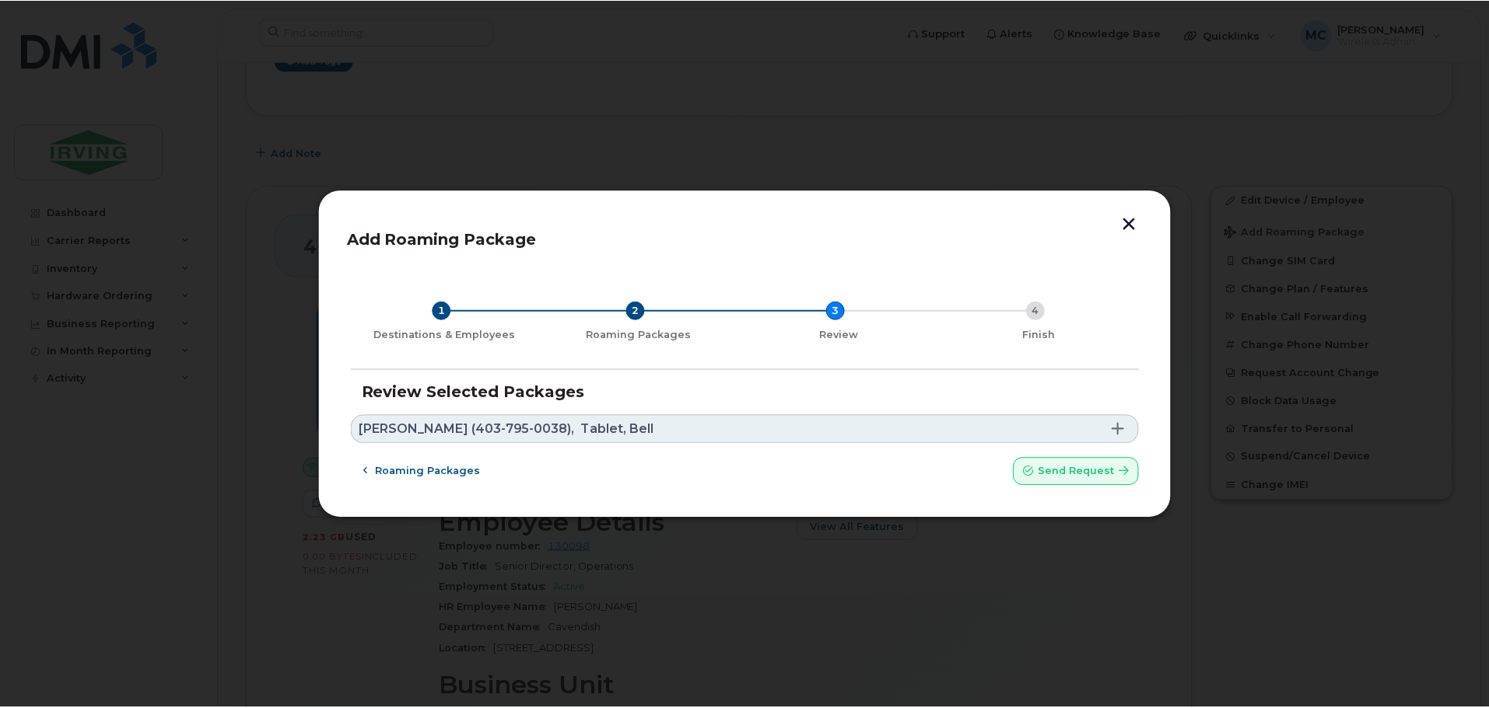
scroll to position [0, 0]
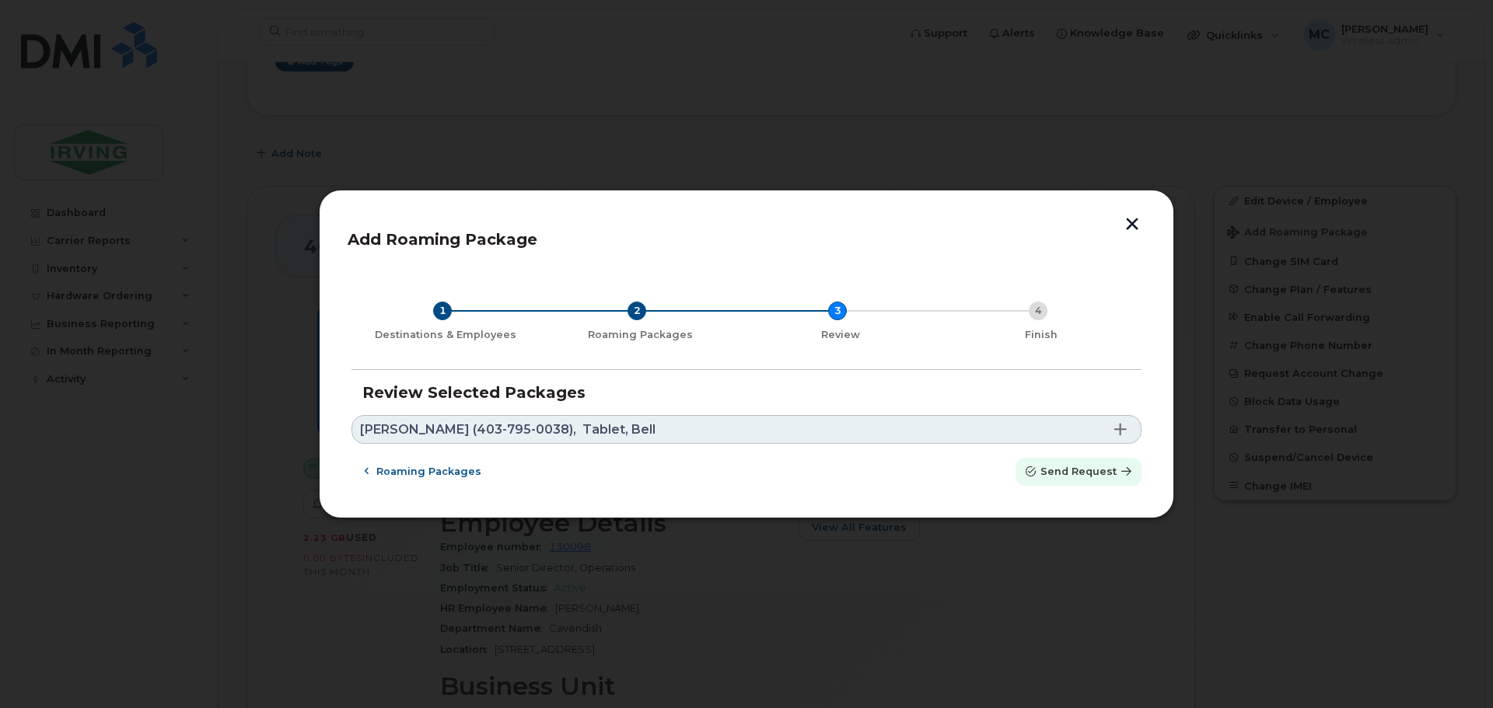
drag, startPoint x: 1059, startPoint y: 485, endPoint x: 807, endPoint y: 40, distance: 510.6
click at [1059, 484] on button "Send request" at bounding box center [1079, 472] width 126 height 28
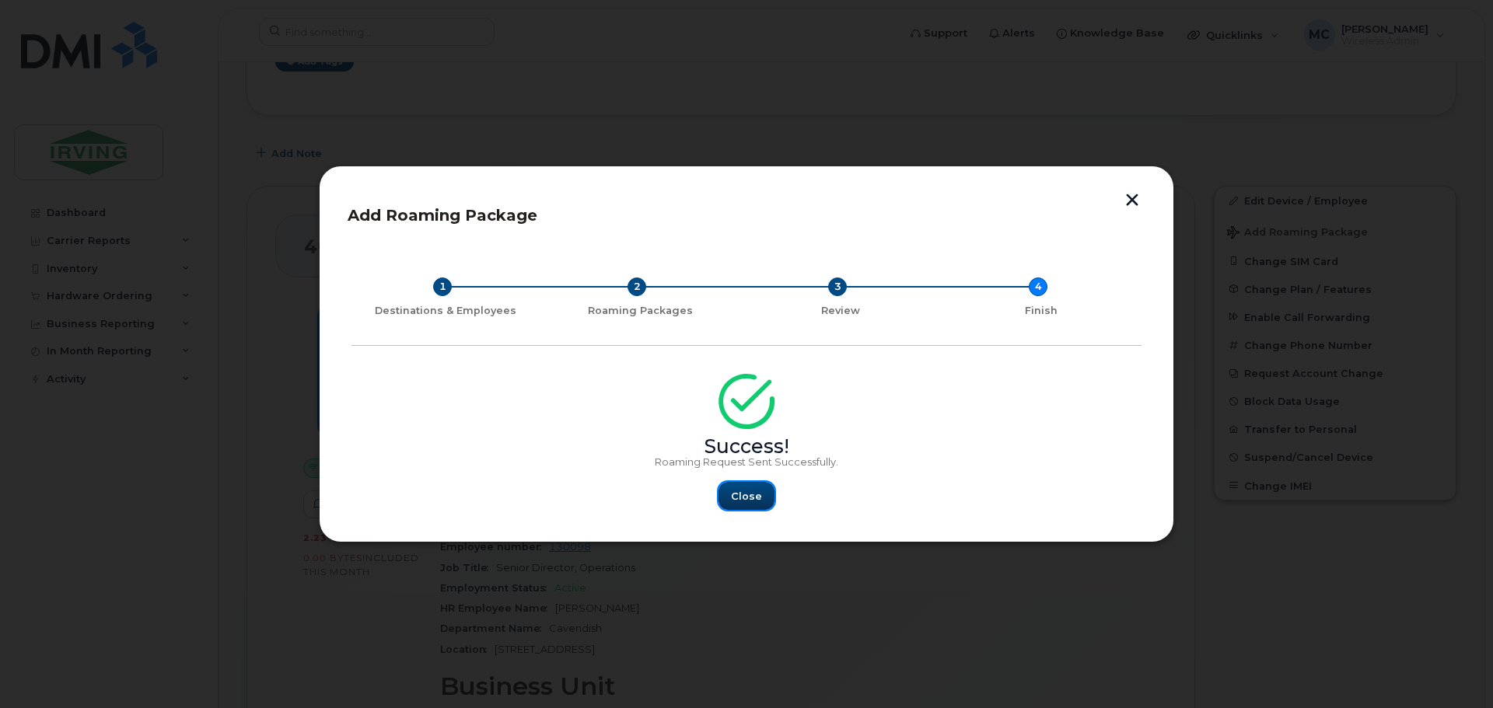
drag, startPoint x: 744, startPoint y: 495, endPoint x: 630, endPoint y: 318, distance: 211.0
click at [744, 495] on span "Close" at bounding box center [746, 496] width 31 height 15
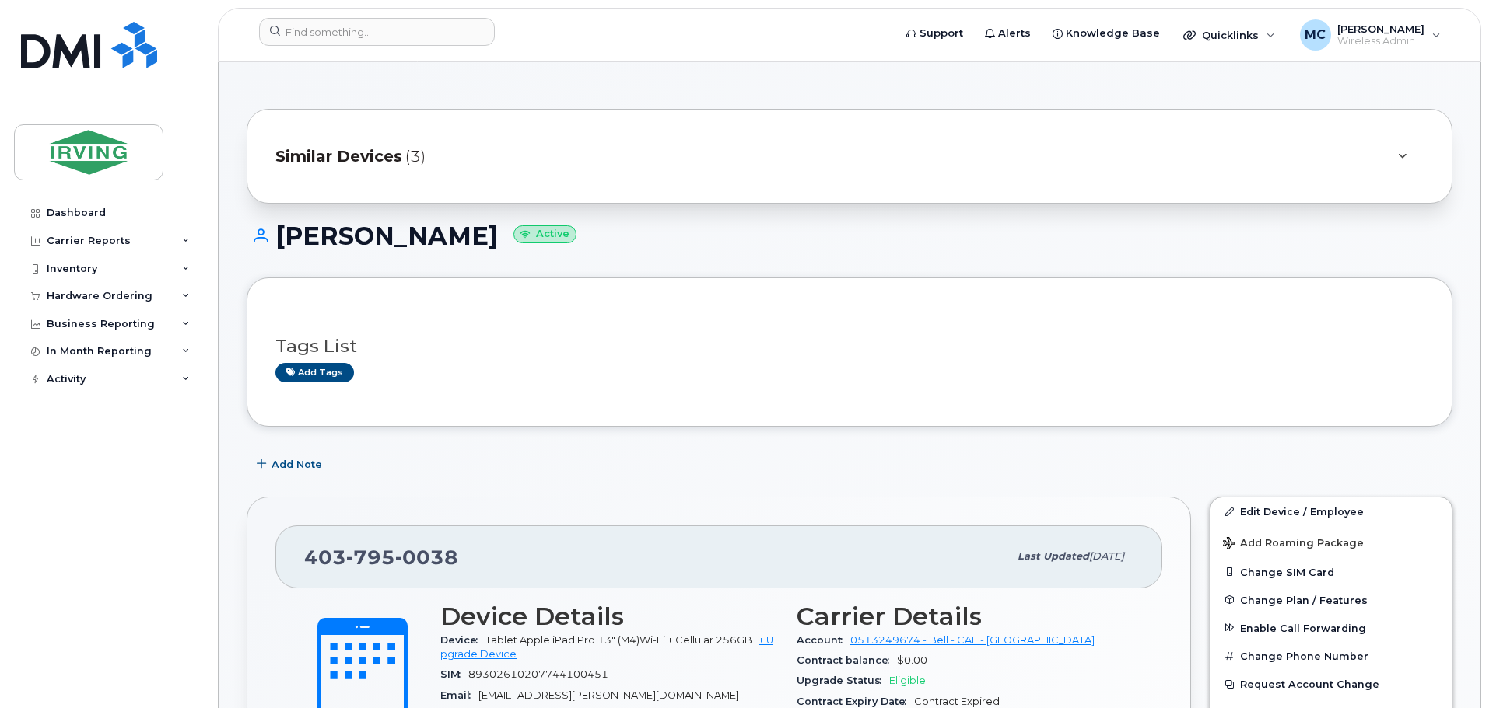
click at [517, 149] on div "Similar Devices (3)" at bounding box center [827, 156] width 1104 height 37
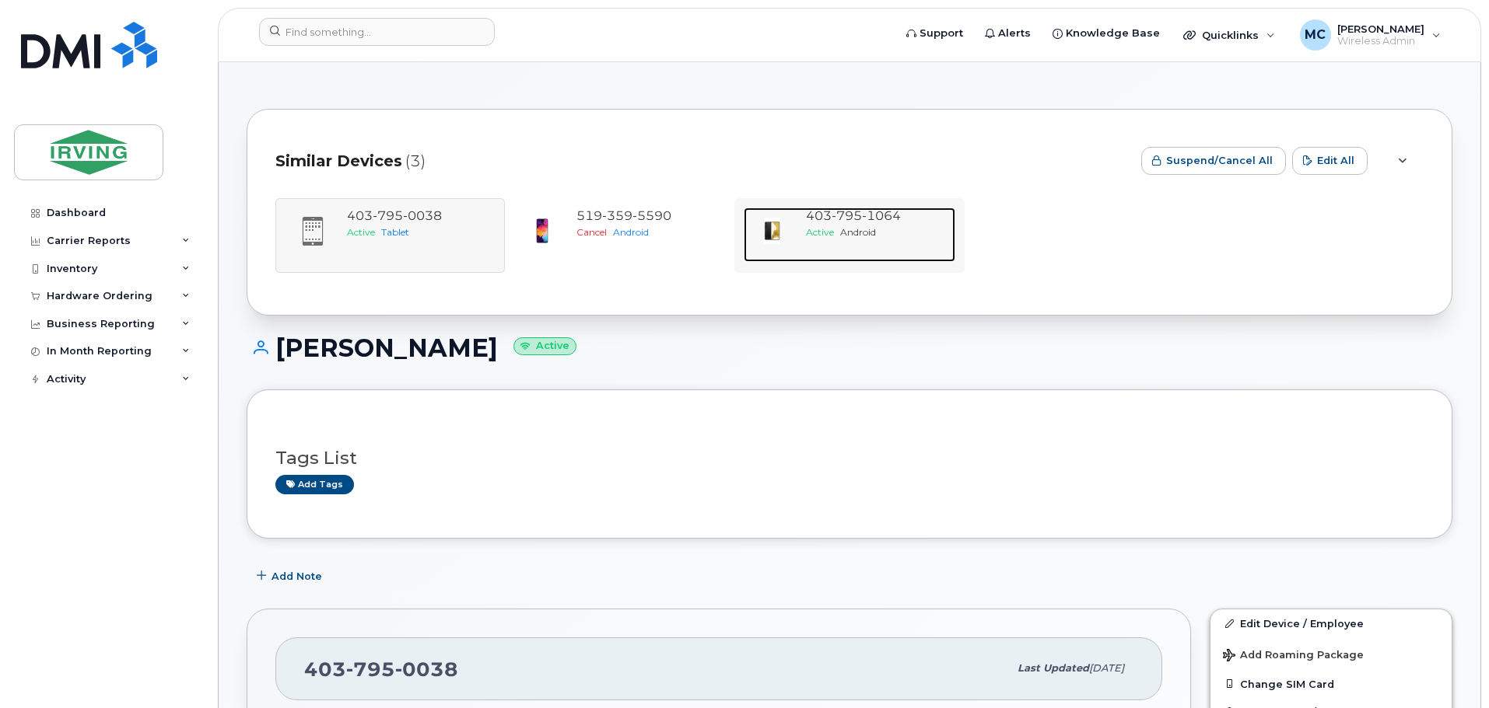
click at [818, 233] on span "Active" at bounding box center [820, 232] width 28 height 12
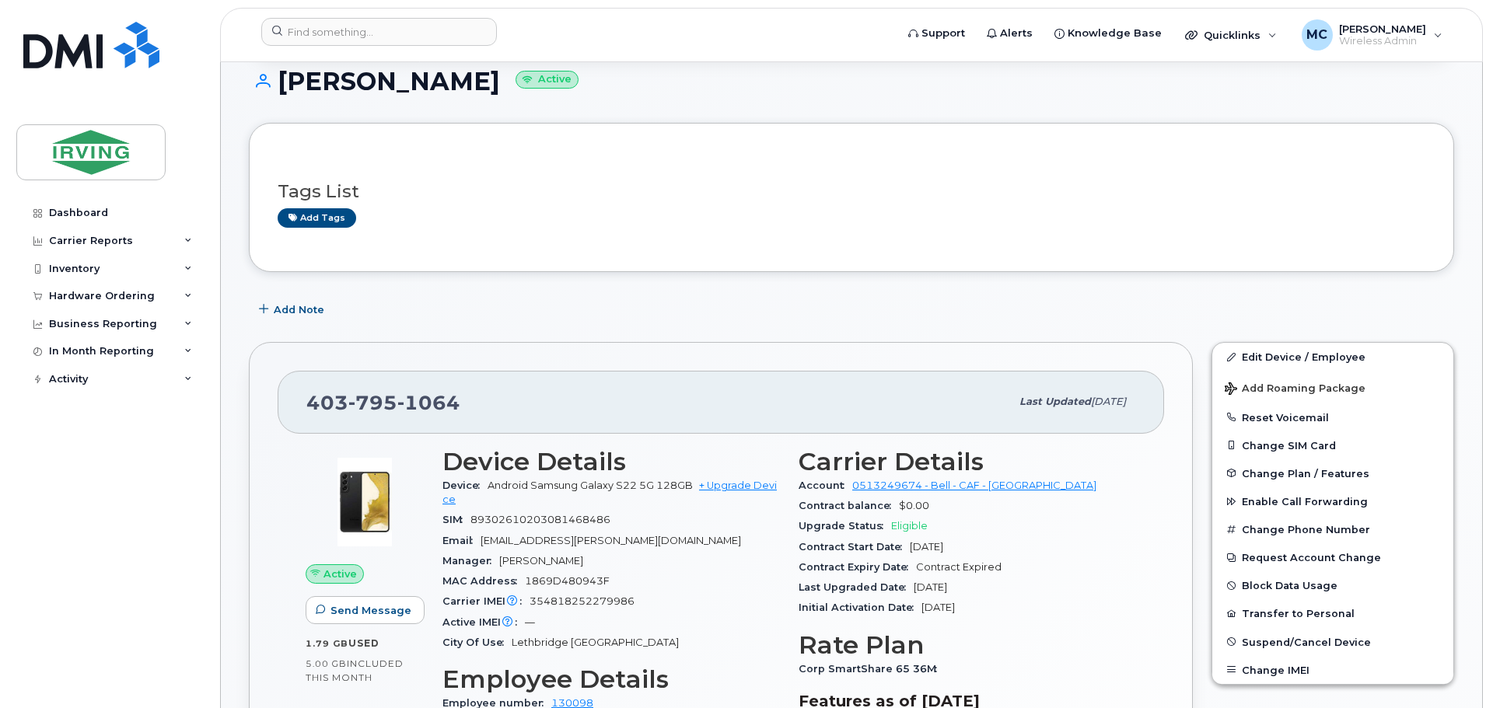
scroll to position [156, 0]
click at [1291, 387] on span "Add Roaming Package" at bounding box center [1293, 389] width 141 height 15
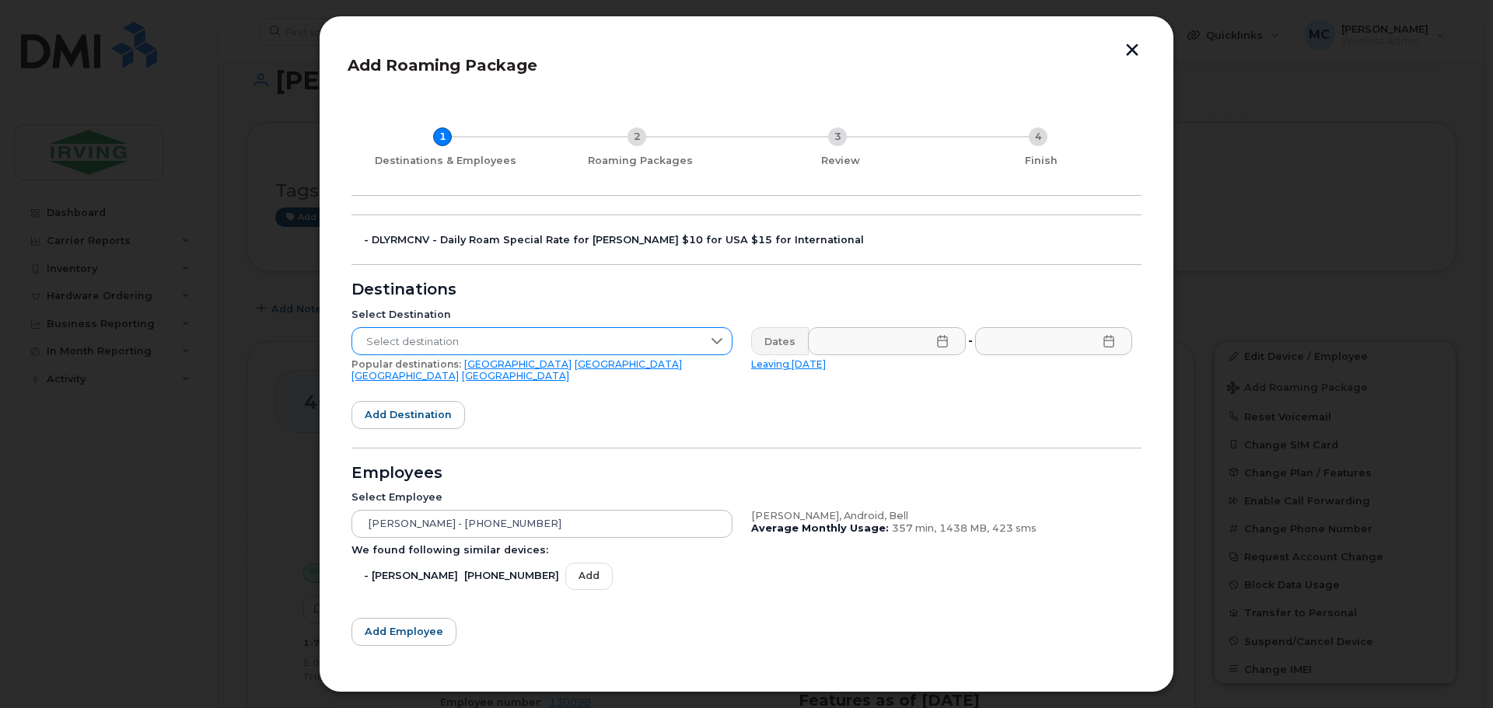
click at [527, 340] on span "Select destination" at bounding box center [527, 342] width 350 height 28
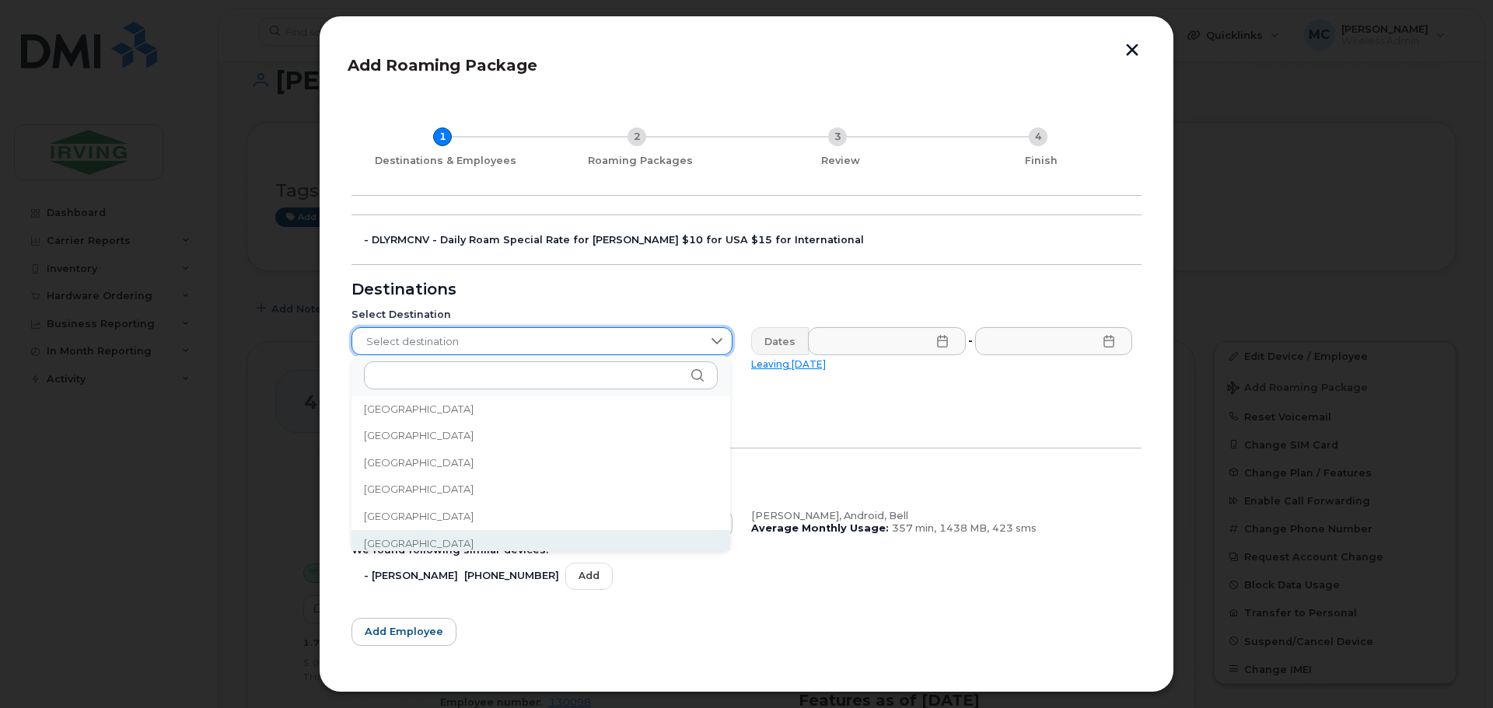
scroll to position [3749, 0]
click at [448, 531] on li "[GEOGRAPHIC_DATA]" at bounding box center [541, 537] width 379 height 27
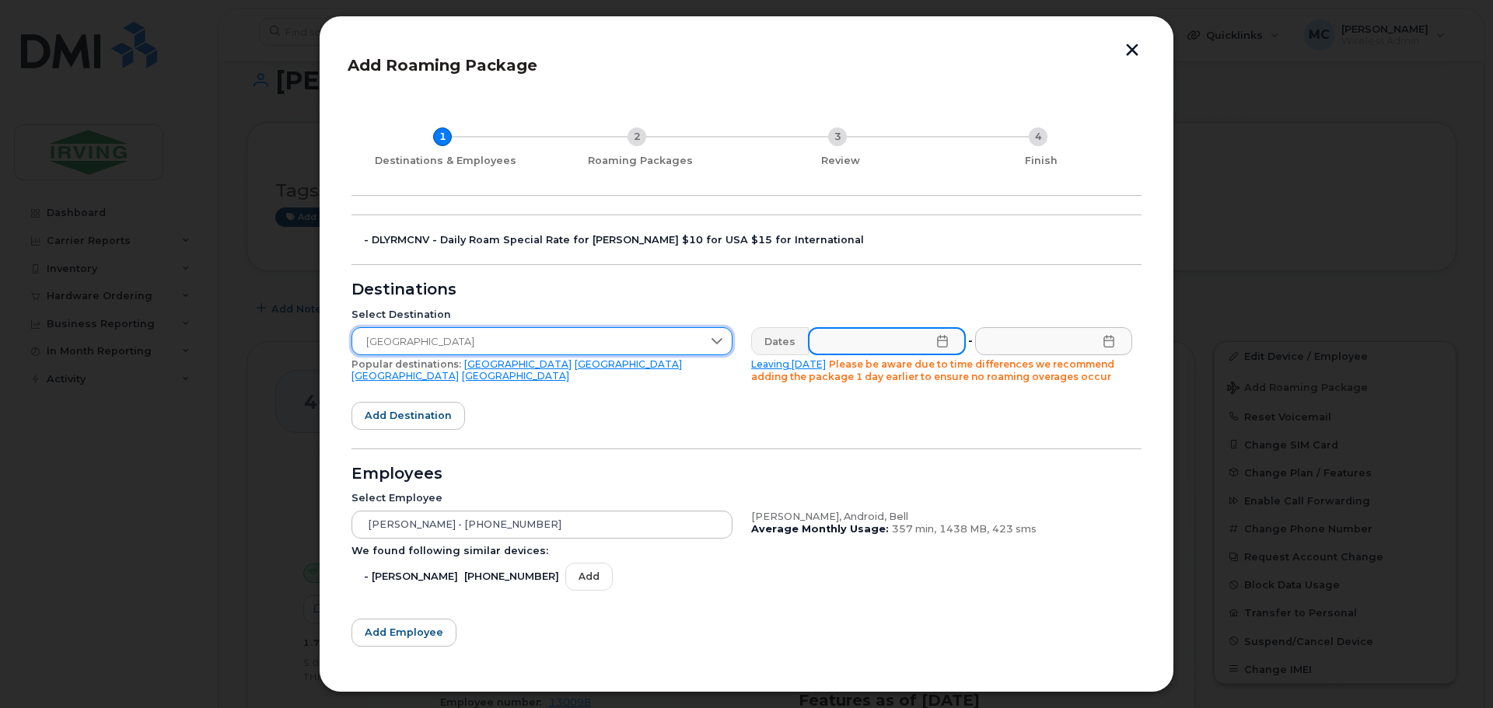
click at [945, 342] on input "text" at bounding box center [887, 341] width 158 height 28
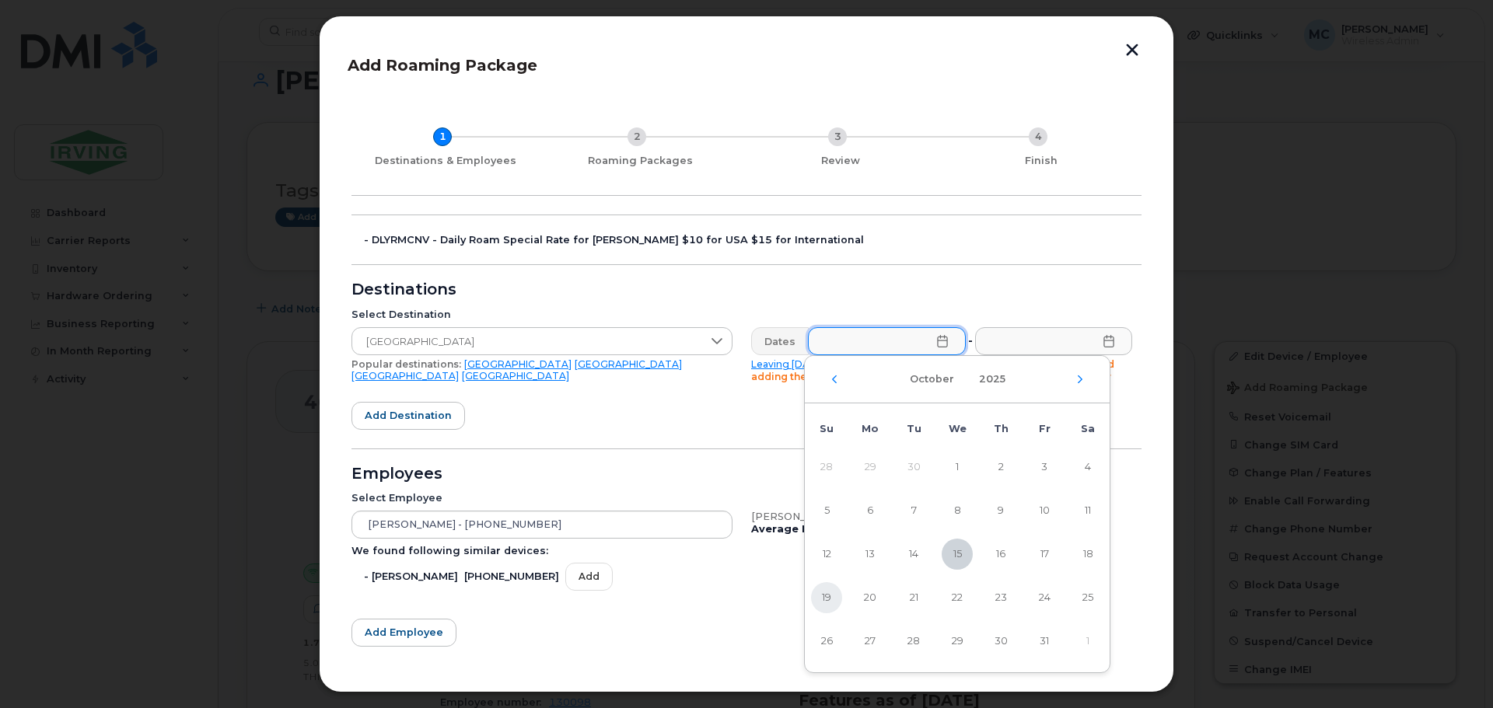
click at [823, 595] on span "19" at bounding box center [826, 598] width 31 height 31
type input "[DATE]"
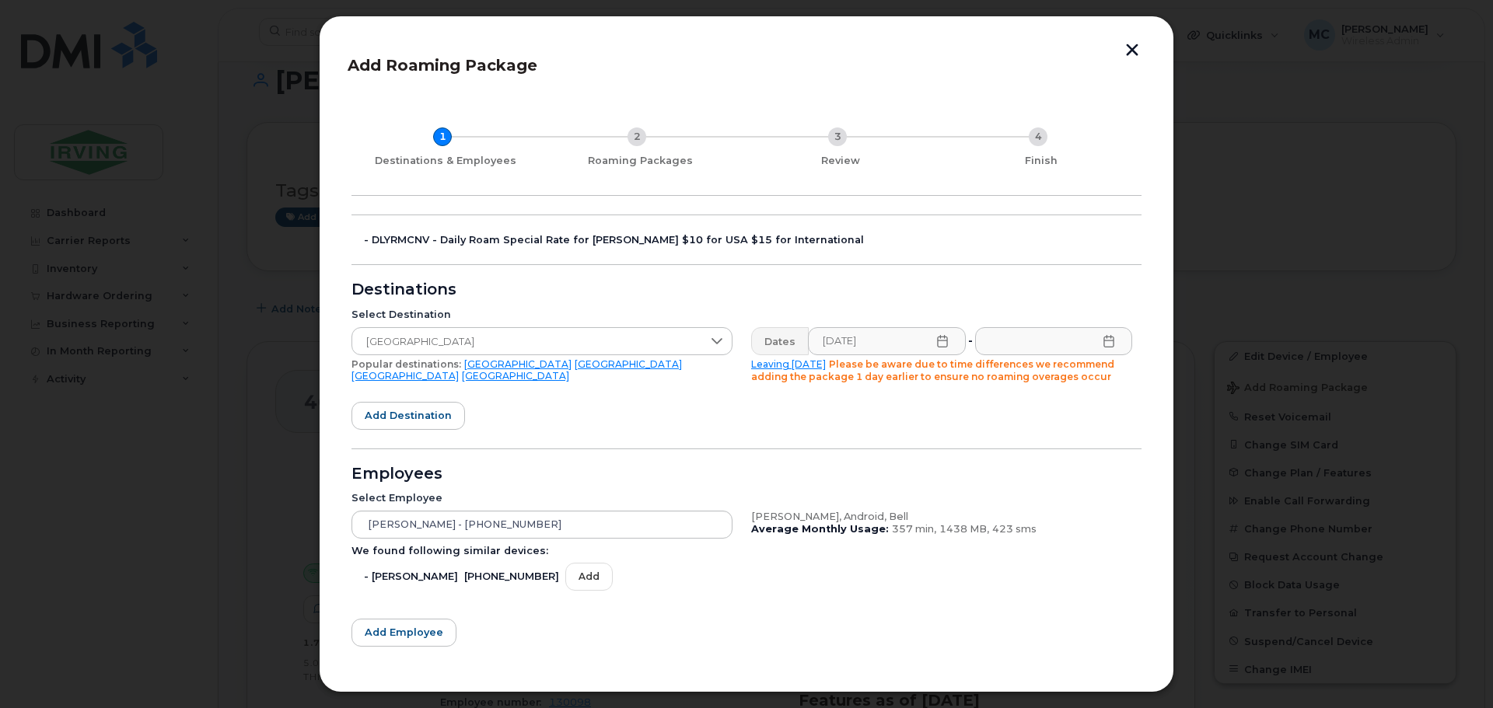
click at [1108, 343] on icon at bounding box center [1109, 341] width 12 height 12
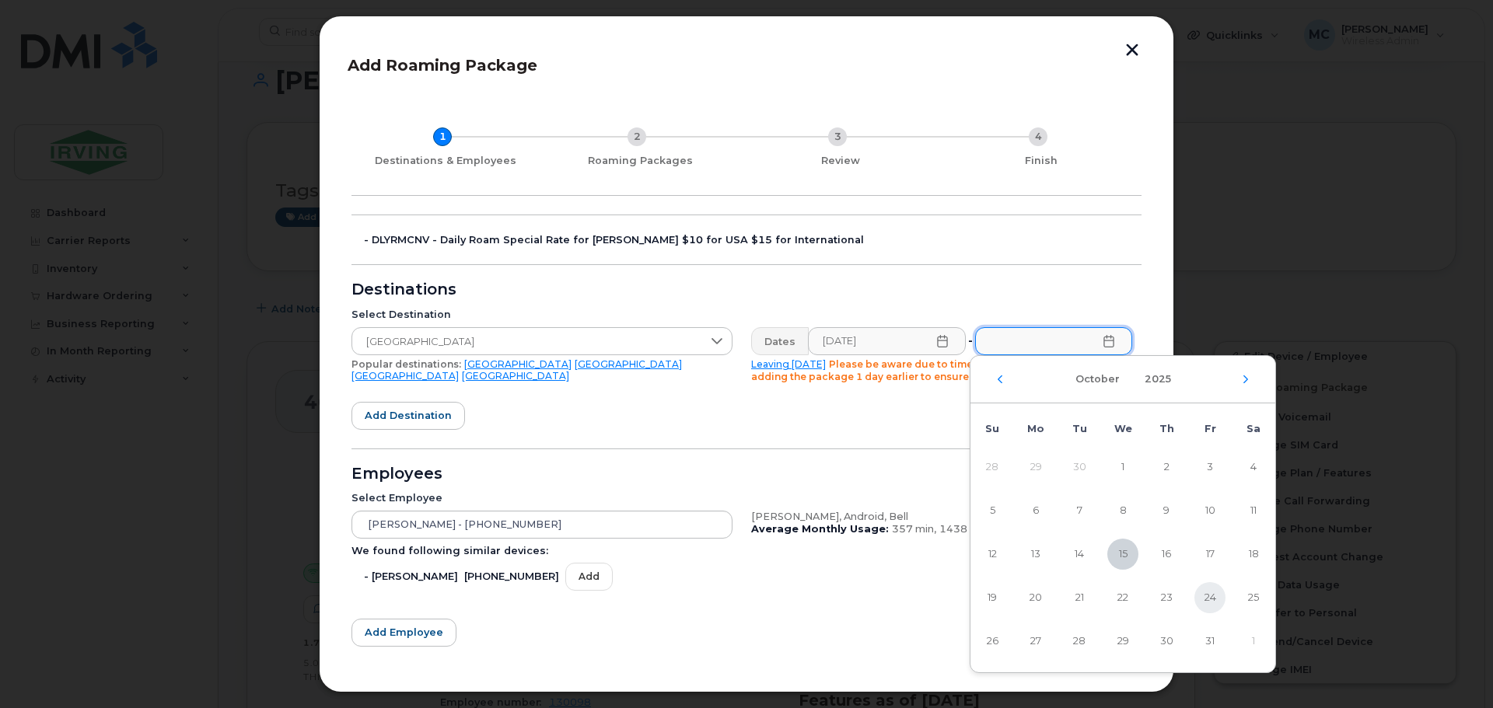
click at [1200, 593] on span "24" at bounding box center [1210, 598] width 31 height 31
type input "[DATE]"
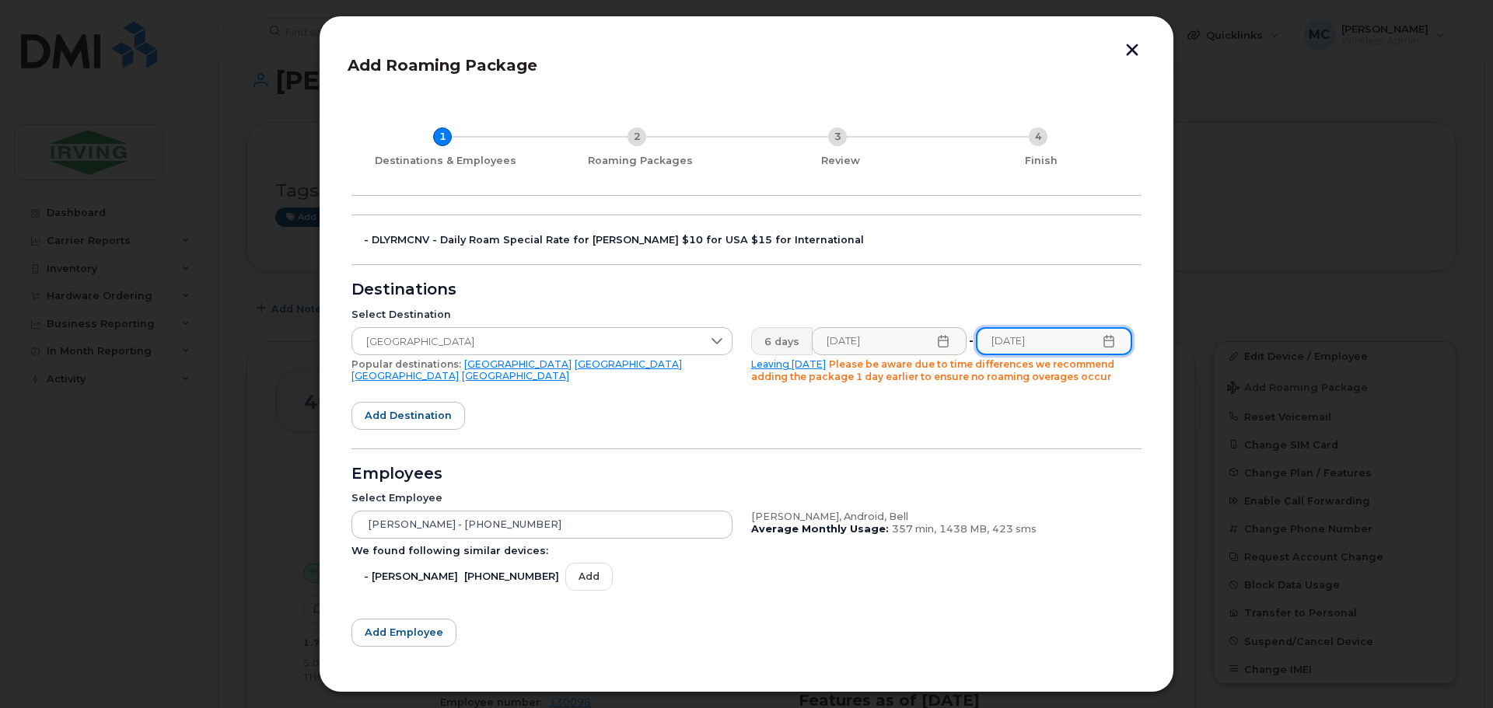
scroll to position [72, 0]
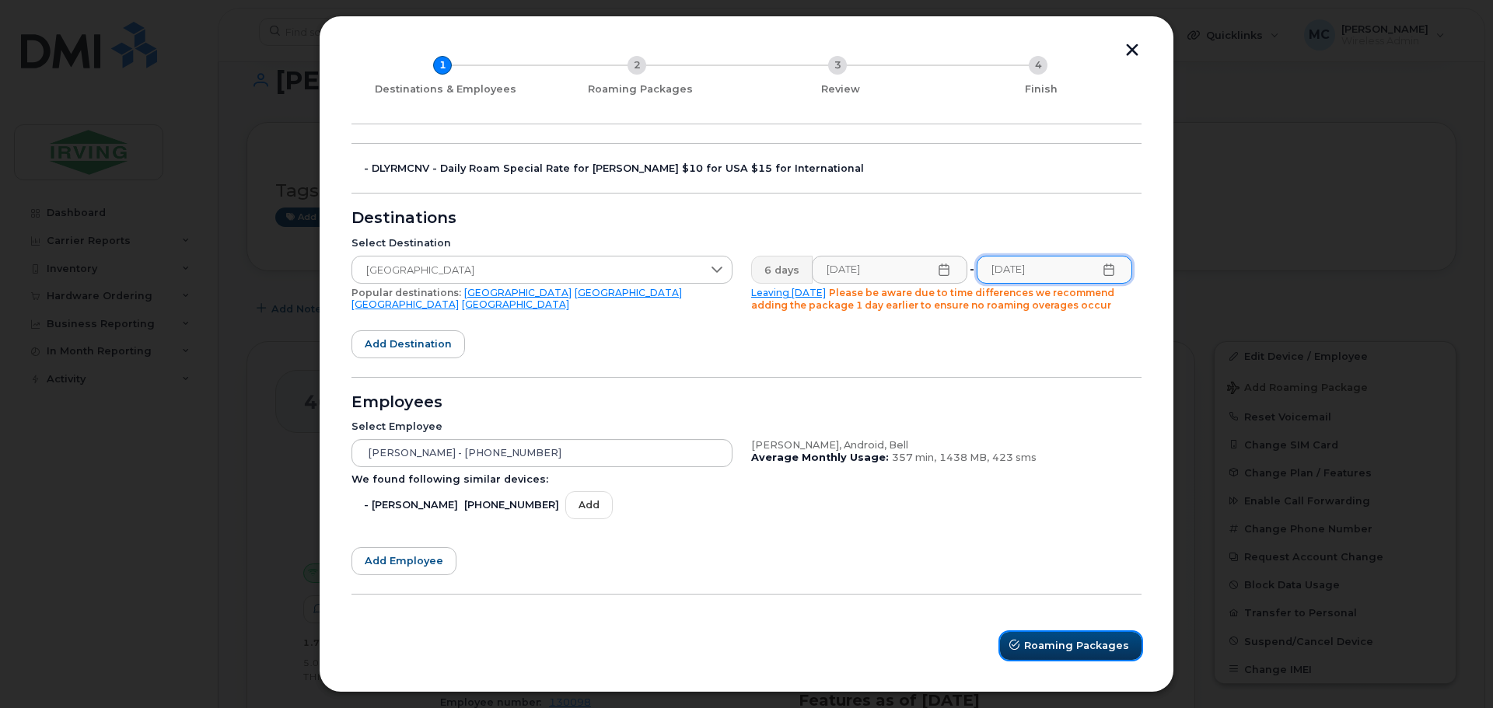
click at [1062, 646] on span "Roaming Packages" at bounding box center [1076, 645] width 105 height 15
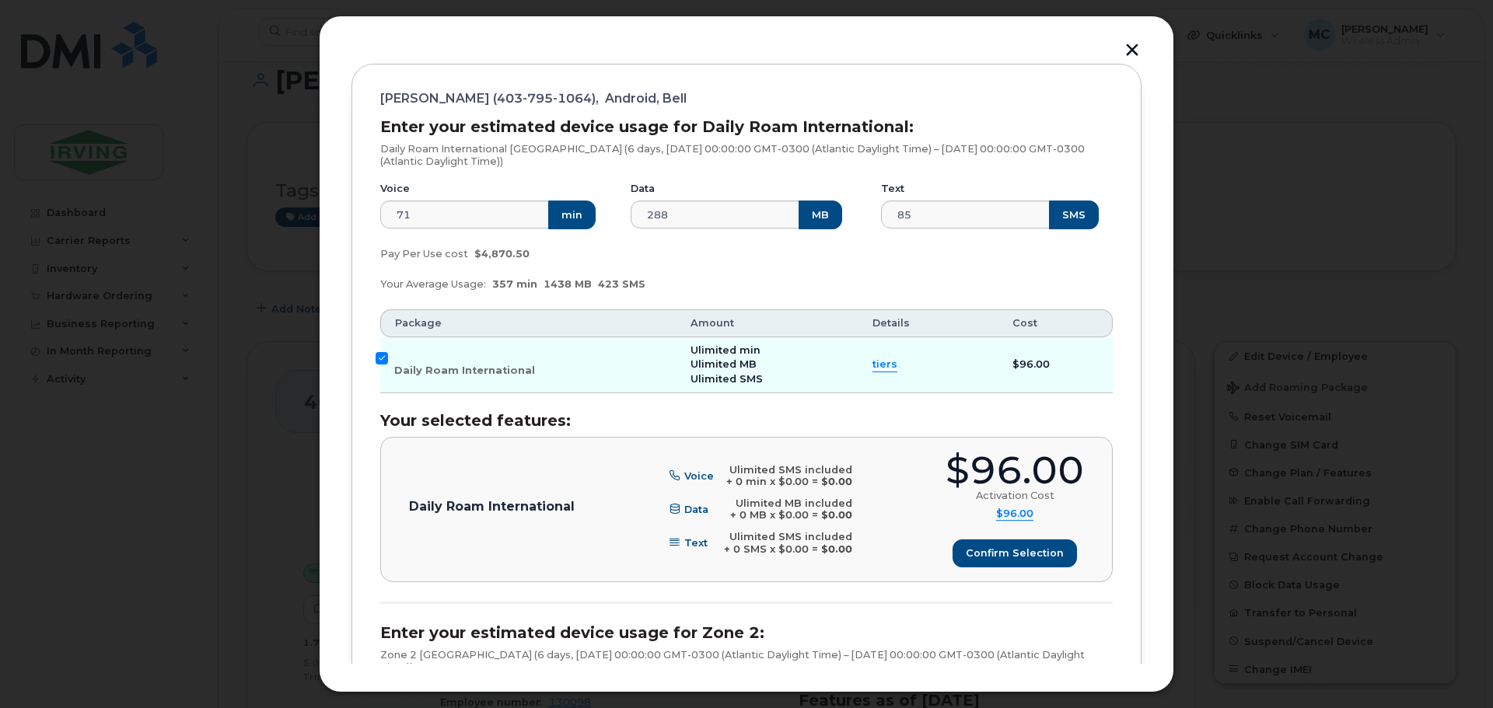
scroll to position [227, 0]
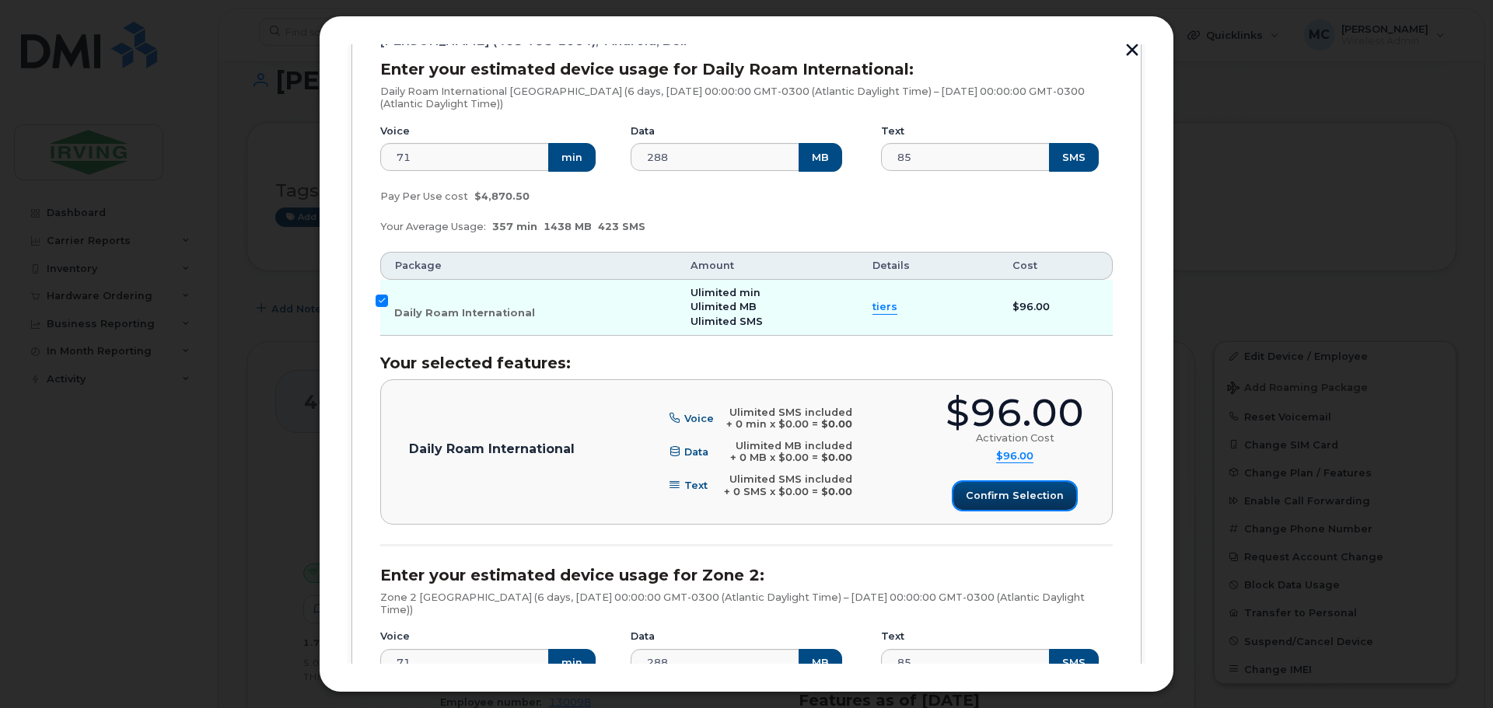
click at [989, 509] on button "Confirm selection" at bounding box center [1014, 496] width 123 height 28
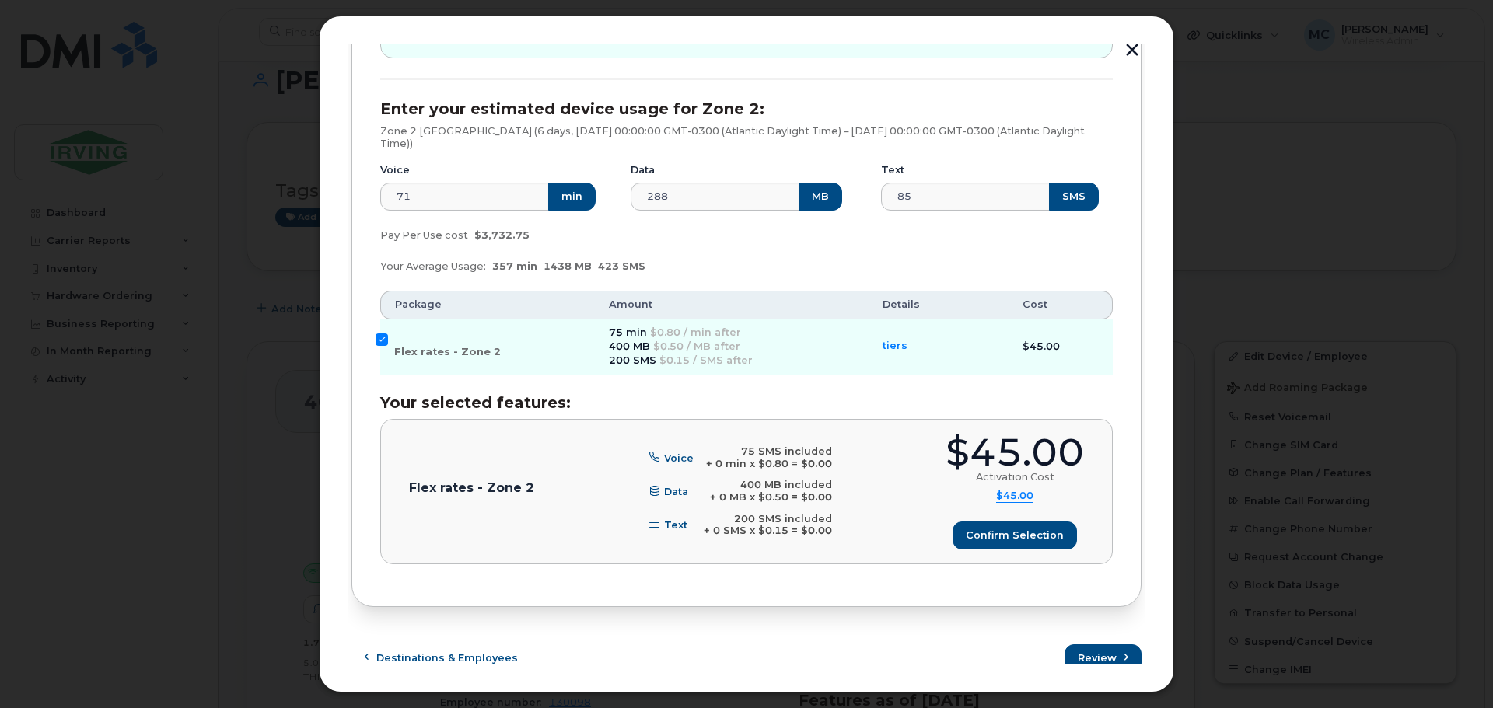
scroll to position [706, 0]
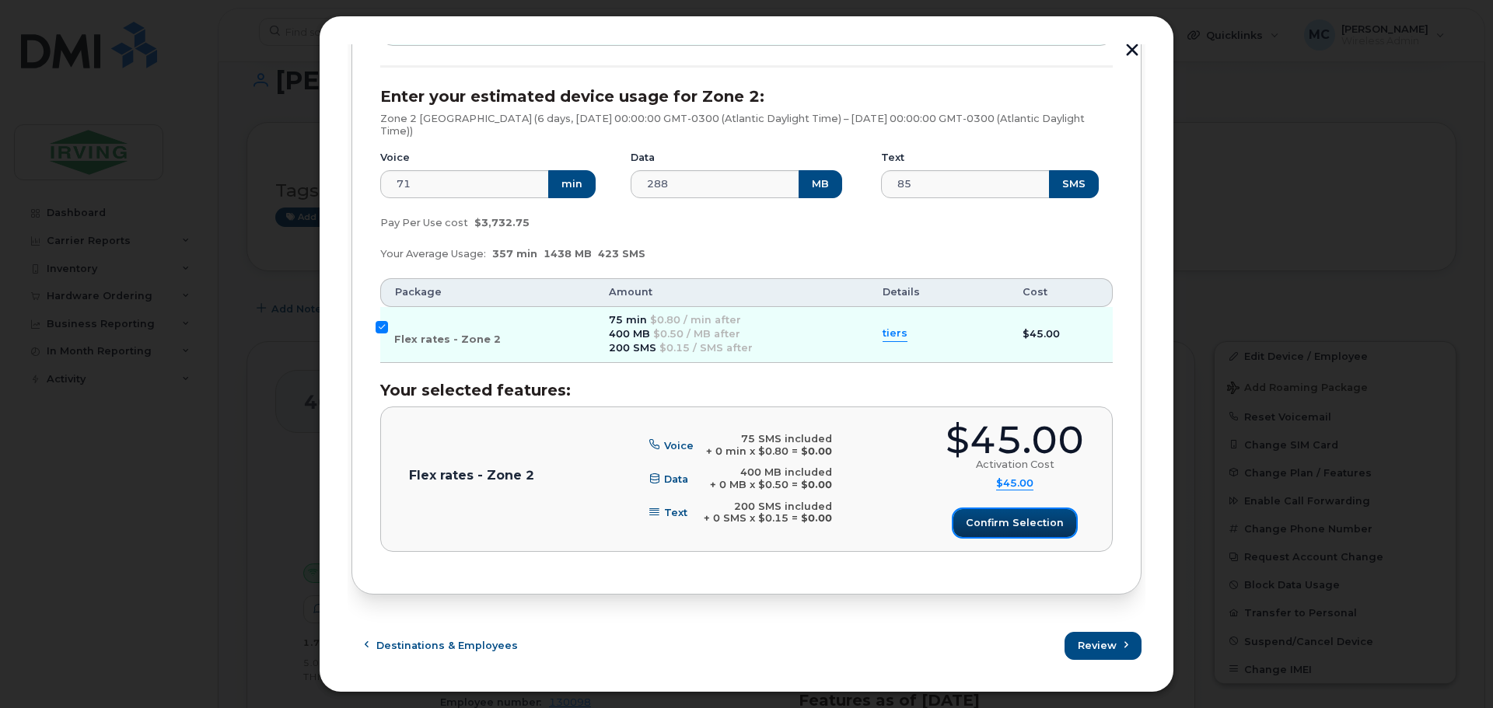
click at [1012, 530] on span "Confirm selection" at bounding box center [1015, 523] width 98 height 15
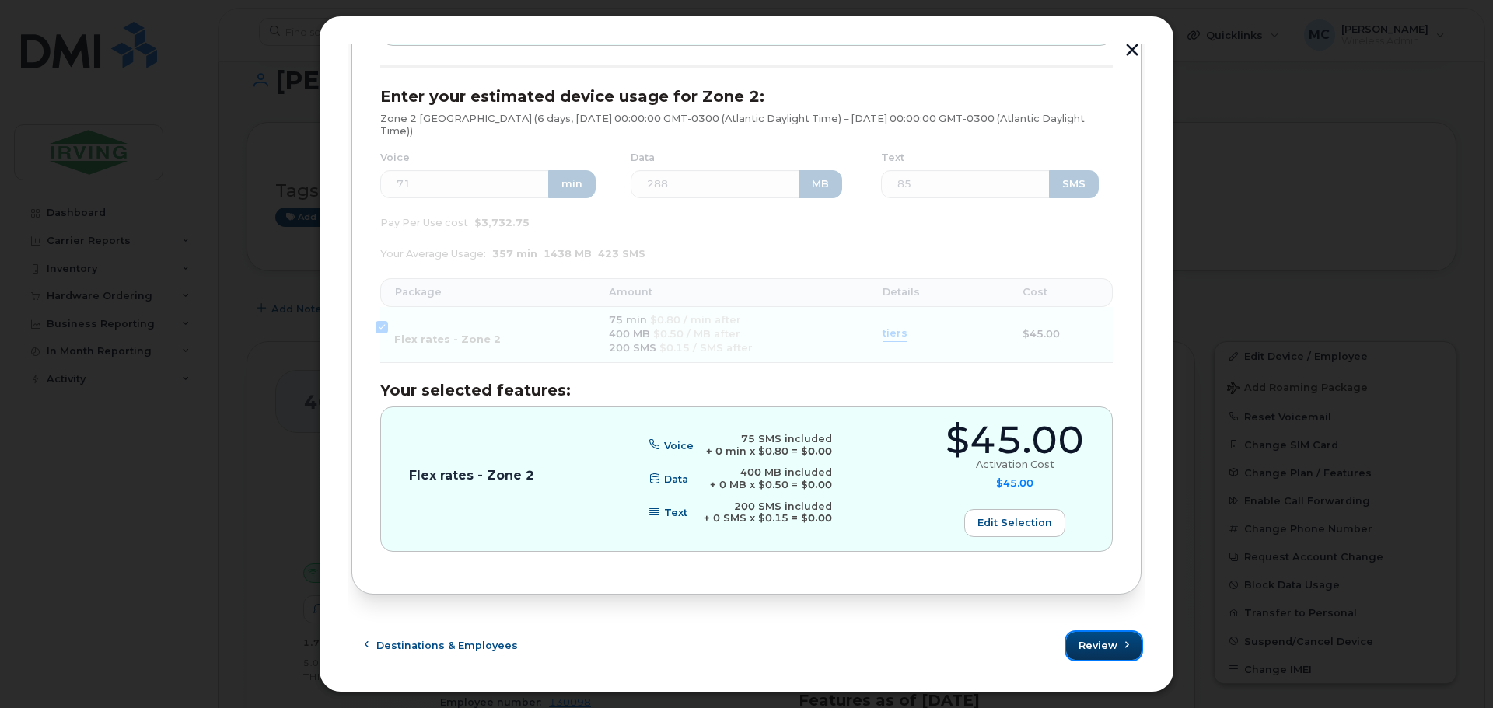
click at [1096, 648] on span "Review" at bounding box center [1098, 645] width 39 height 15
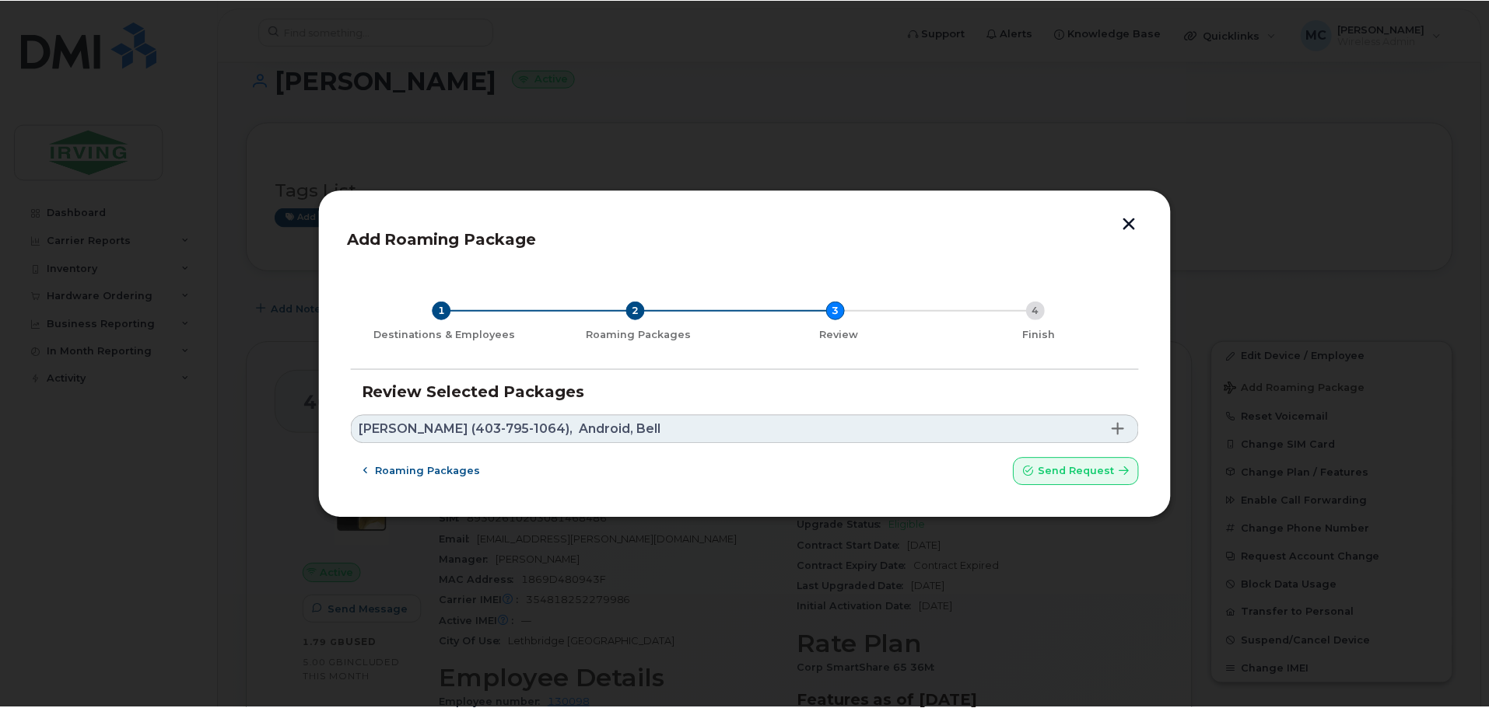
scroll to position [0, 0]
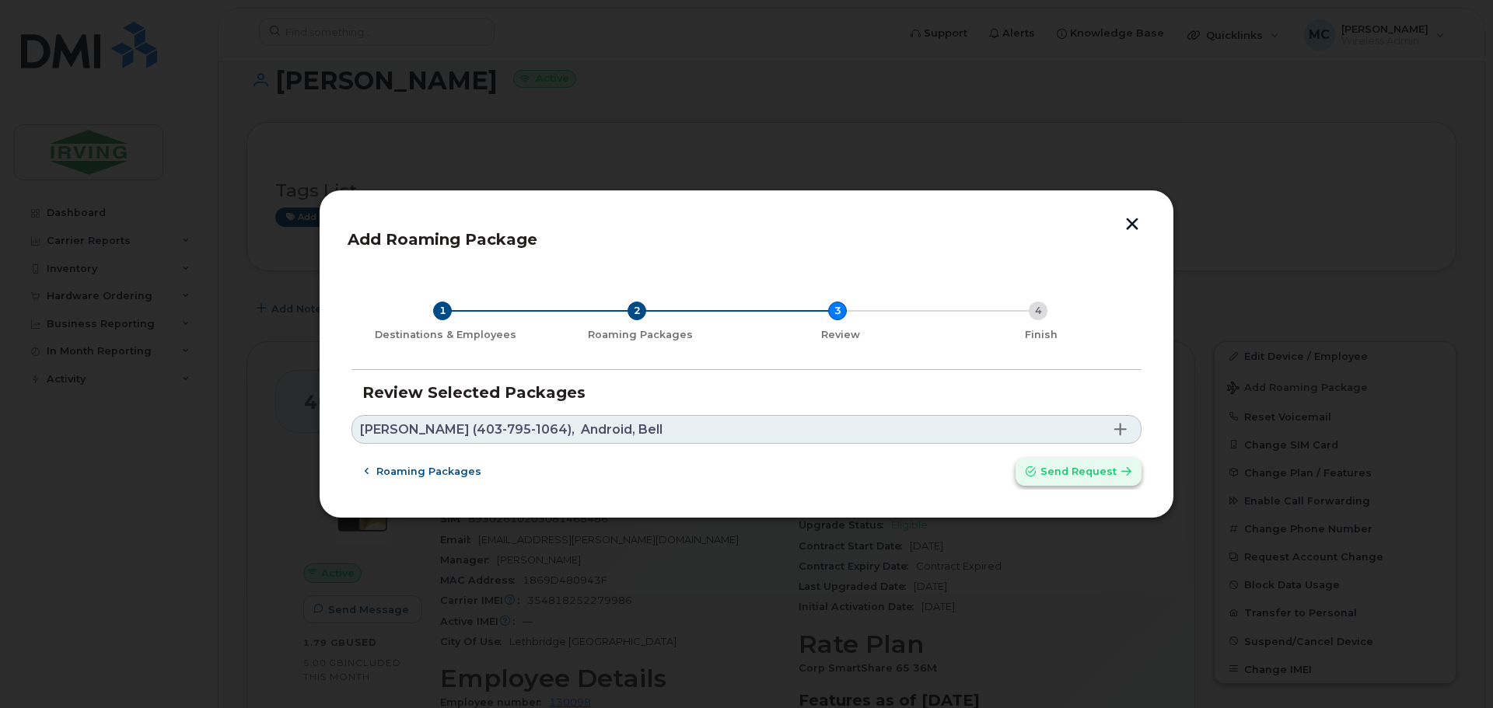
click at [1059, 471] on span "Send request" at bounding box center [1079, 471] width 76 height 15
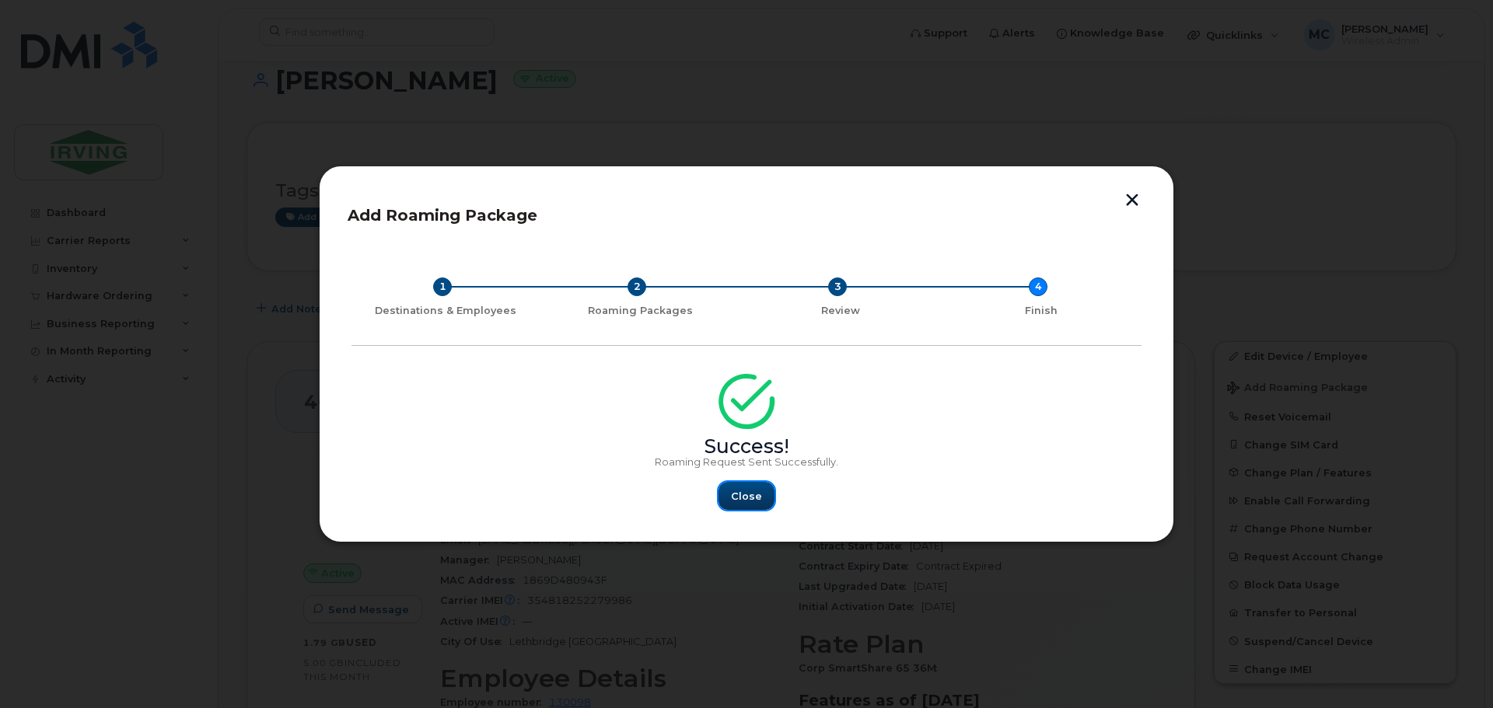
click at [745, 502] on span "Close" at bounding box center [746, 496] width 31 height 15
